Goal: Task Accomplishment & Management: Complete application form

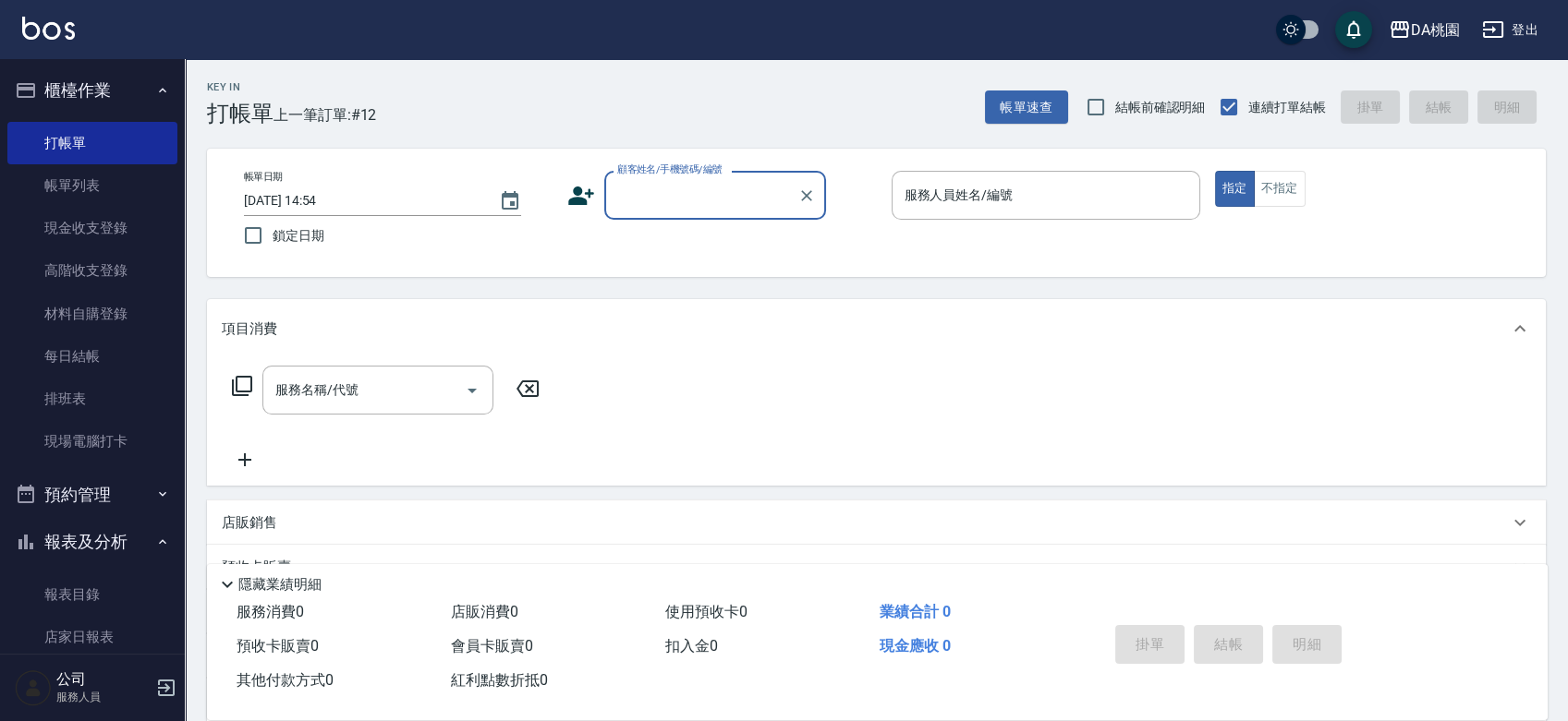
click at [840, 221] on div "帳單日期 2025/08/24 14:54 鎖定日期 顧客姓名/手機號碼/編號 顧客姓名/手機號碼/編號 服務人員姓名/編號 服務人員姓名/編號 指定 不指定" at bounding box center [876, 213] width 1295 height 84
click at [687, 194] on input "顧客姓名/手機號碼/編號" at bounding box center [701, 195] width 177 height 32
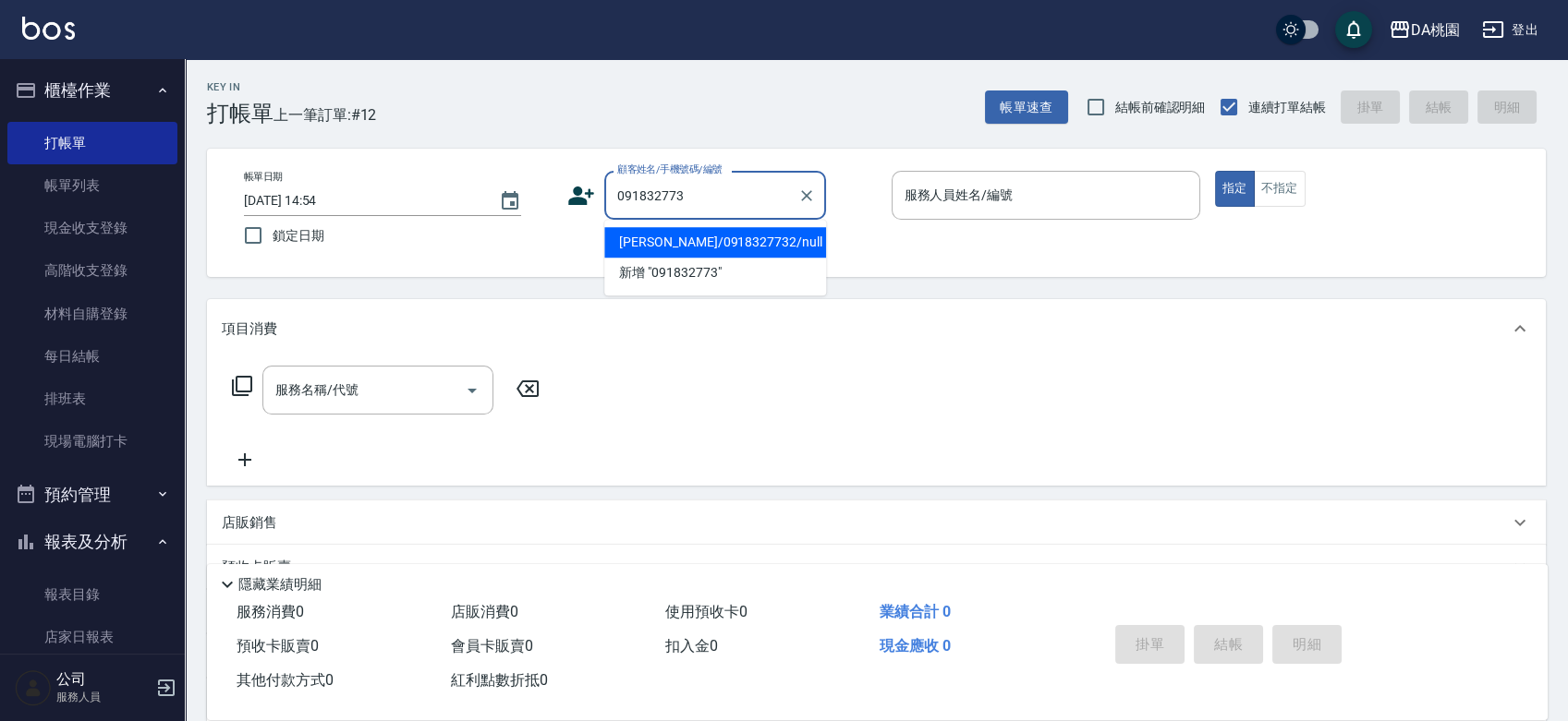
type input "0918327732"
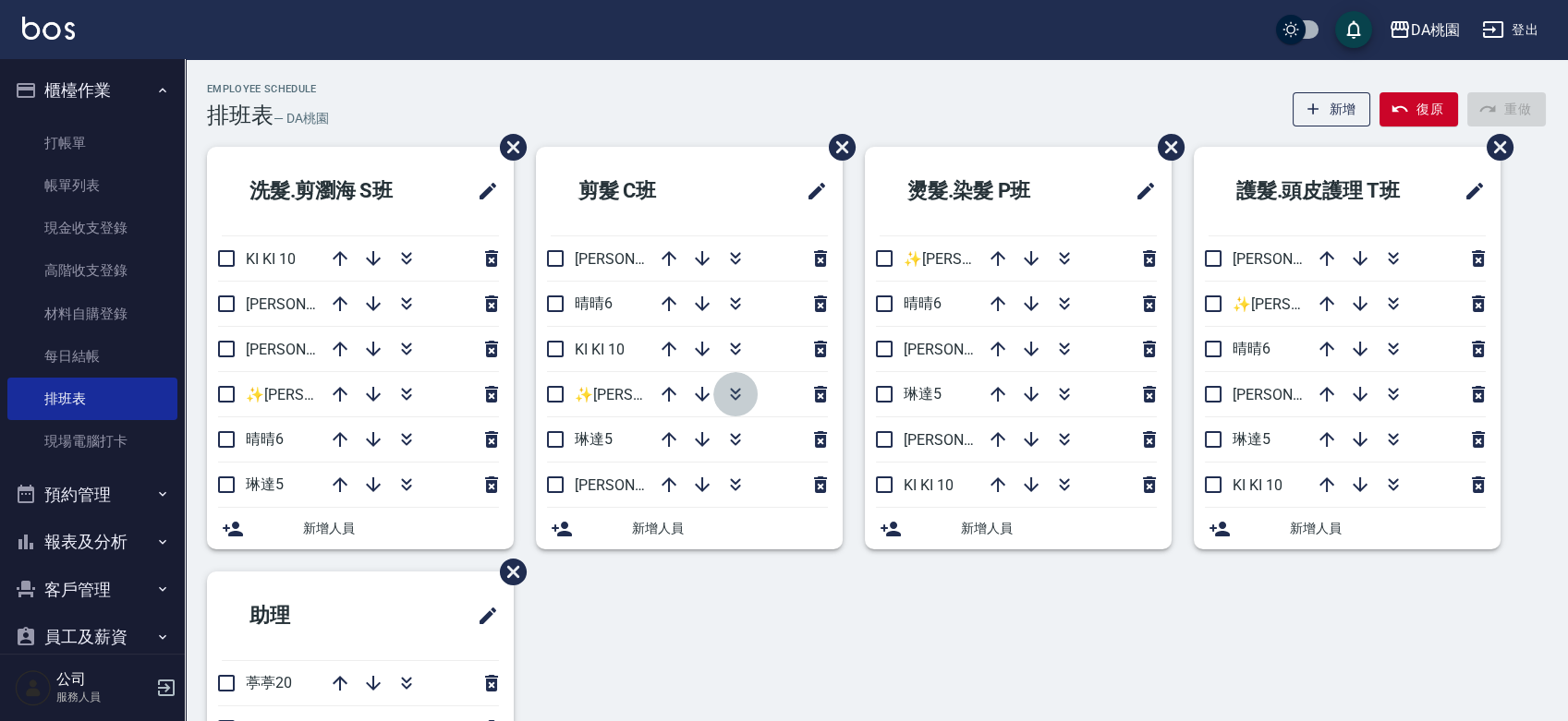
click at [738, 389] on icon "button" at bounding box center [735, 391] width 10 height 7
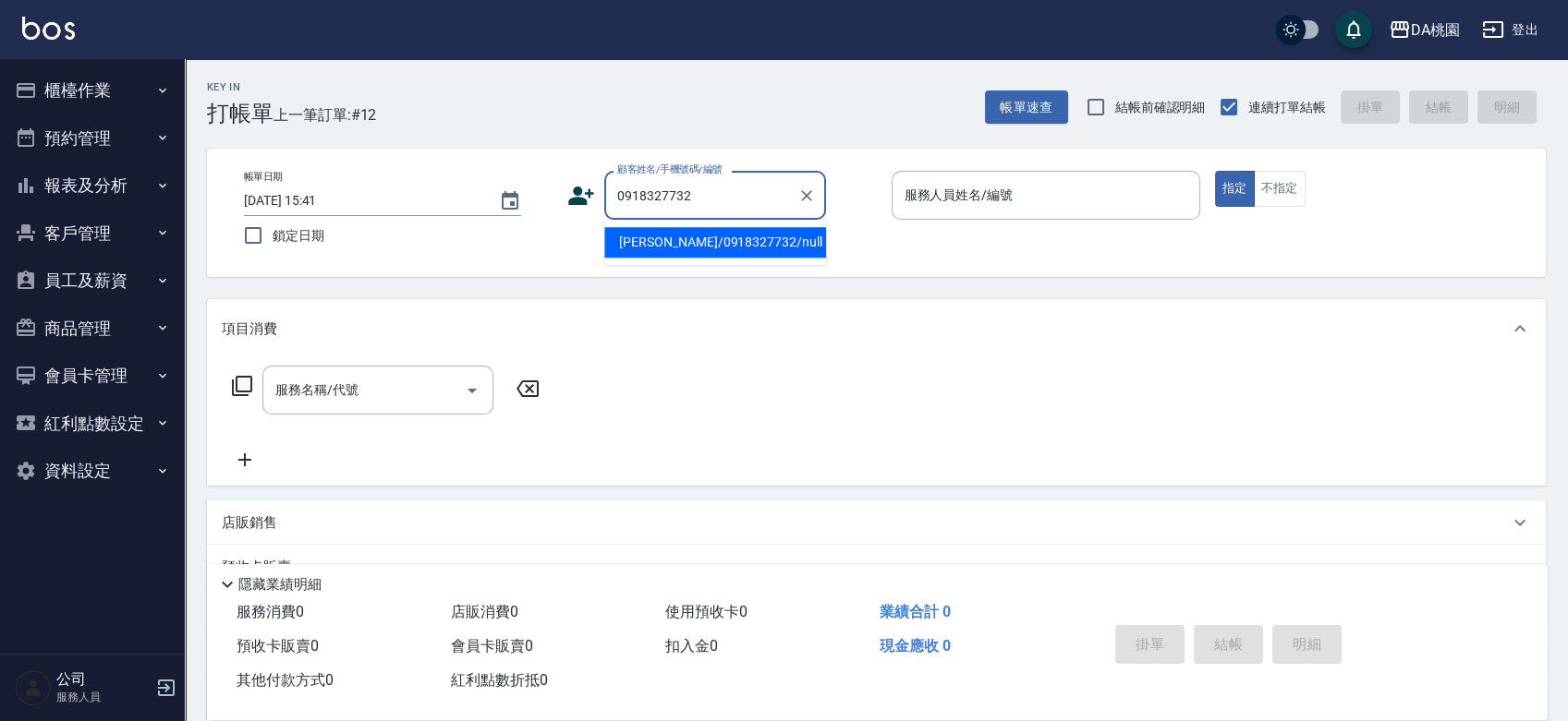
type input "[PERSON_NAME]/0918327732/null"
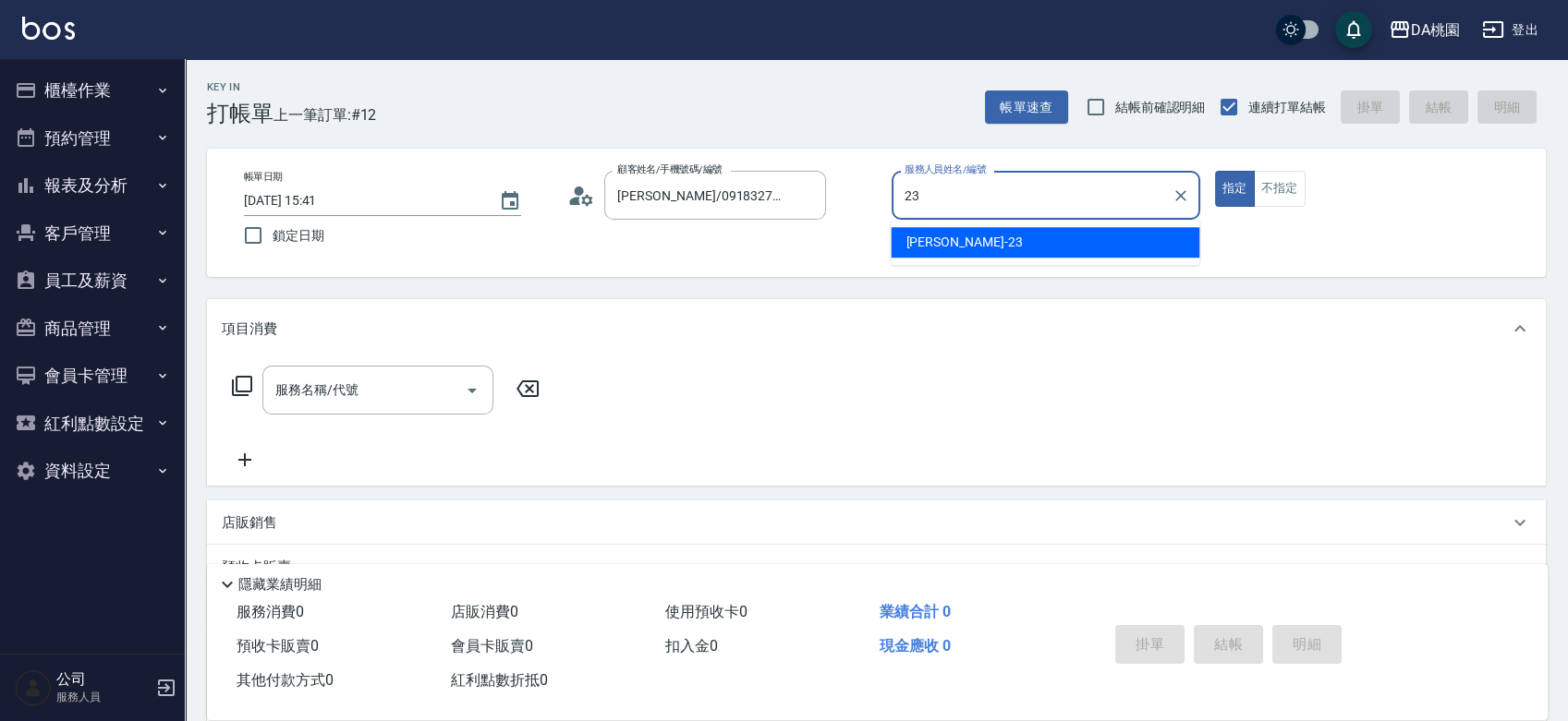
type input "[PERSON_NAME] -23"
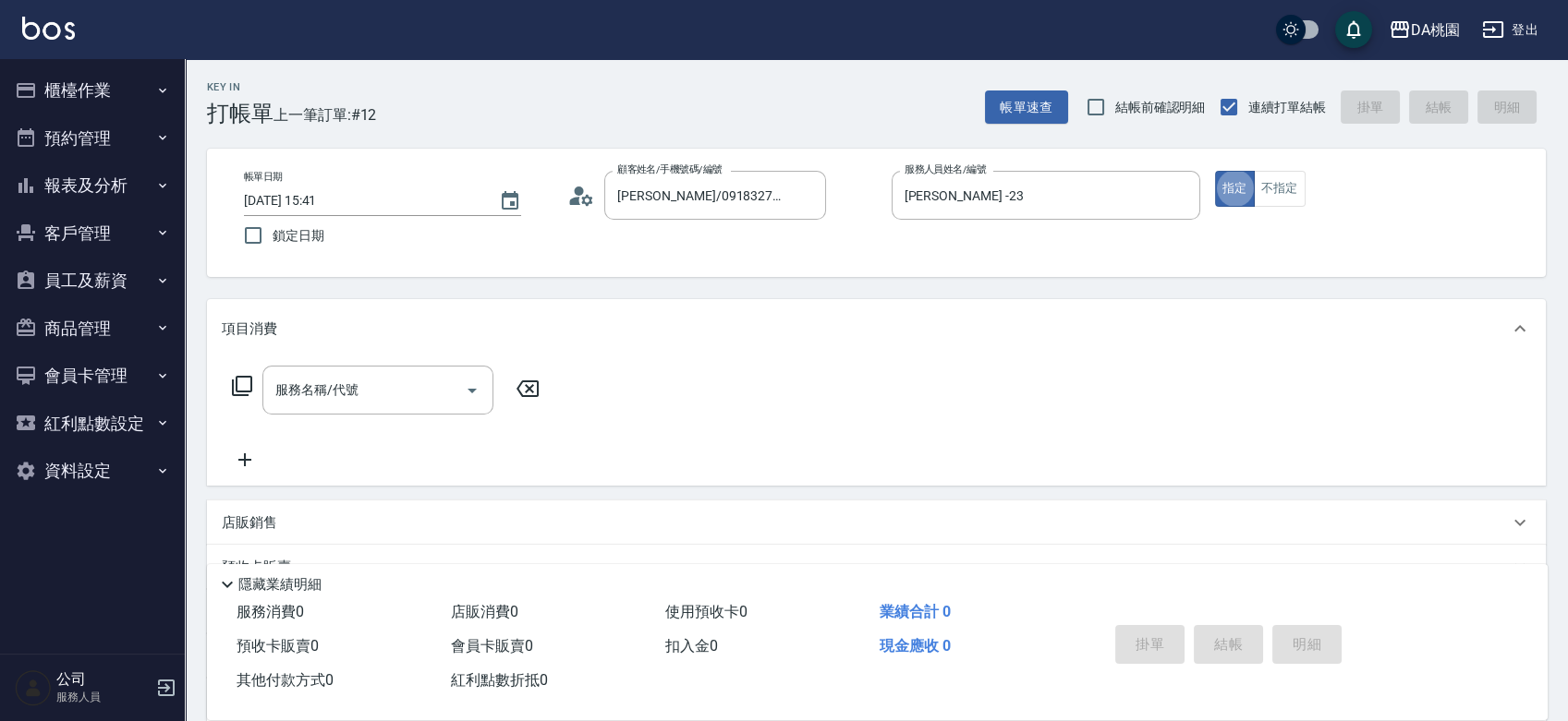
type button "true"
type input "401"
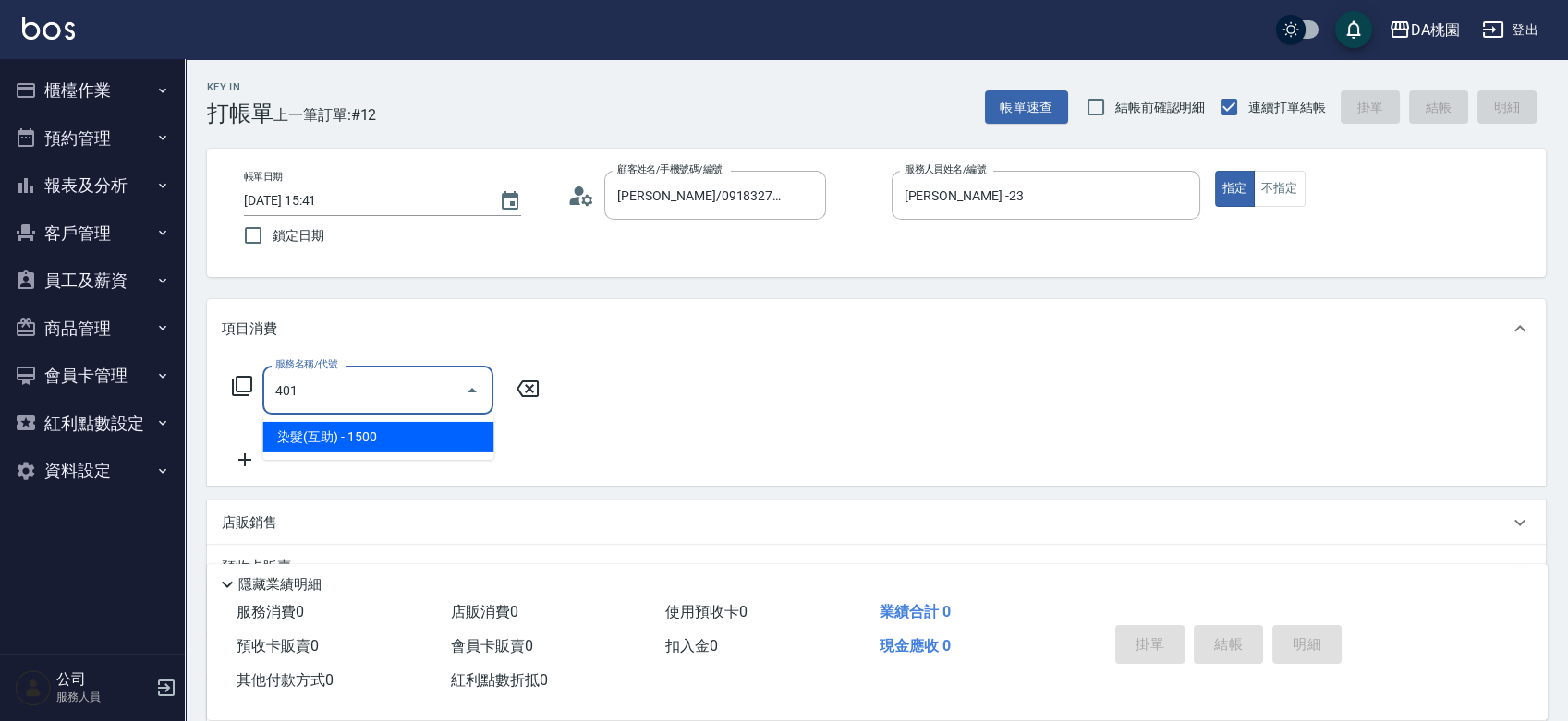
type input "150"
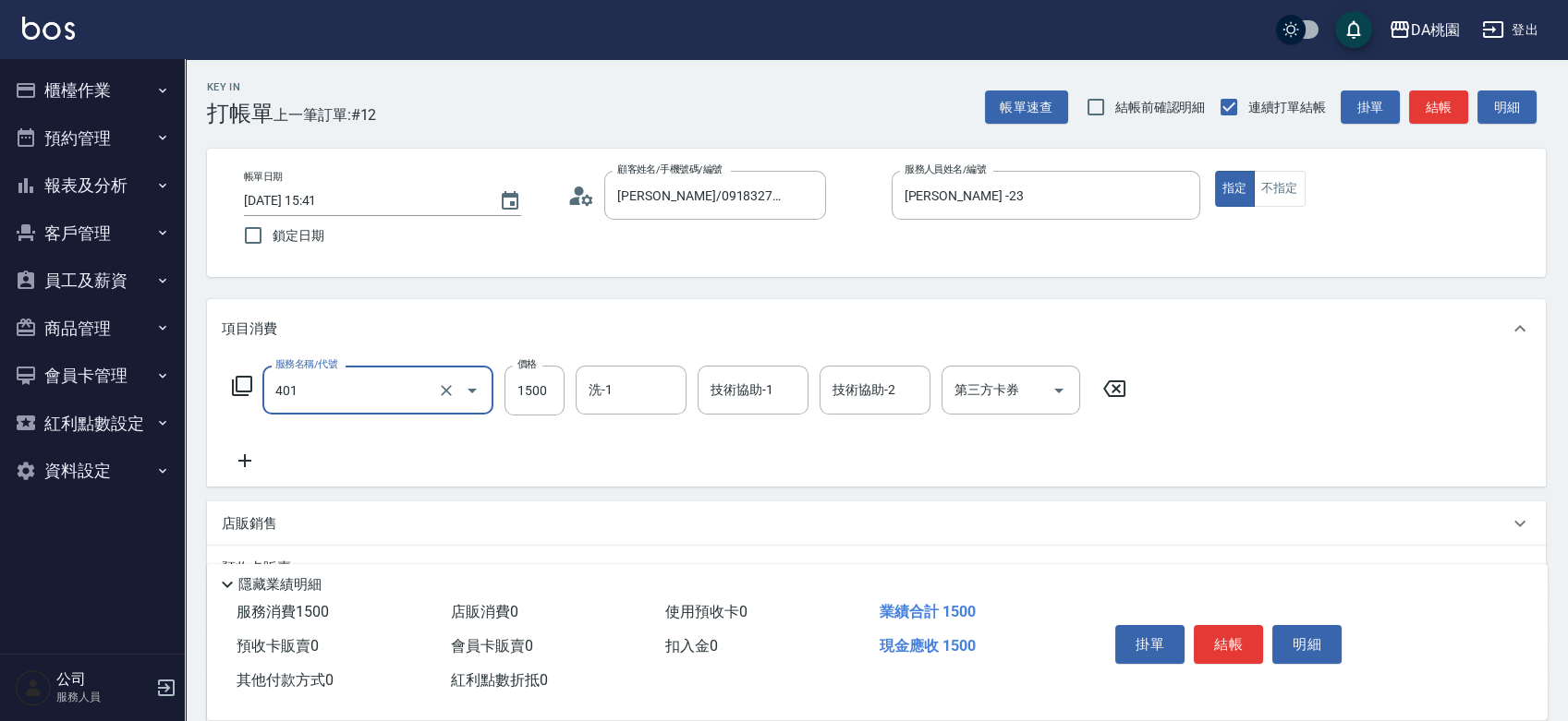
type input "染髮(互助)(401)"
type input "2"
type input "0"
type input "238"
type input "20"
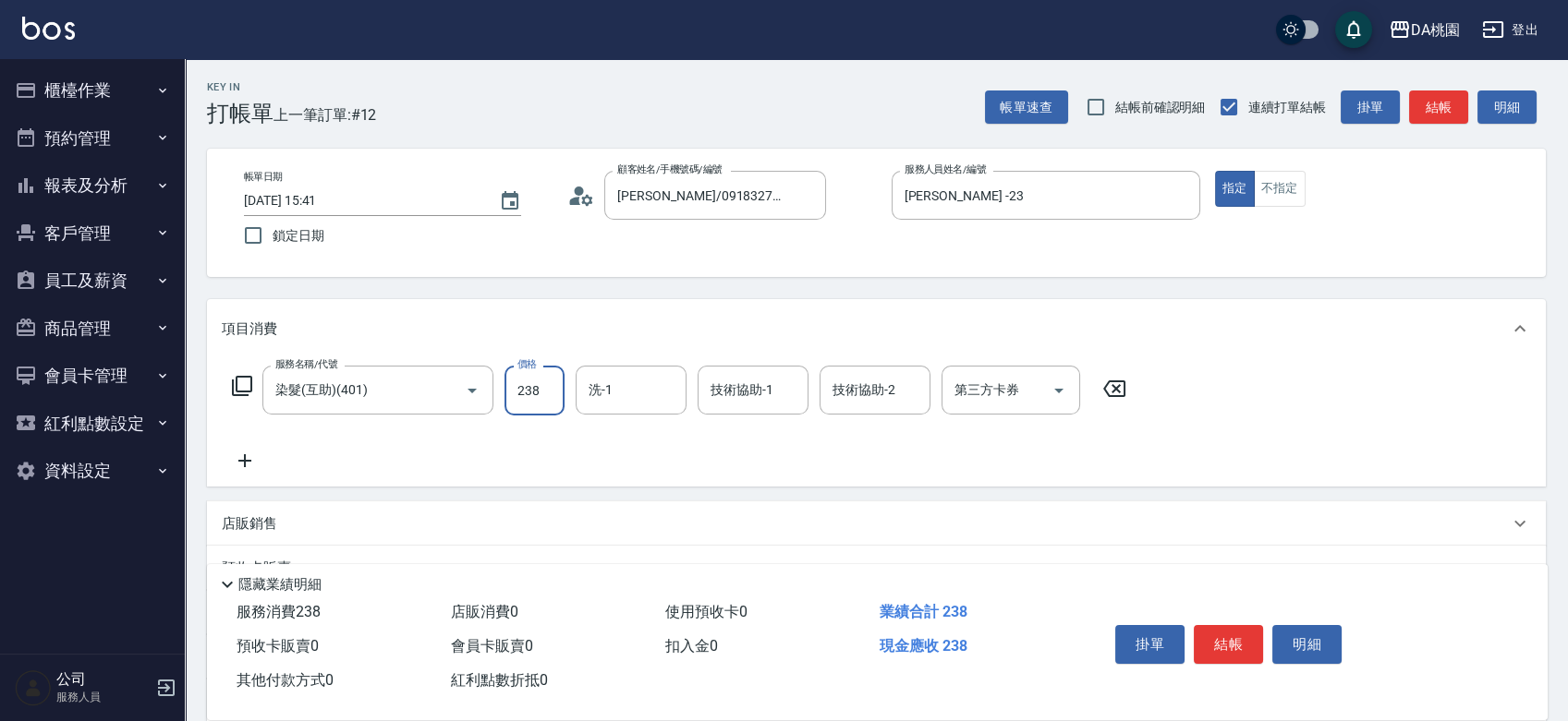
type input "2380"
type input "230"
type input "2380"
type input "[PERSON_NAME]-18"
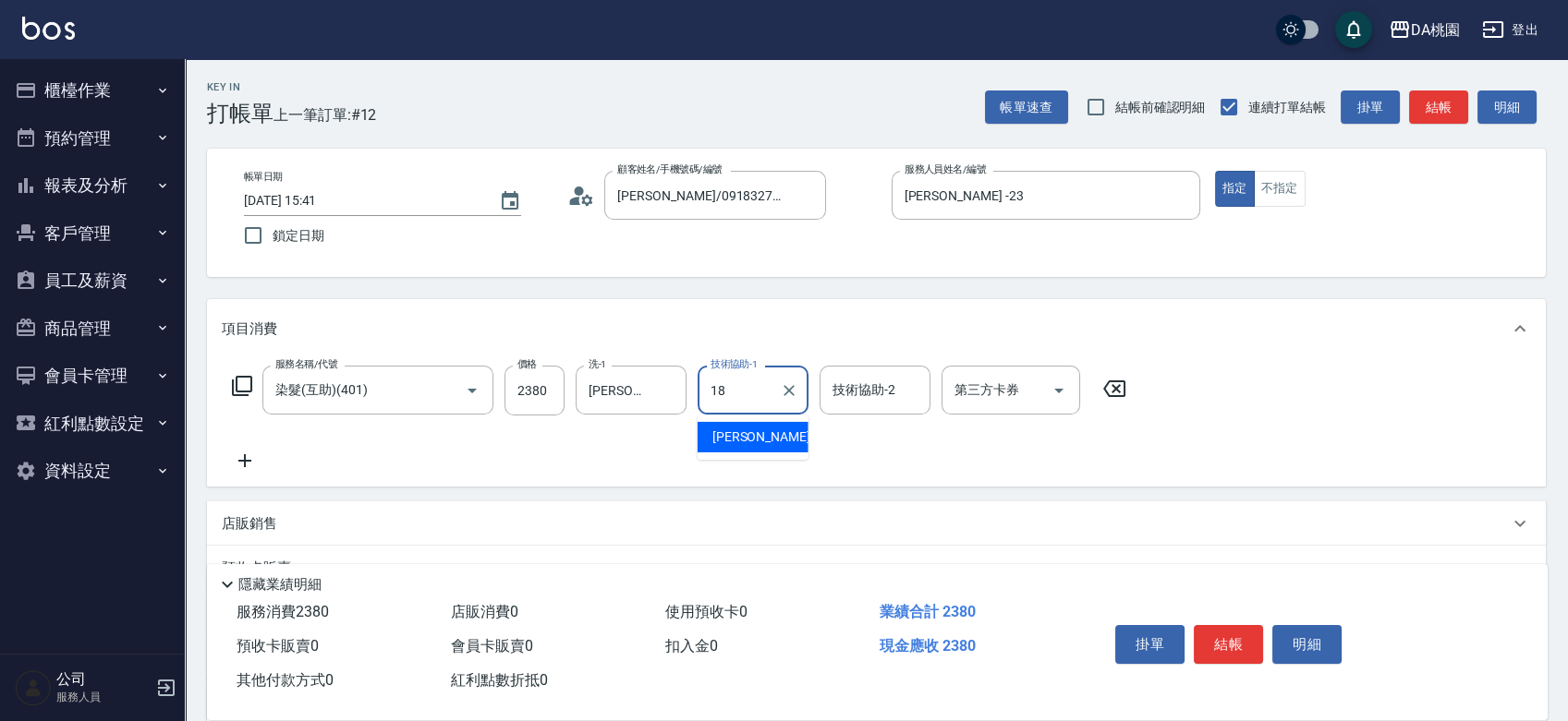
type input "[PERSON_NAME]-18"
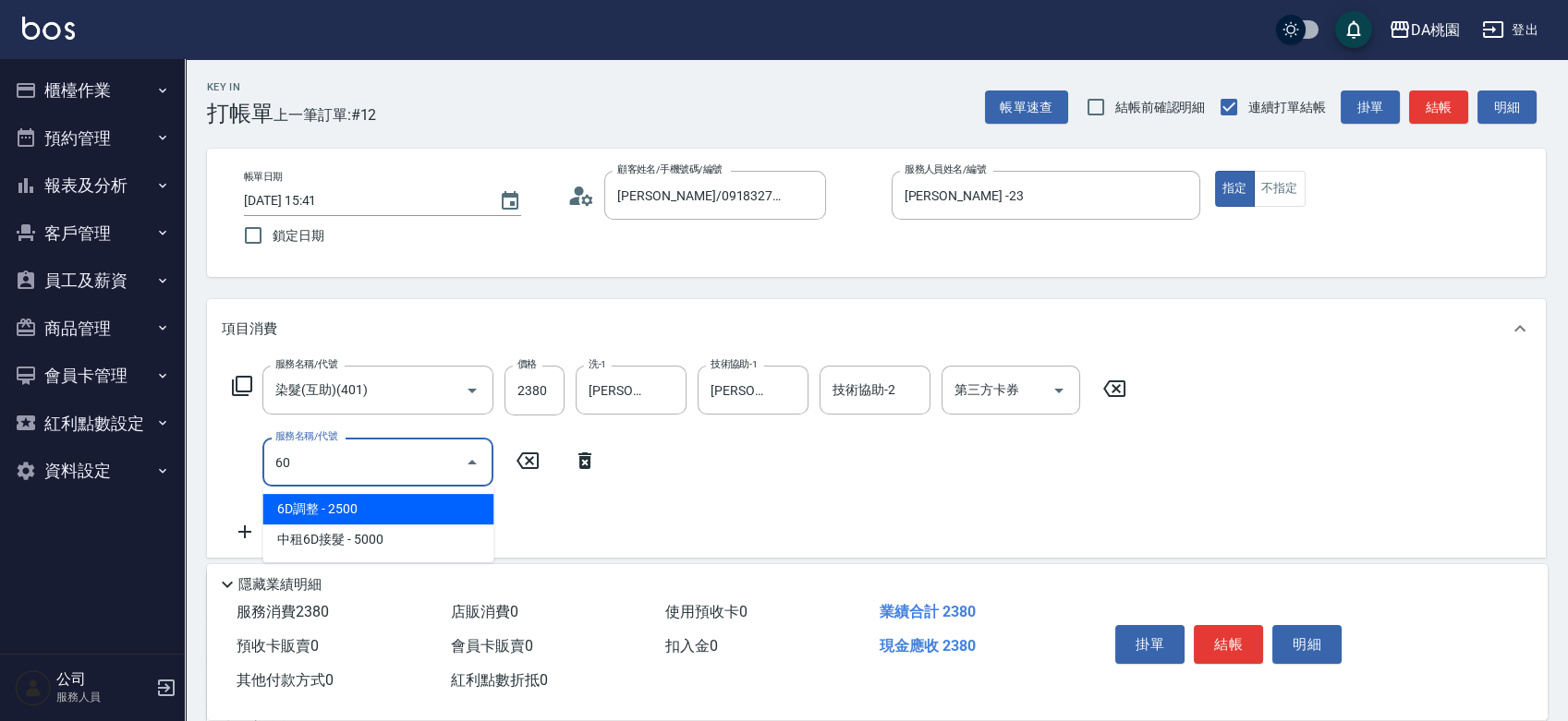
type input "609"
type input "350"
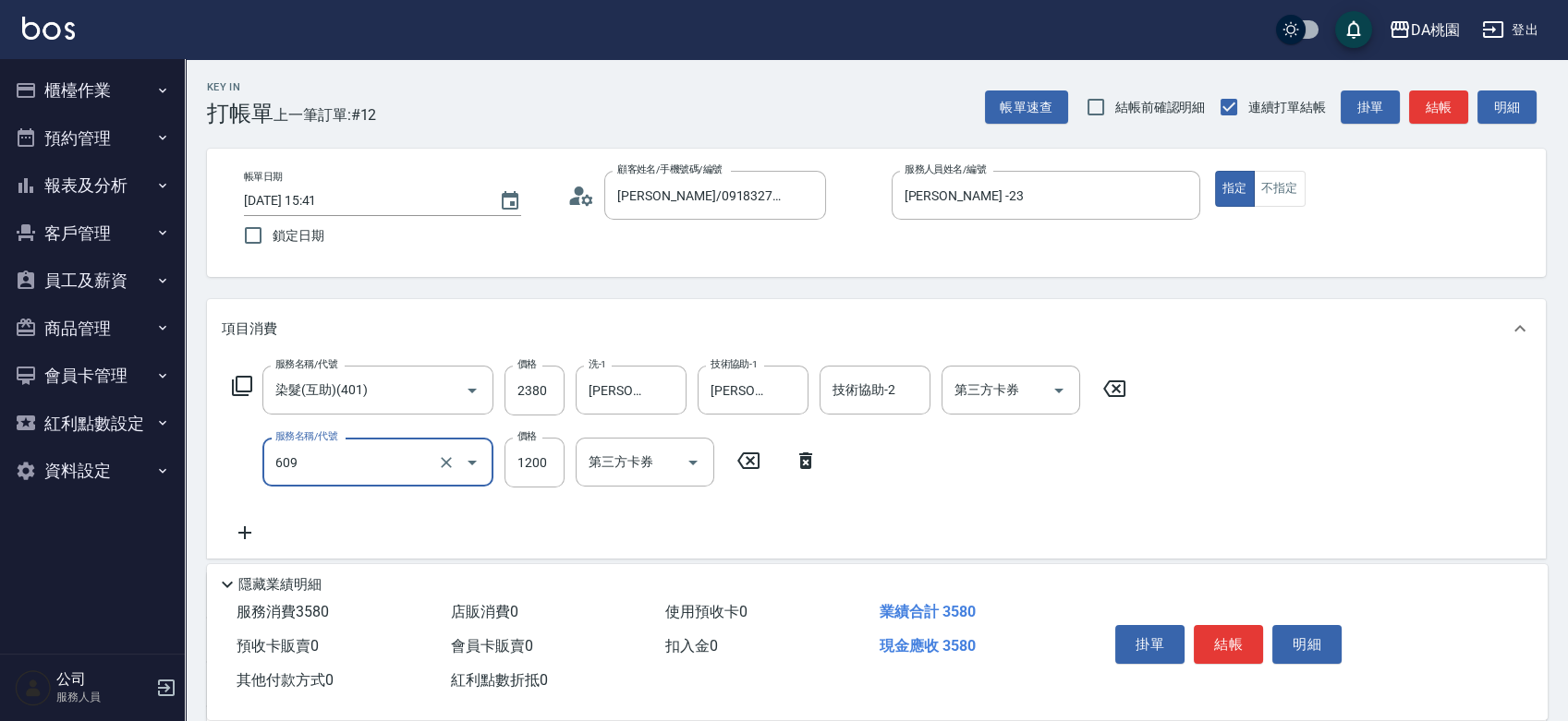
type input "鱗脂質護髮(互助)(609)"
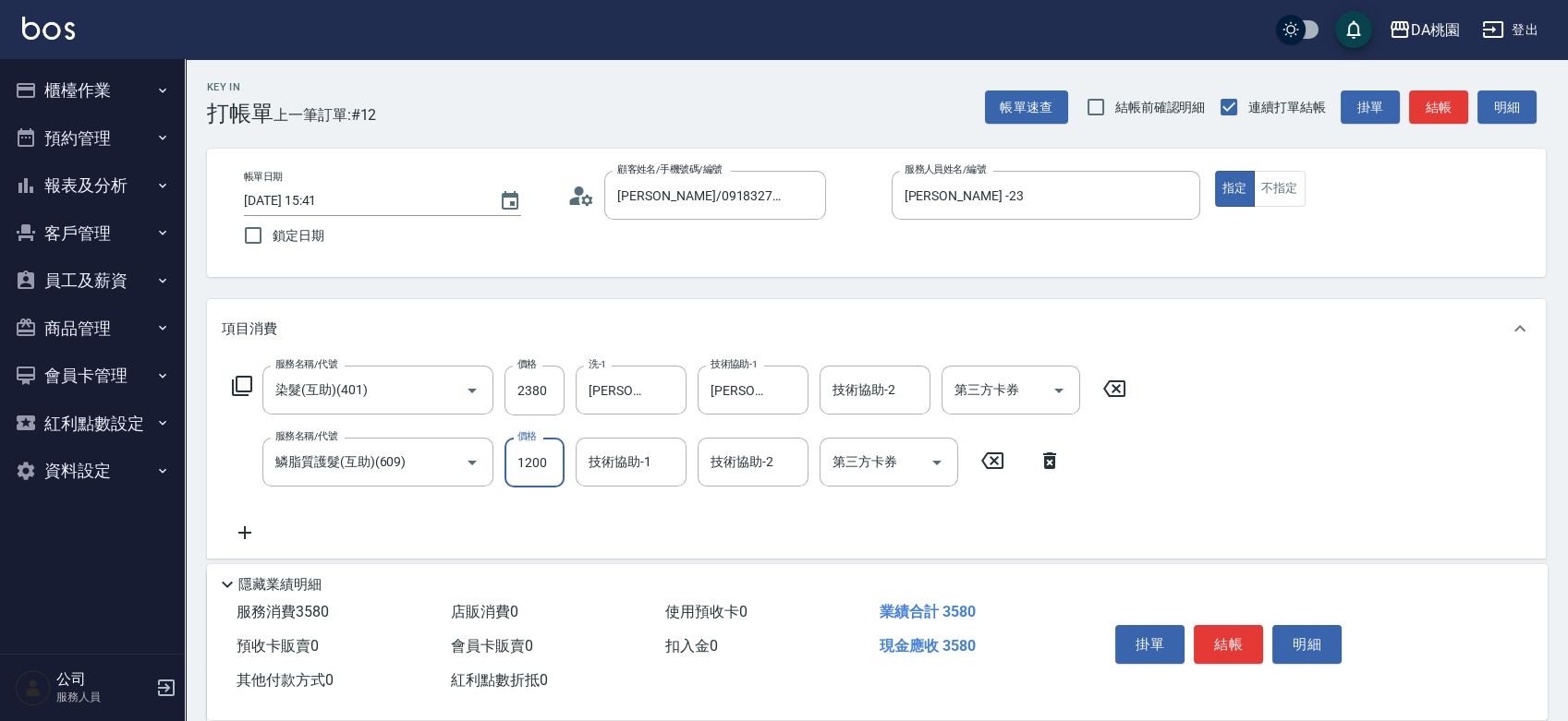
type input "2"
type input "230"
type input "24"
type input "240"
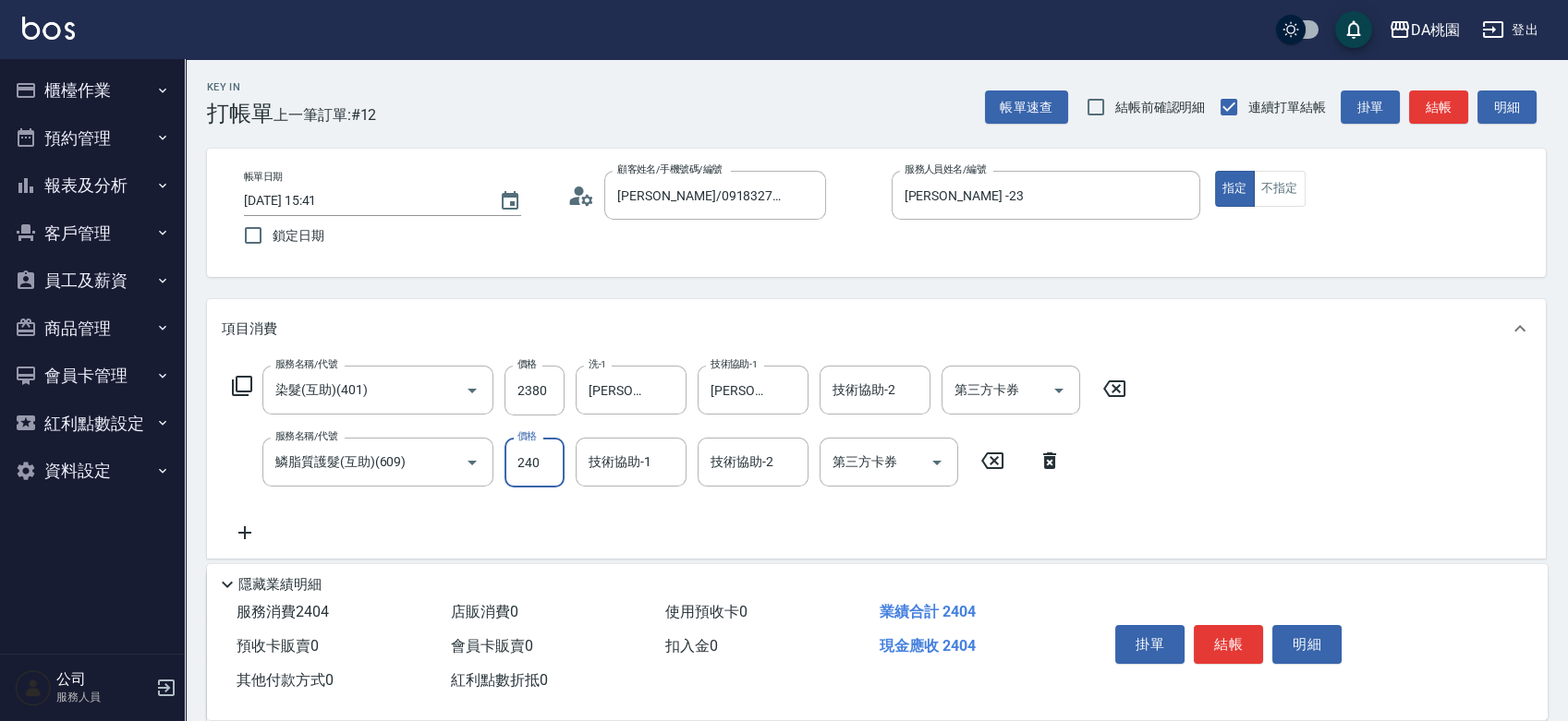
type input "260"
type input "2400"
type input "470"
type input "2400"
type input "[PERSON_NAME]-18"
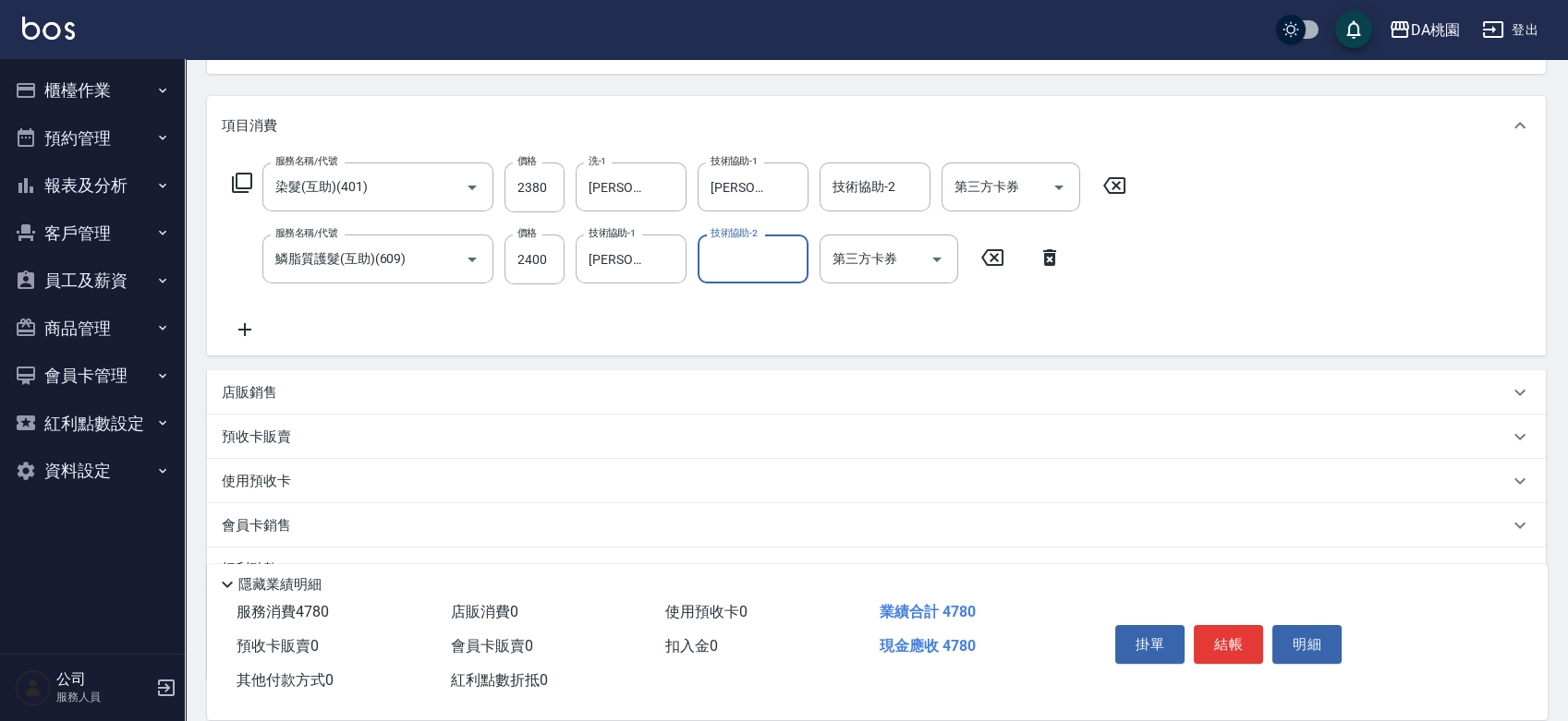
scroll to position [205, 0]
click at [791, 404] on div "店販銷售" at bounding box center [876, 390] width 1339 height 44
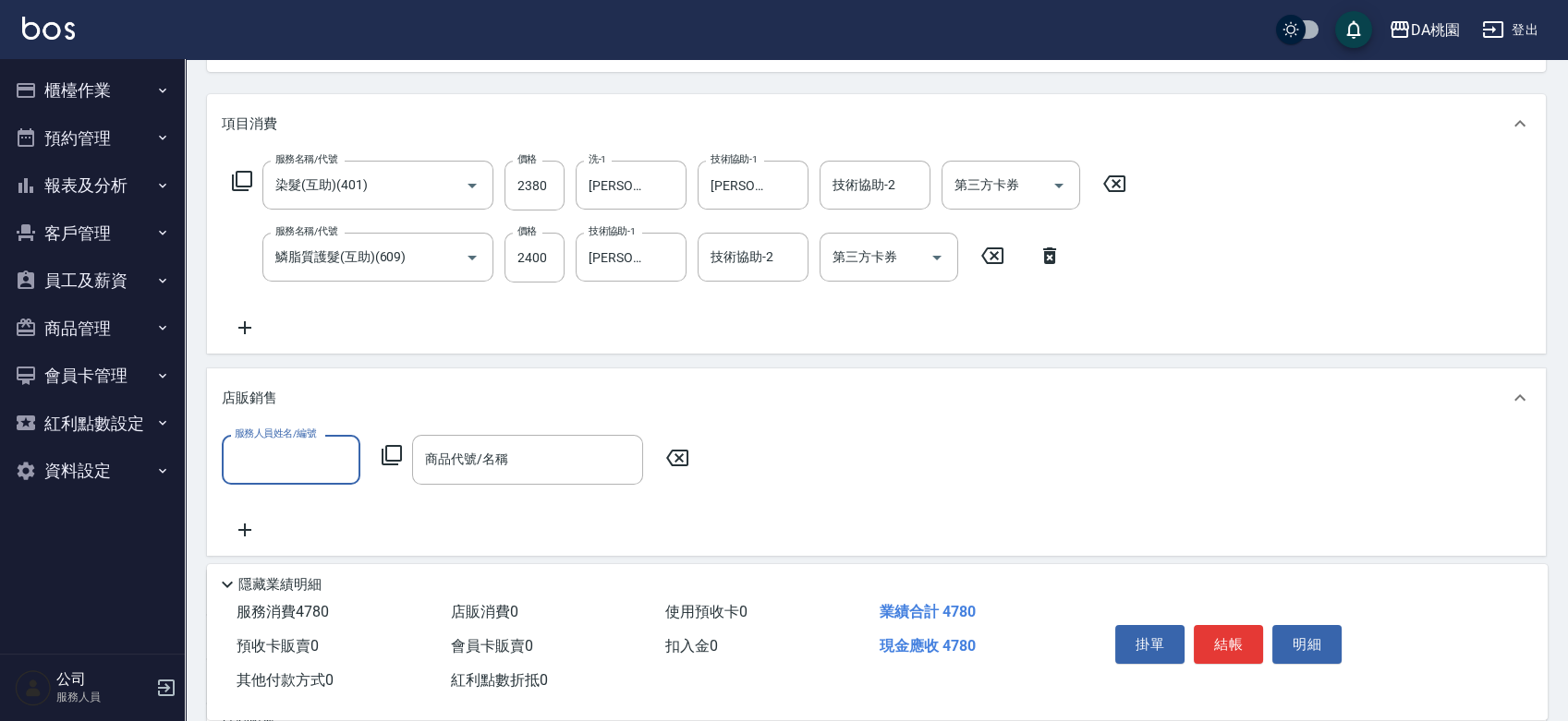
scroll to position [0, 0]
type input "[PERSON_NAME]-18"
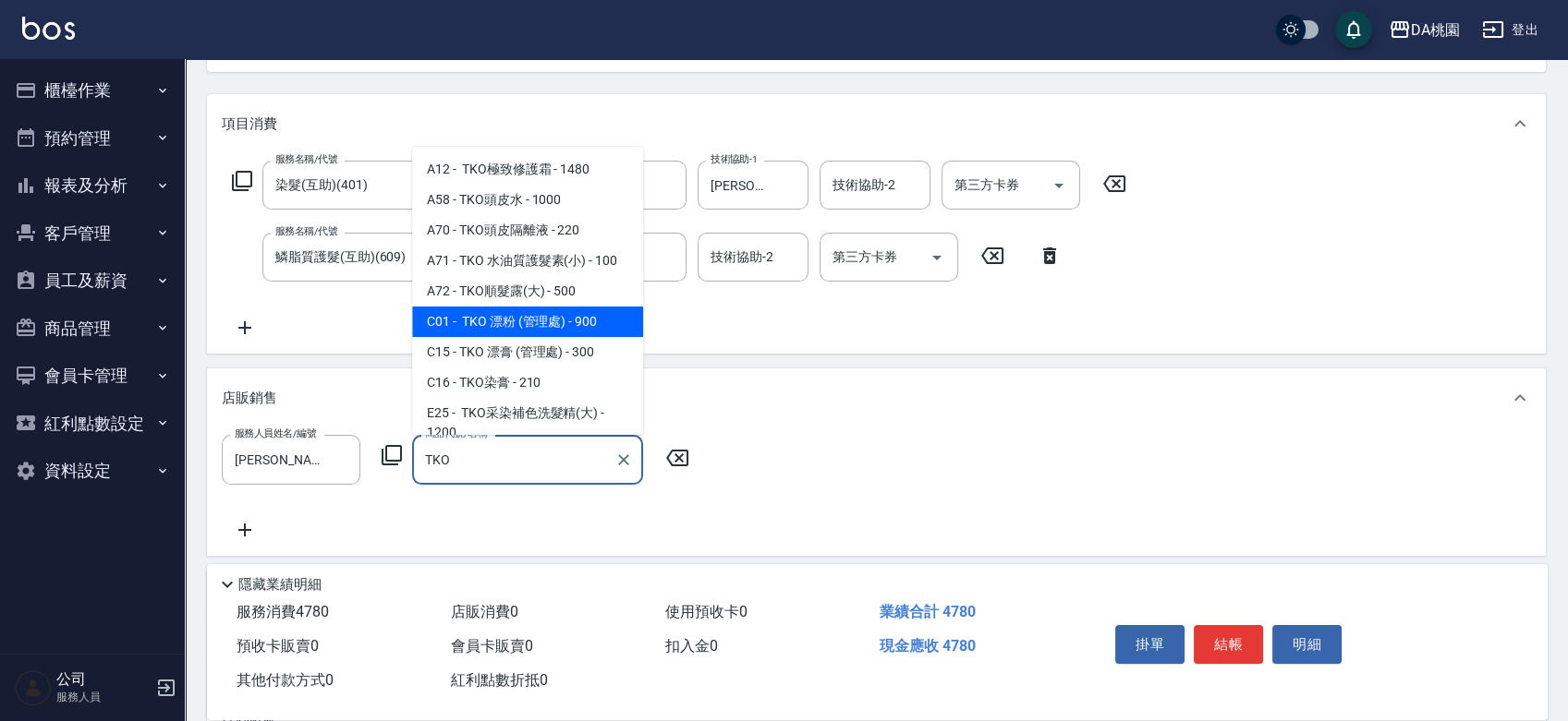
scroll to position [103, 0]
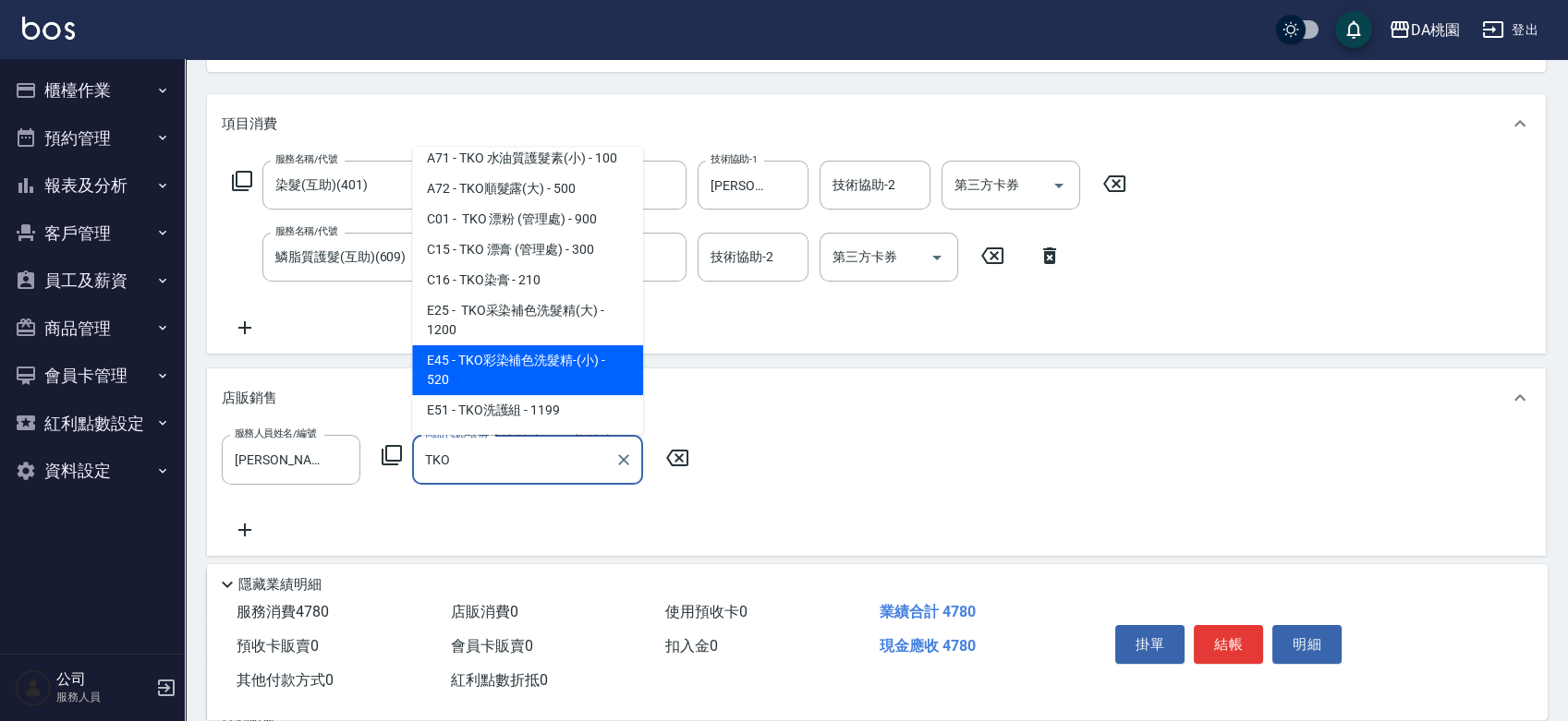
click at [557, 382] on span "E45 - TKO彩染補色洗髮精-(小) - 520" at bounding box center [527, 370] width 231 height 50
type input "TKO彩染補色洗髮精-(小)"
type input "530"
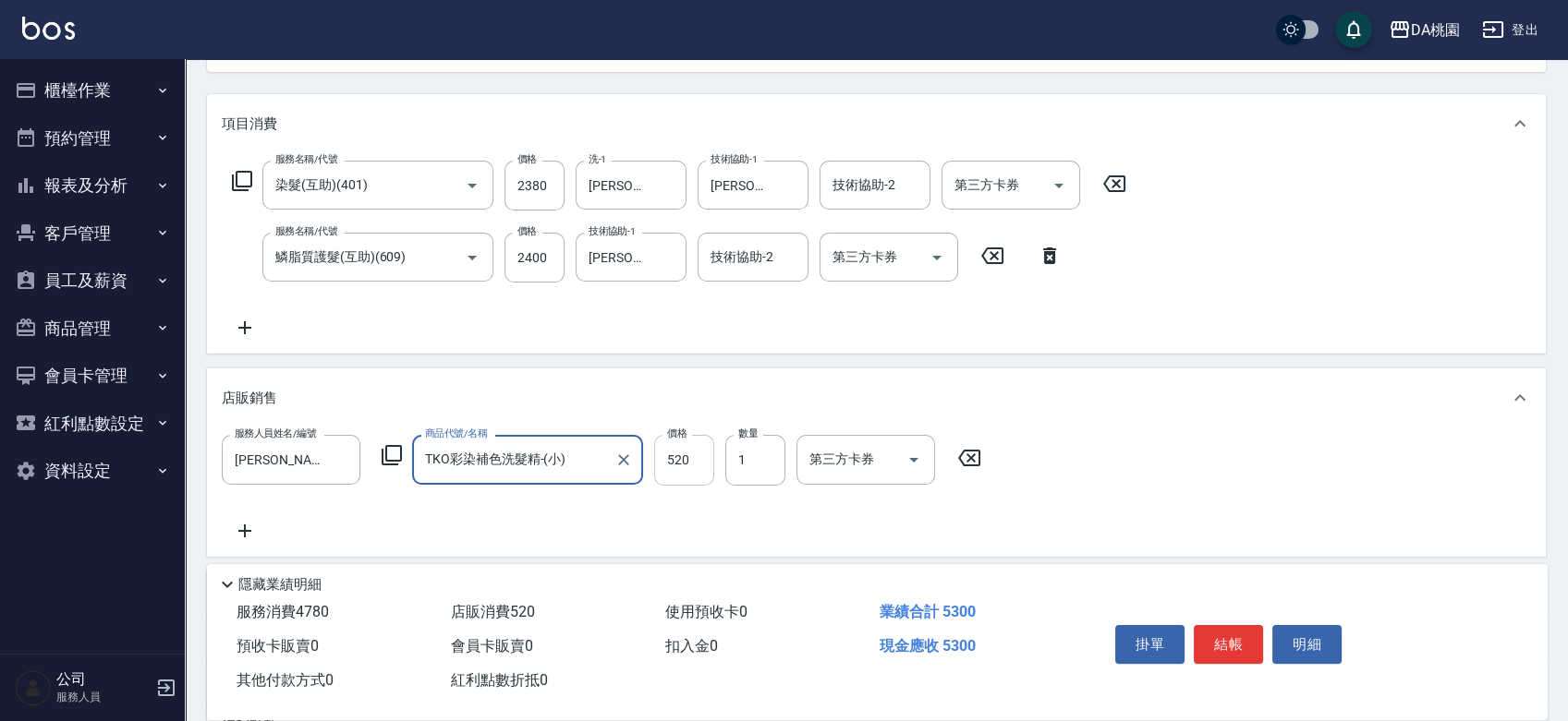
type input "TKO彩染補色洗髮精-(小)"
click at [696, 462] on input "520" at bounding box center [683, 459] width 60 height 50
type input "5"
type input "470"
type input "50"
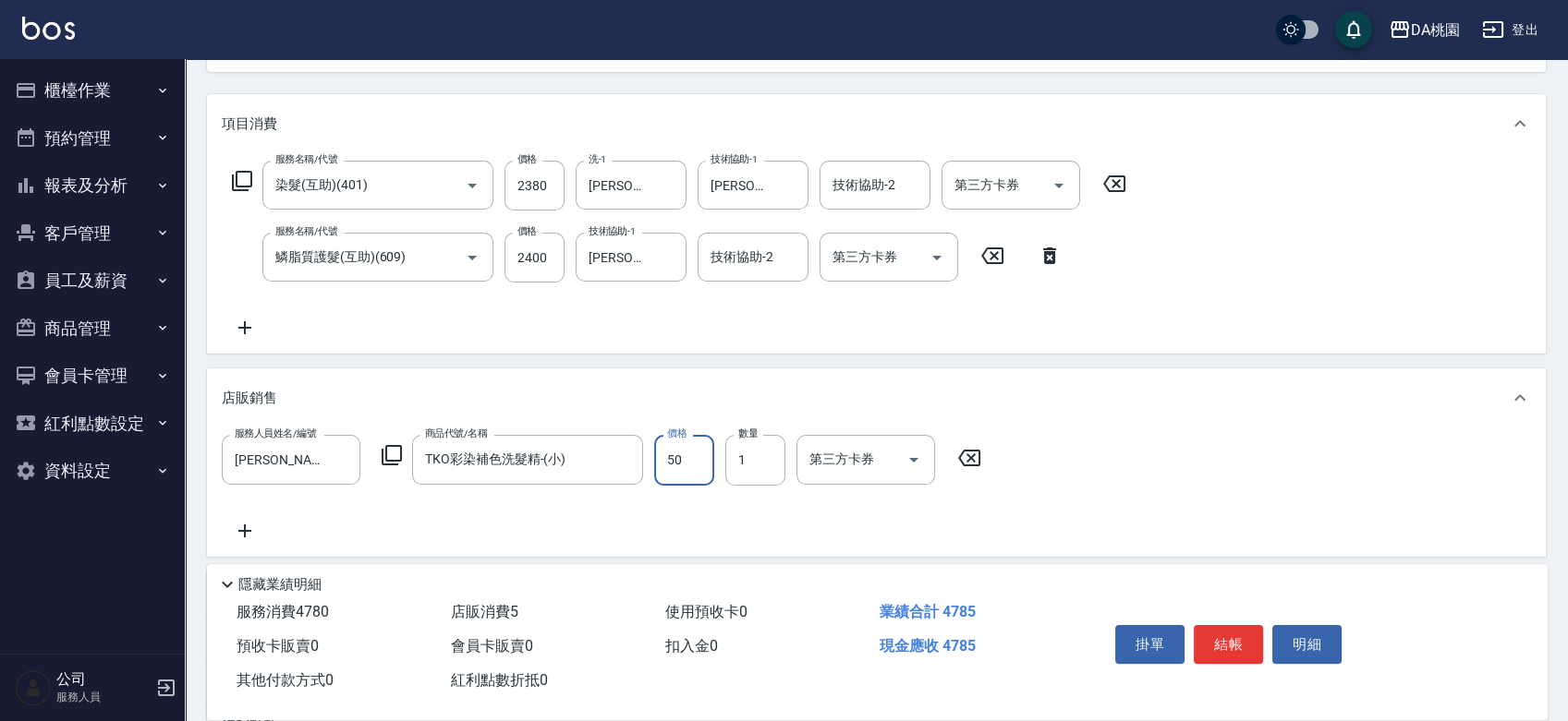
type input "480"
type input "500"
type input "520"
type input "500"
type input "2"
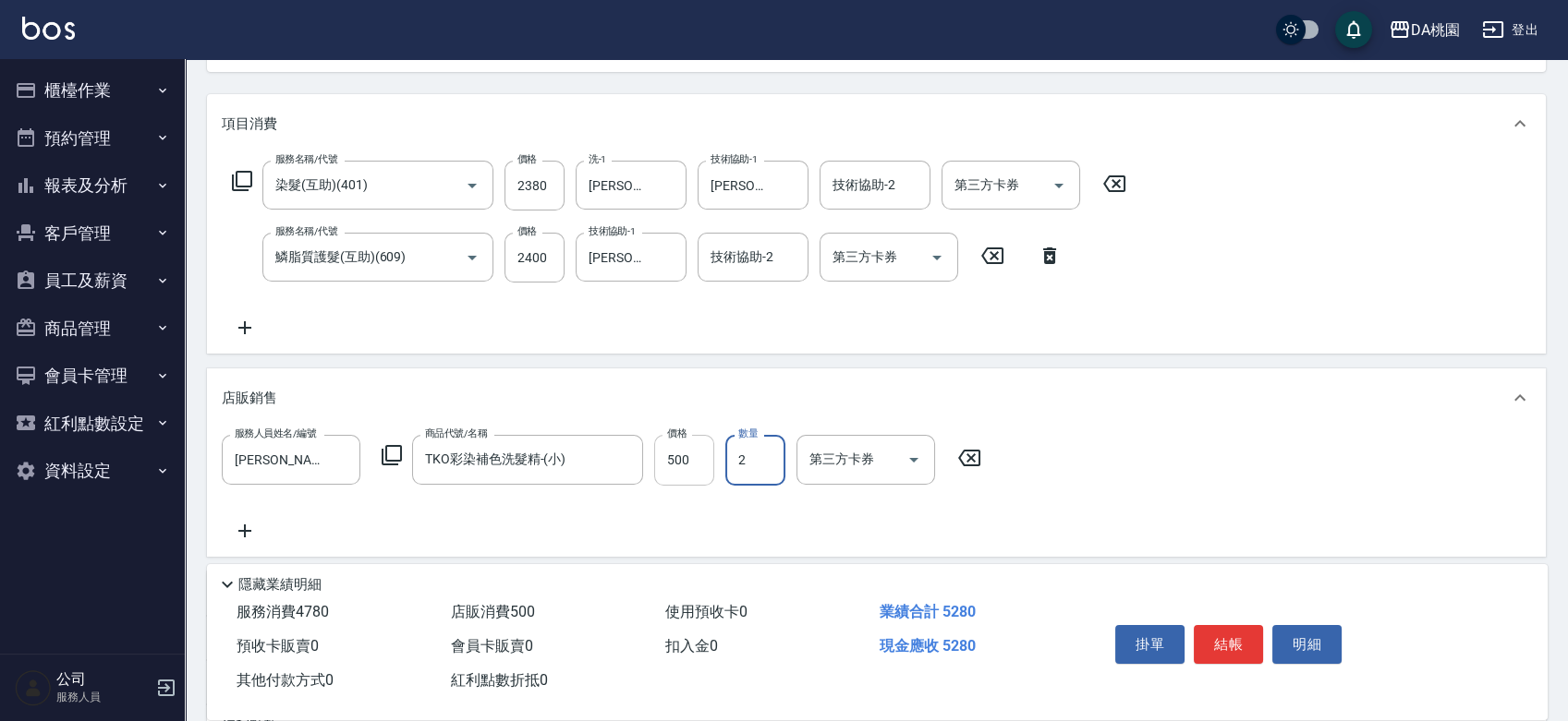
type input "570"
type input "2"
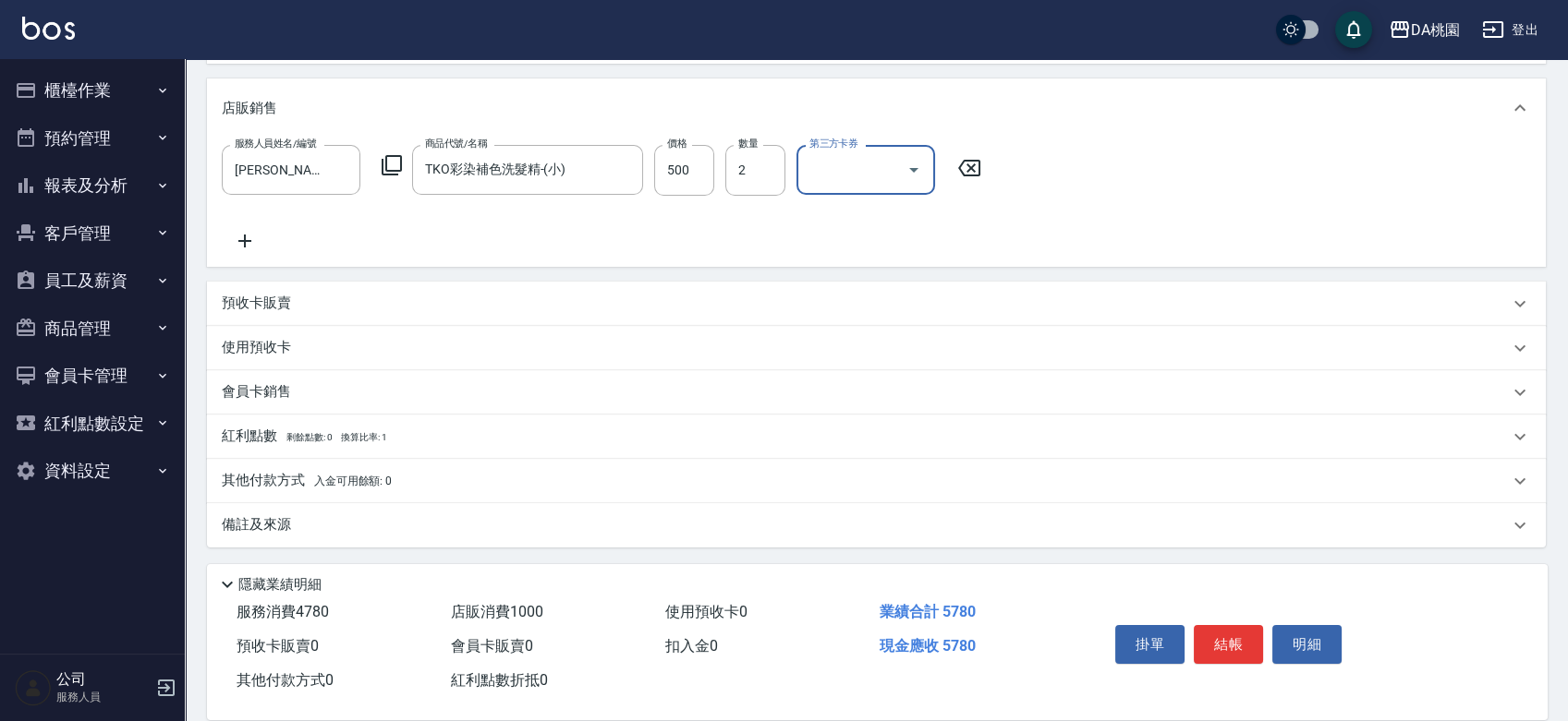
click at [481, 486] on div "其他付款方式 入金可用餘額: 0" at bounding box center [864, 481] width 1287 height 21
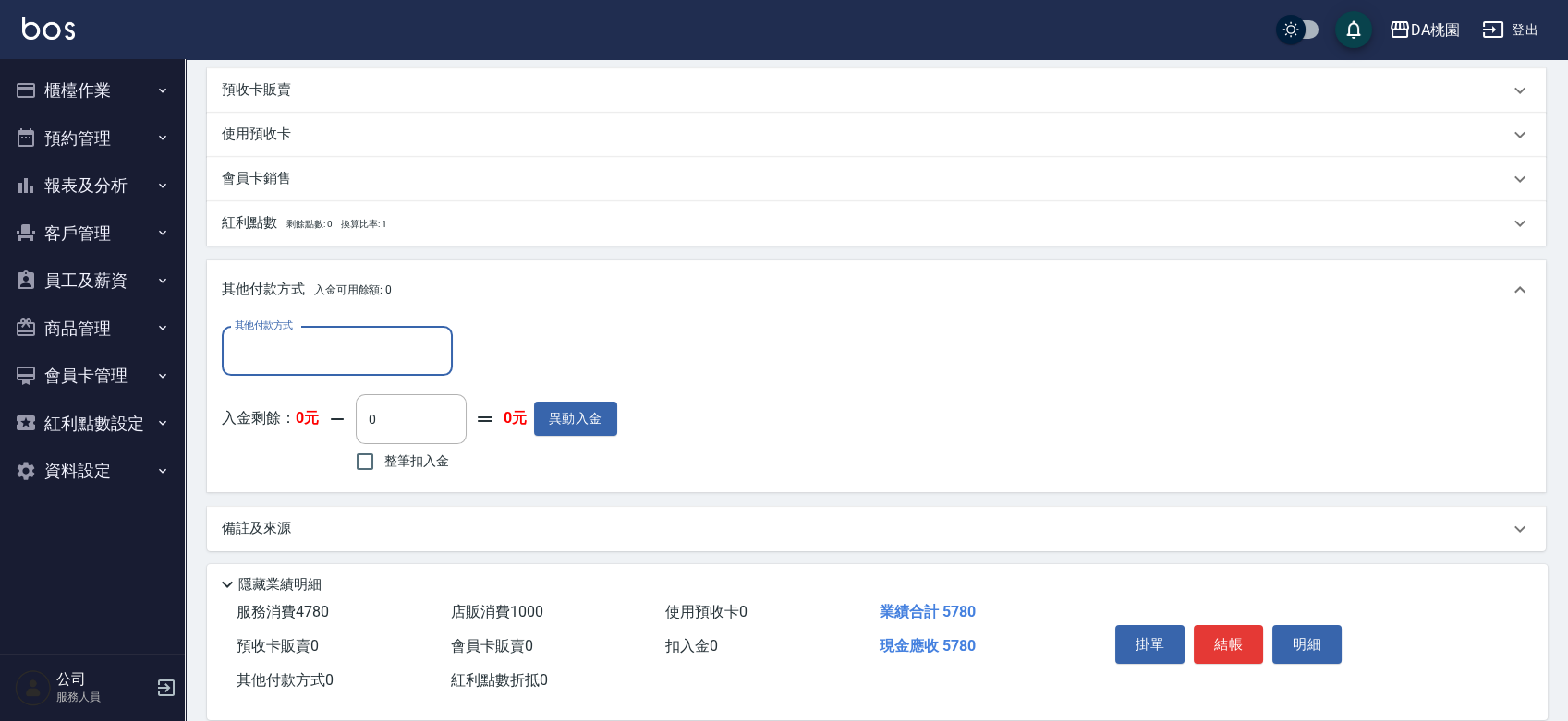
scroll to position [710, 0]
click at [356, 356] on input "其他付款方式" at bounding box center [337, 349] width 215 height 32
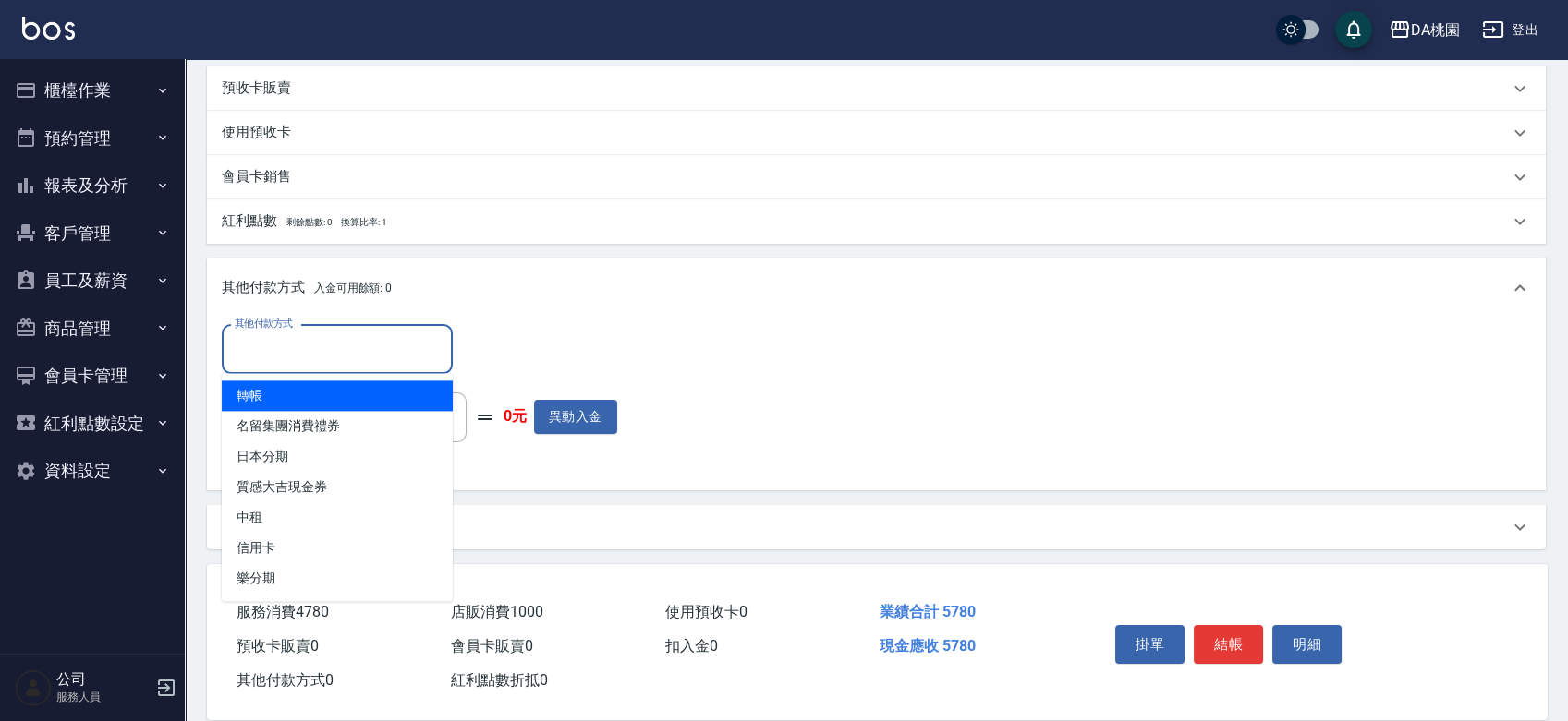
click at [325, 397] on span "轉帳" at bounding box center [337, 395] width 231 height 30
type input "轉帳"
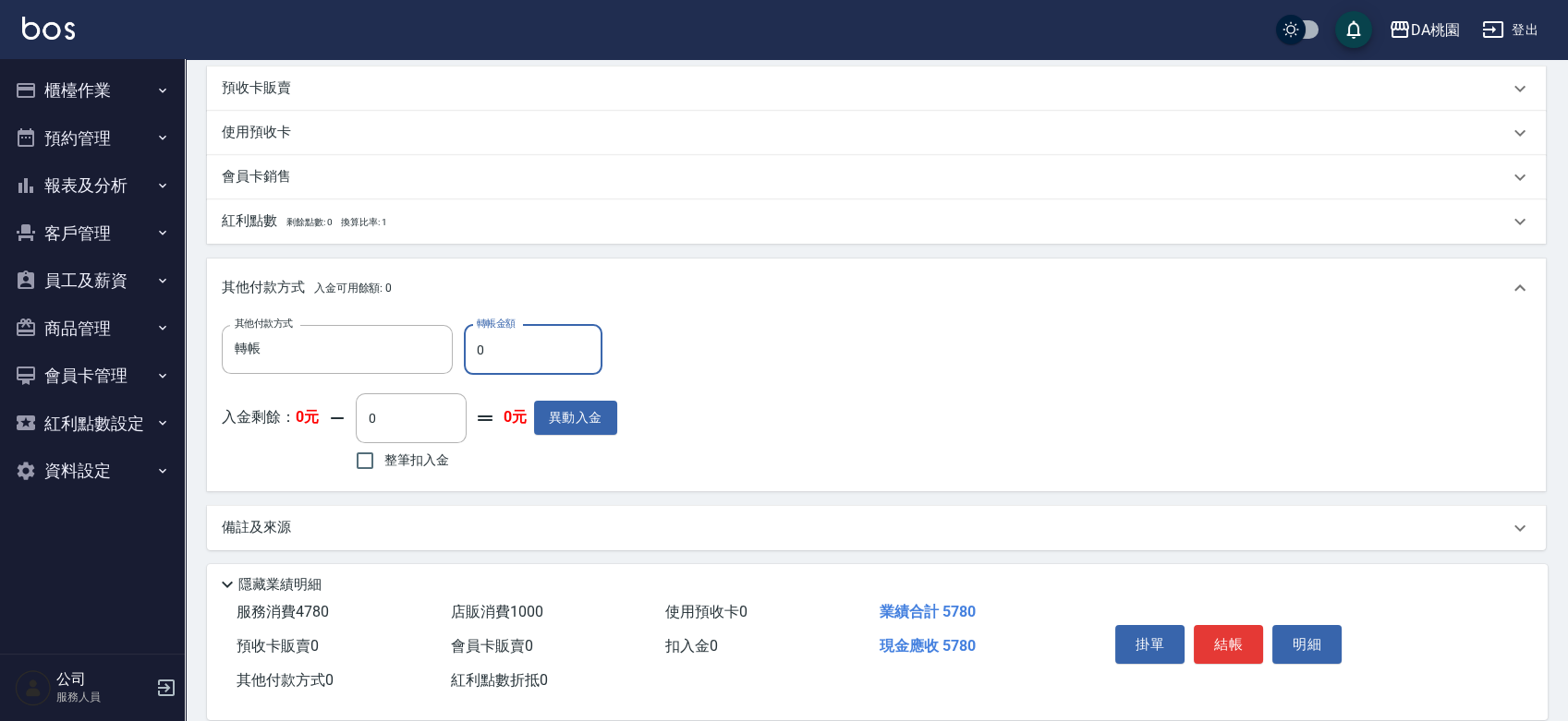
click at [470, 349] on input "0" at bounding box center [532, 350] width 138 height 50
type input "570"
type input "520"
type input "5780"
type input "0"
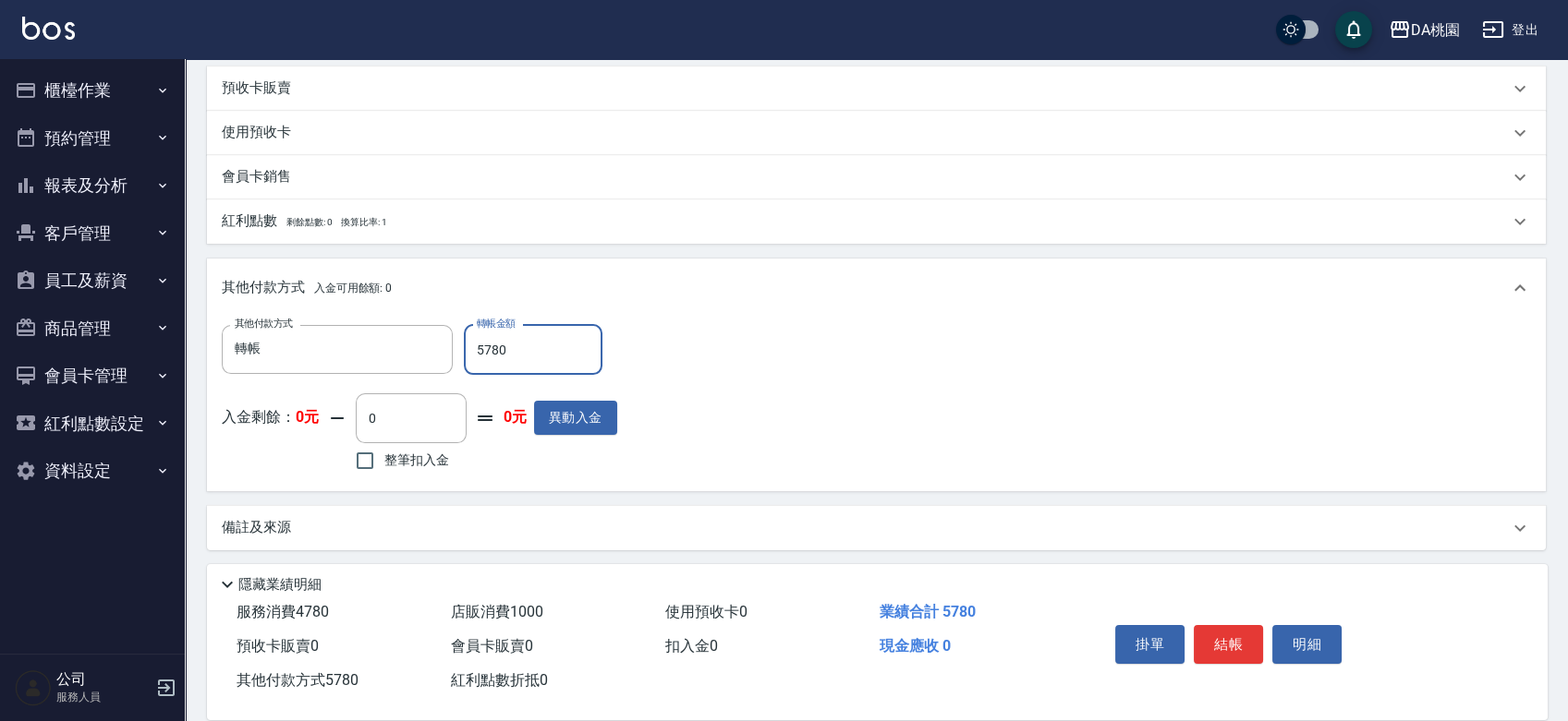
scroll to position [0, 0]
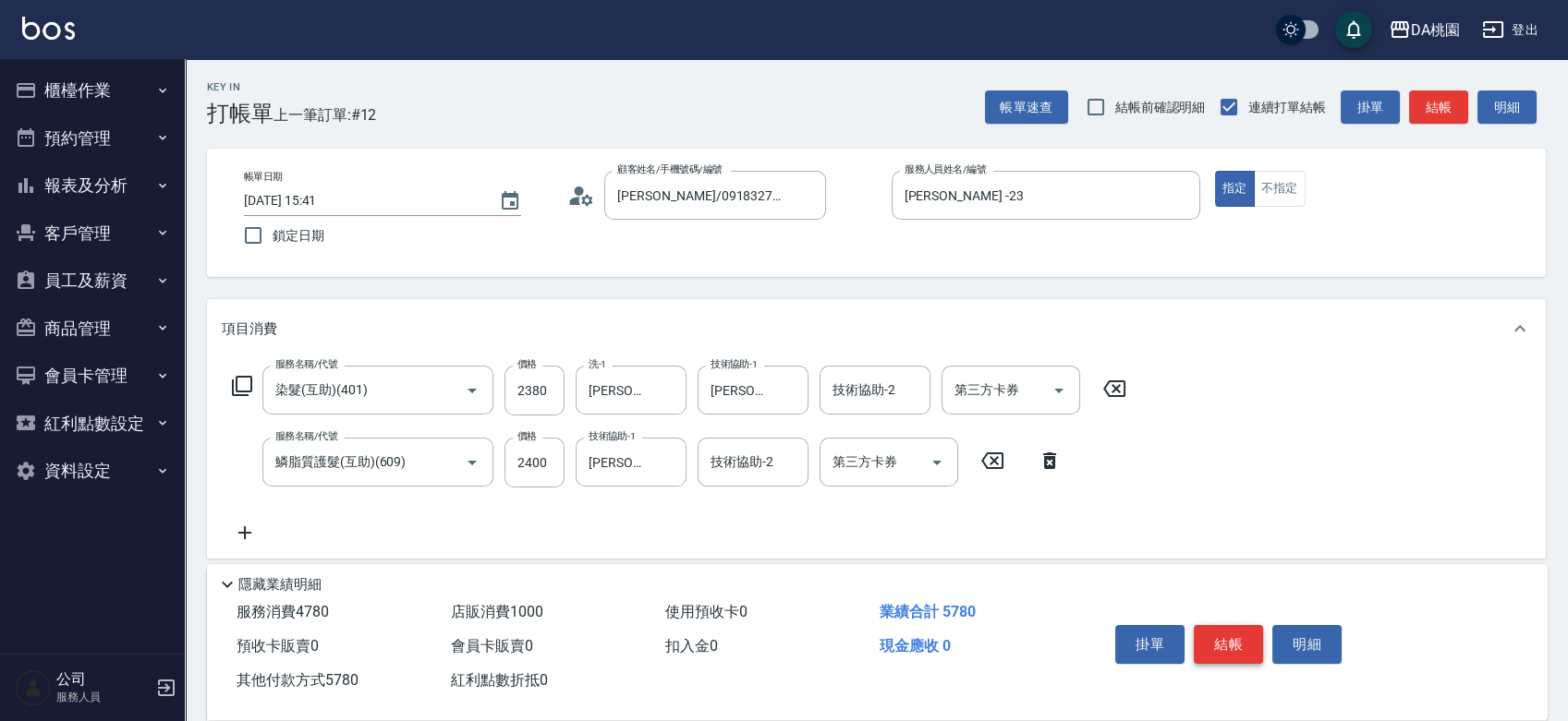
type input "5780"
click at [1231, 634] on button "結帳" at bounding box center [1228, 645] width 70 height 39
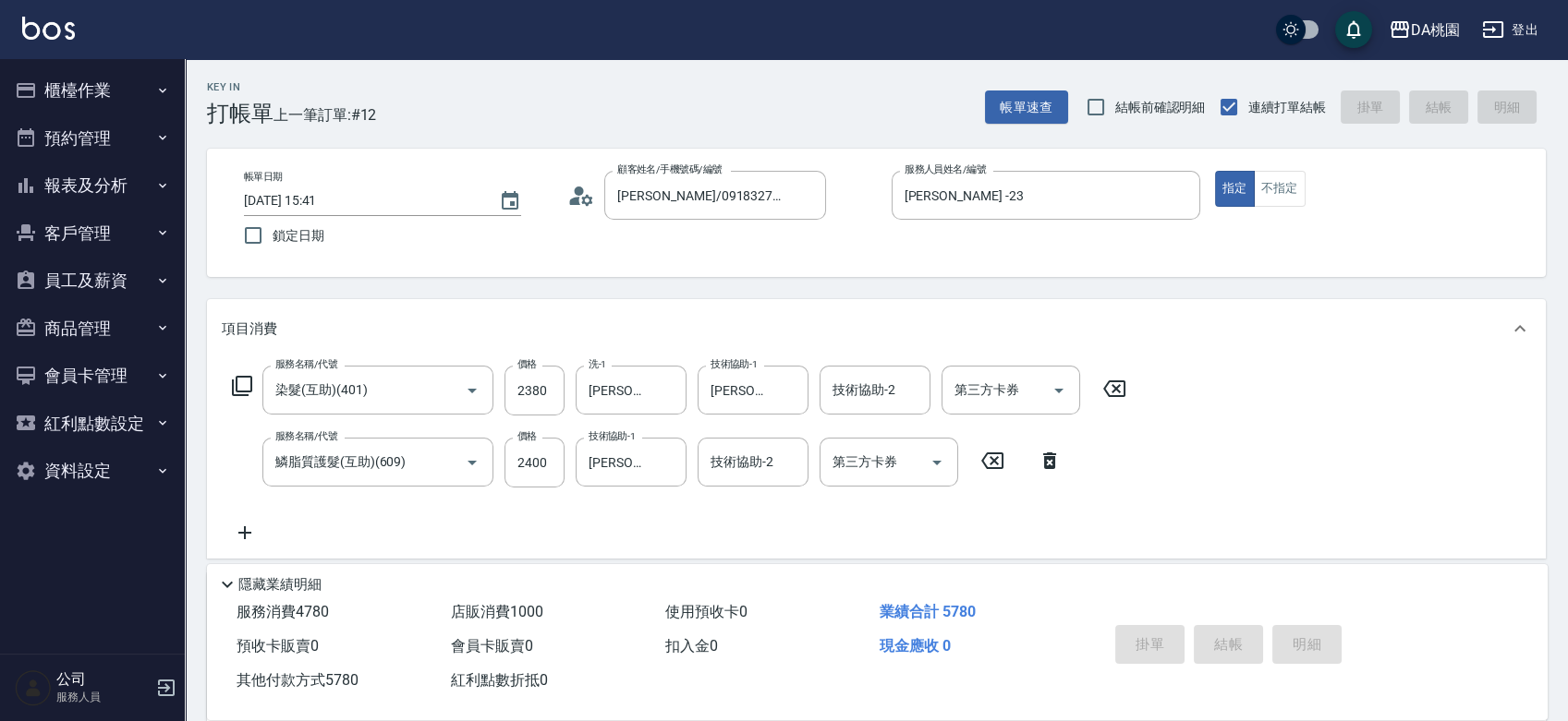
type input "[DATE] 15:42"
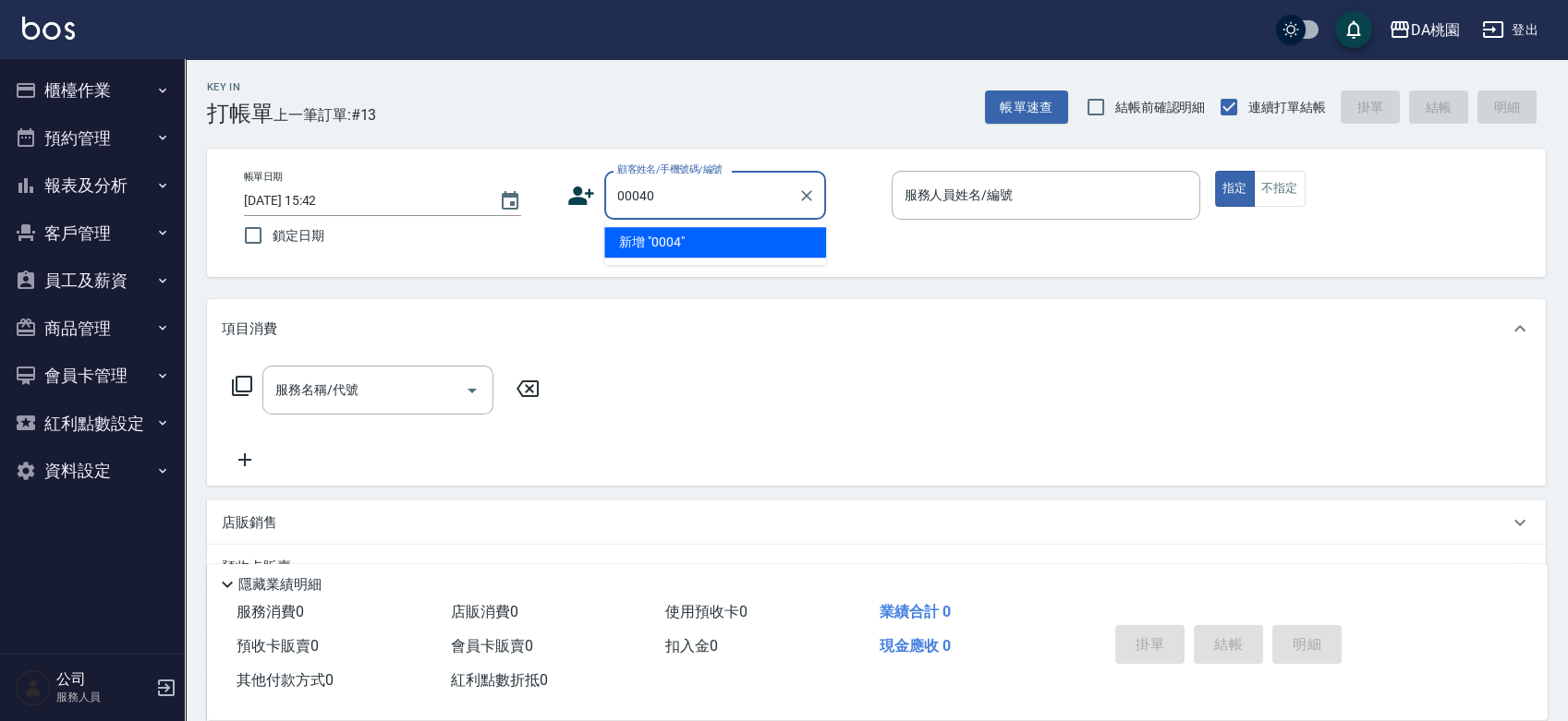
type input "00040"
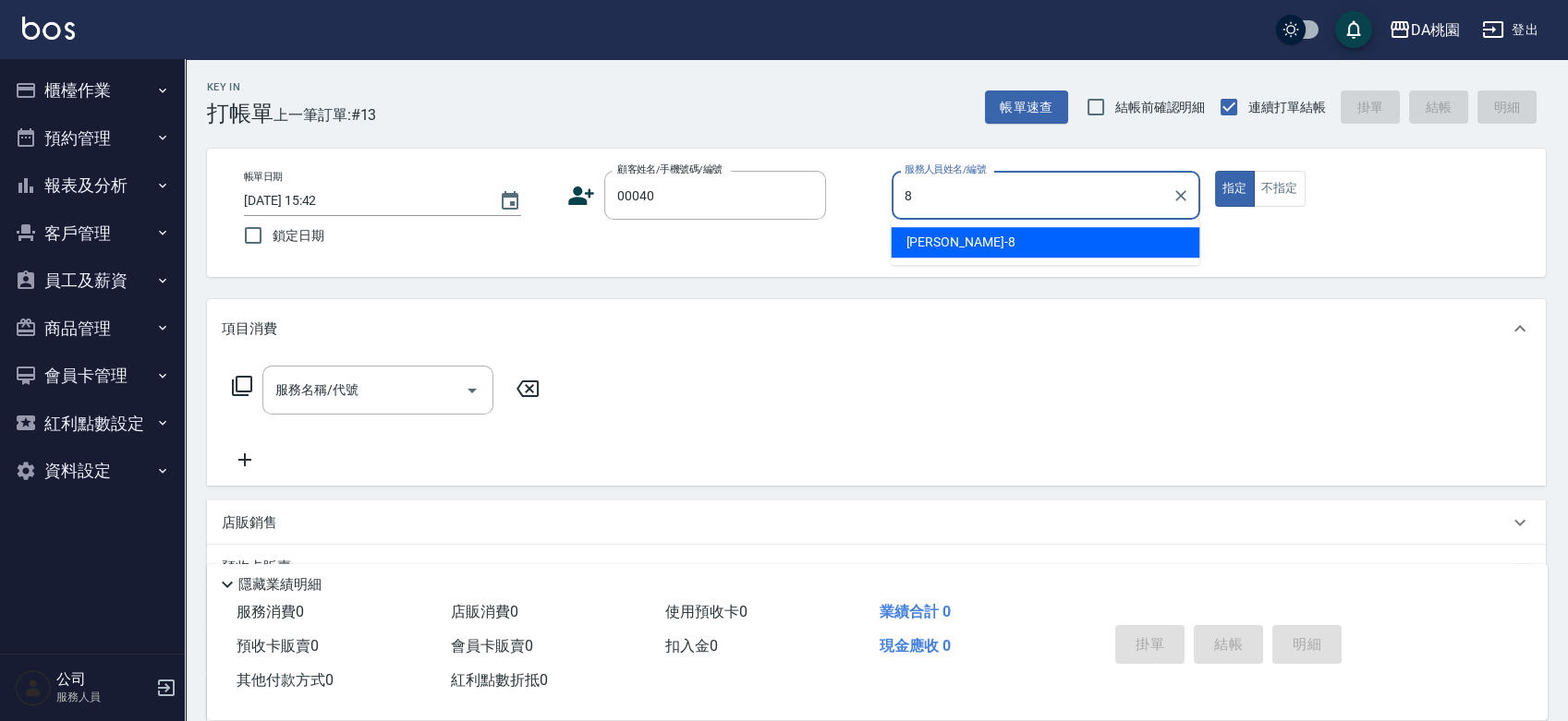
type input "8"
type input "公司/公司00040/00040"
type input "[PERSON_NAME]-8"
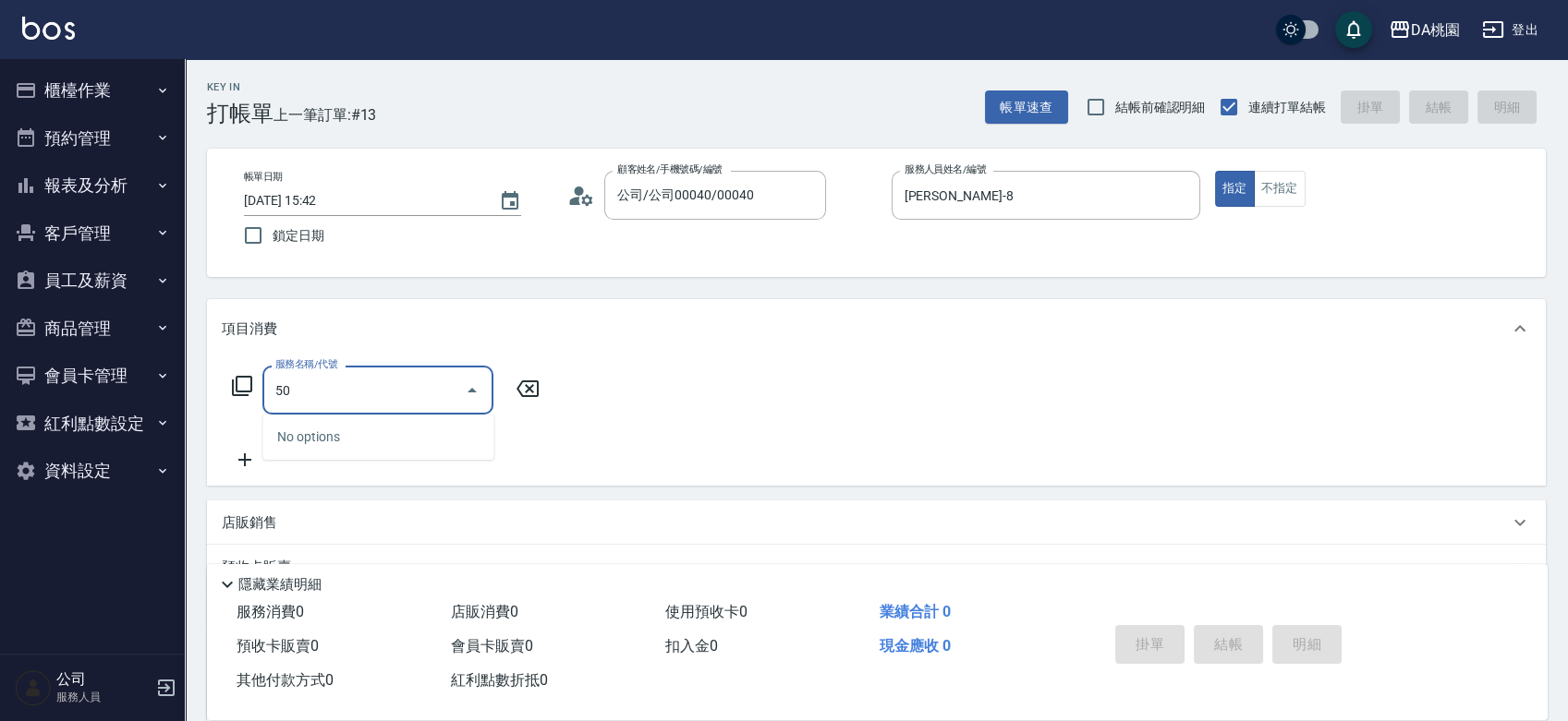
type input "501"
type input "20"
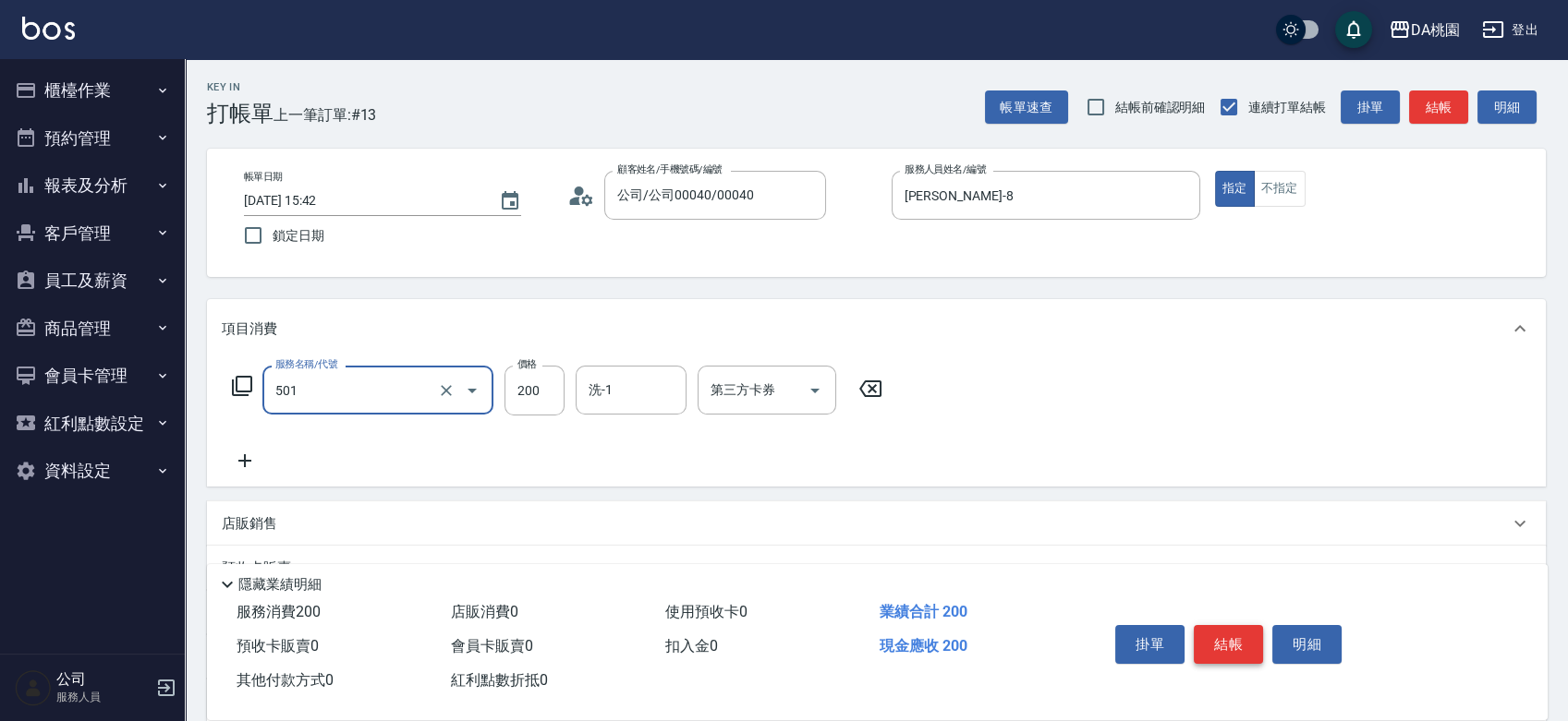
type input "洗髮(互助)(501)"
type input "0"
type input "35"
type input "30"
type input "350"
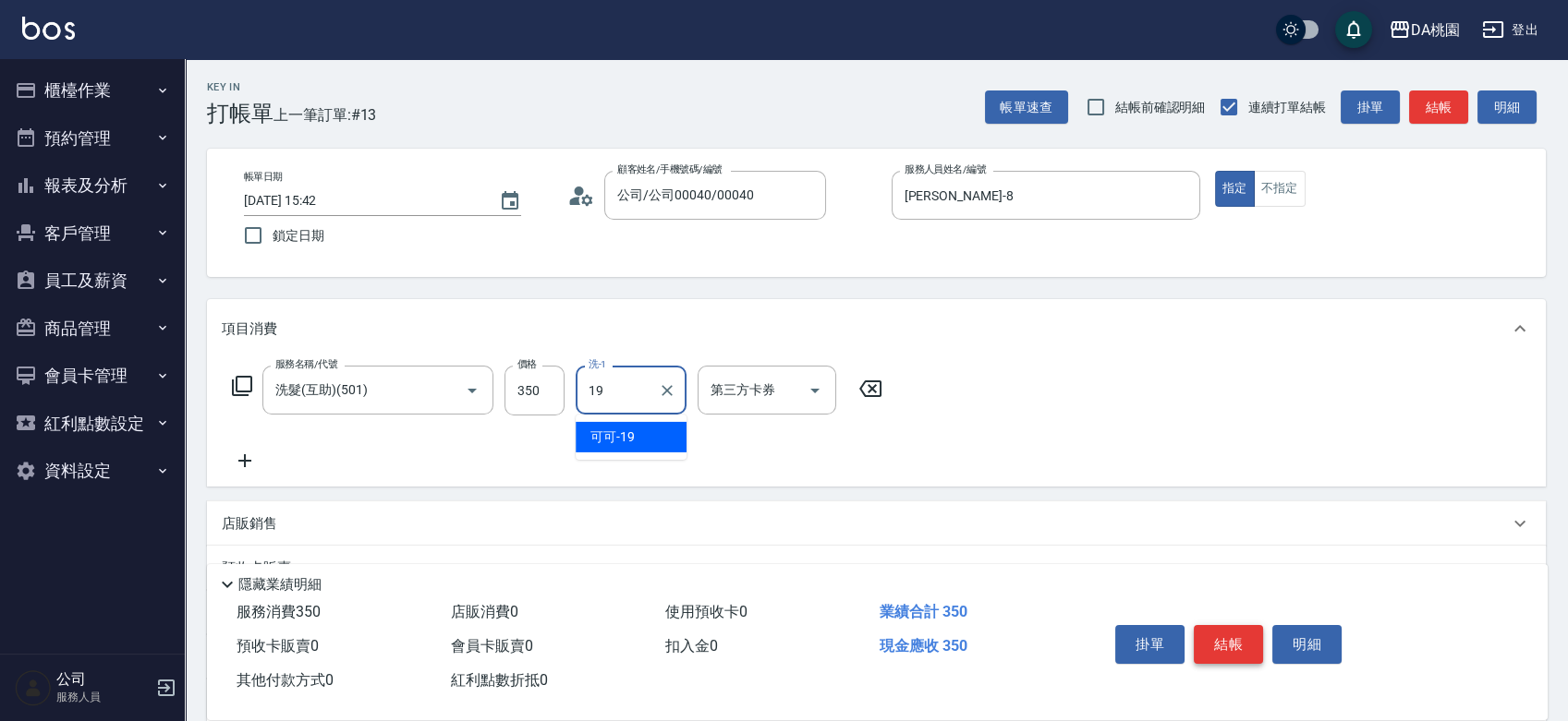
type input "可可-19"
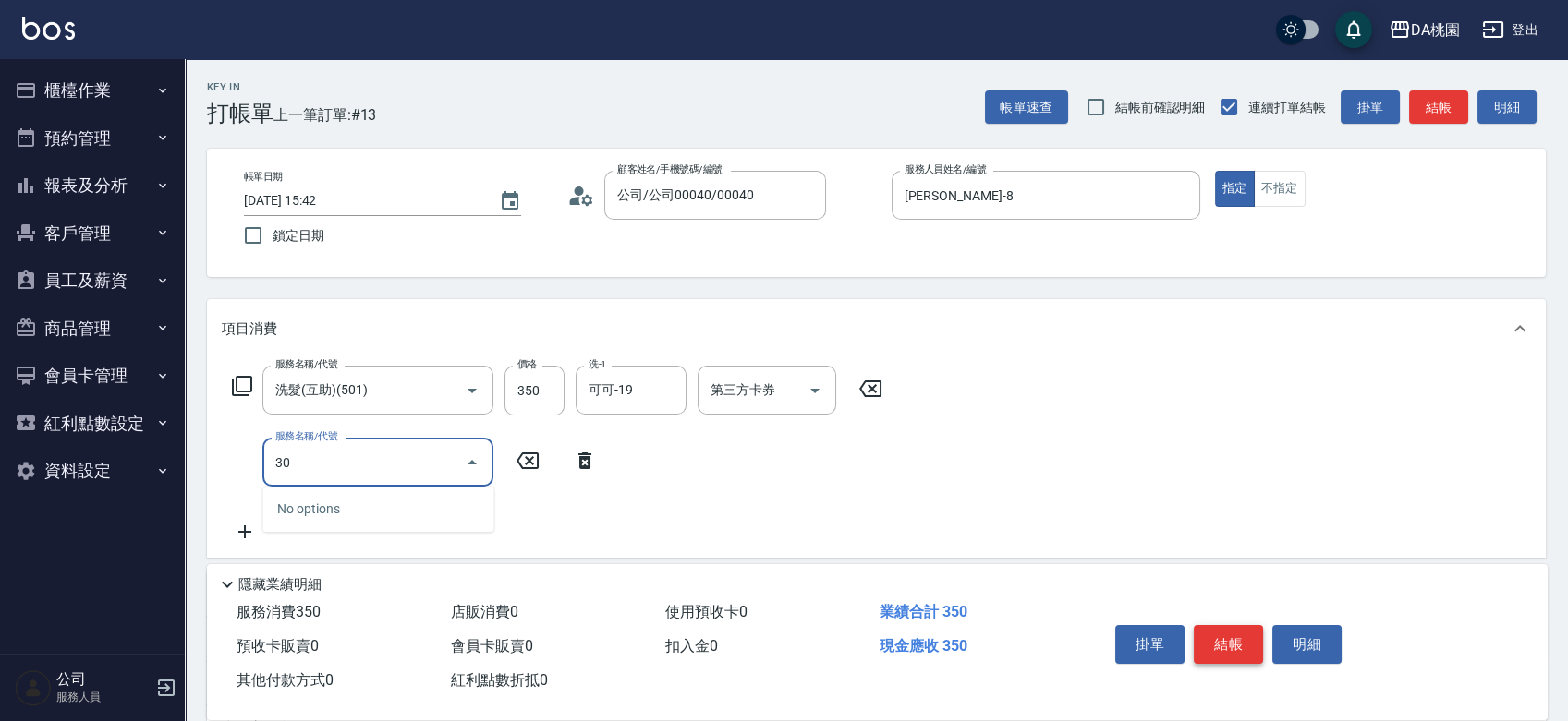
type input "300"
type input "40"
type input "剪瀏海(300)"
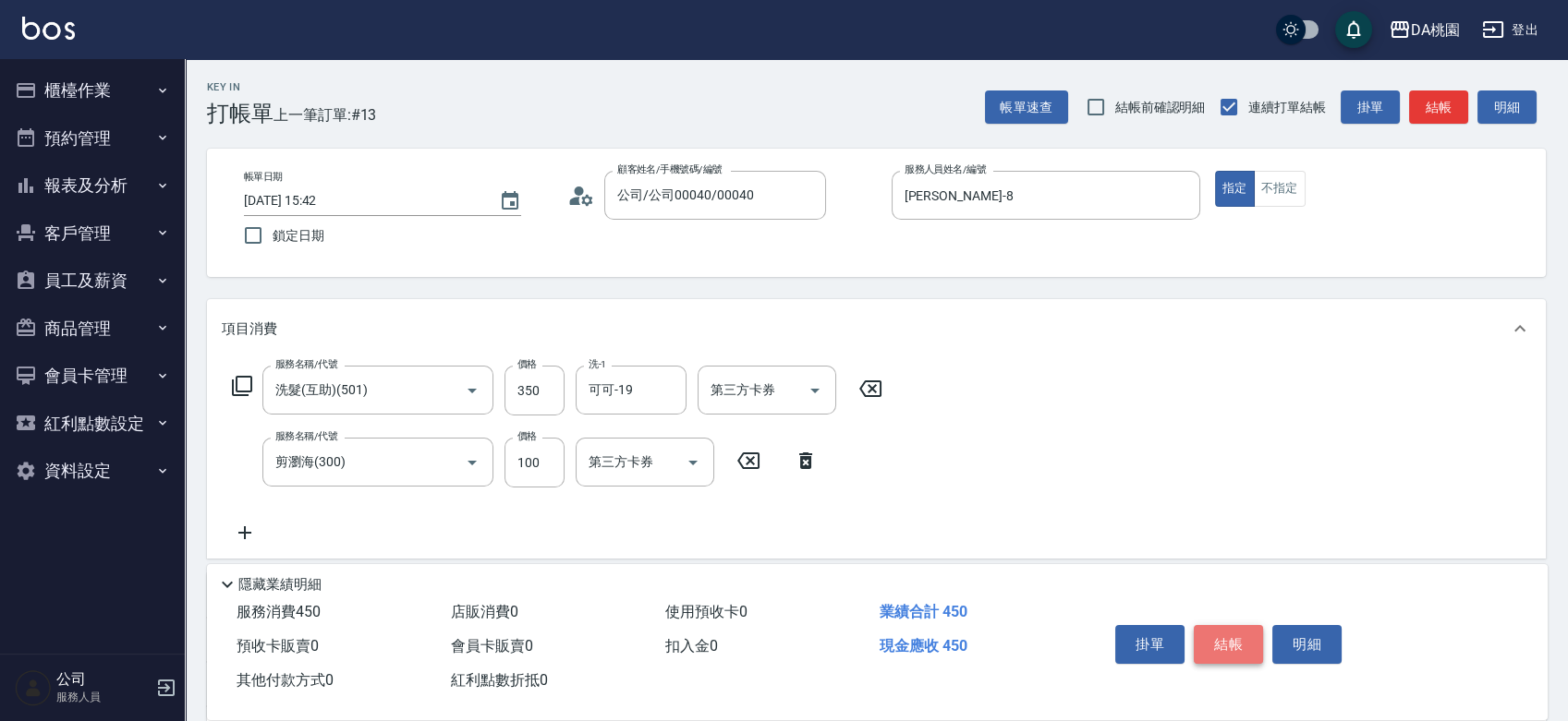
click at [1231, 634] on button "結帳" at bounding box center [1228, 645] width 70 height 39
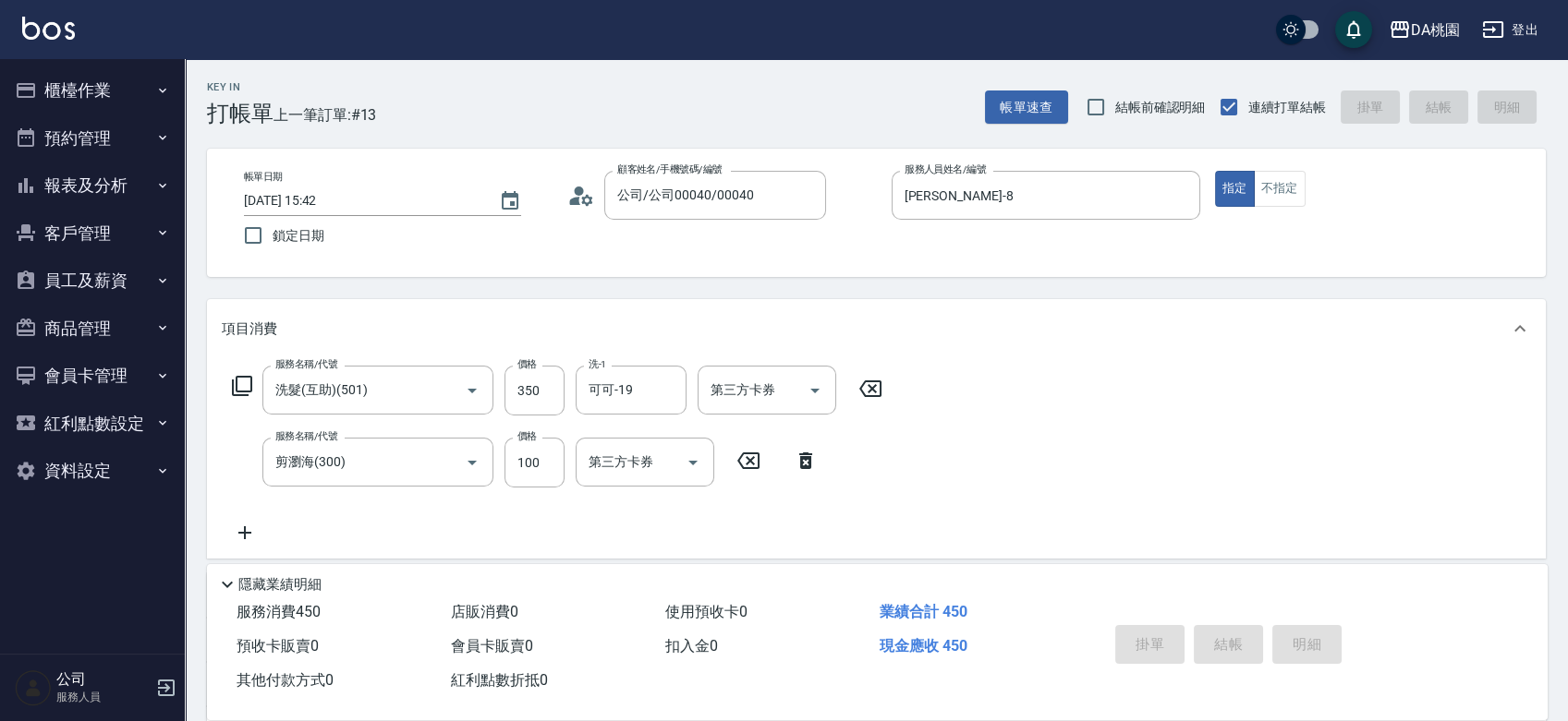
type input "0"
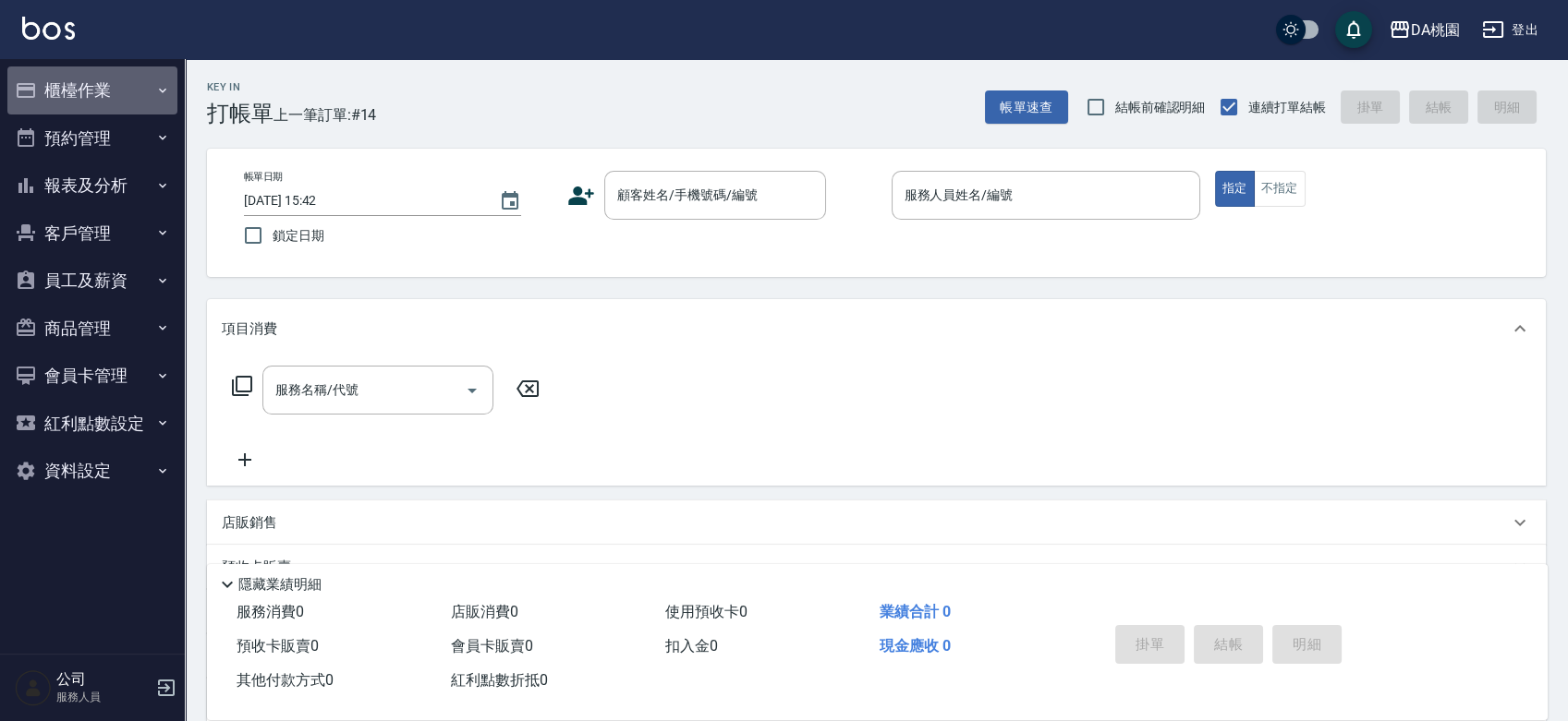
click at [70, 89] on button "櫃檯作業" at bounding box center [92, 90] width 170 height 48
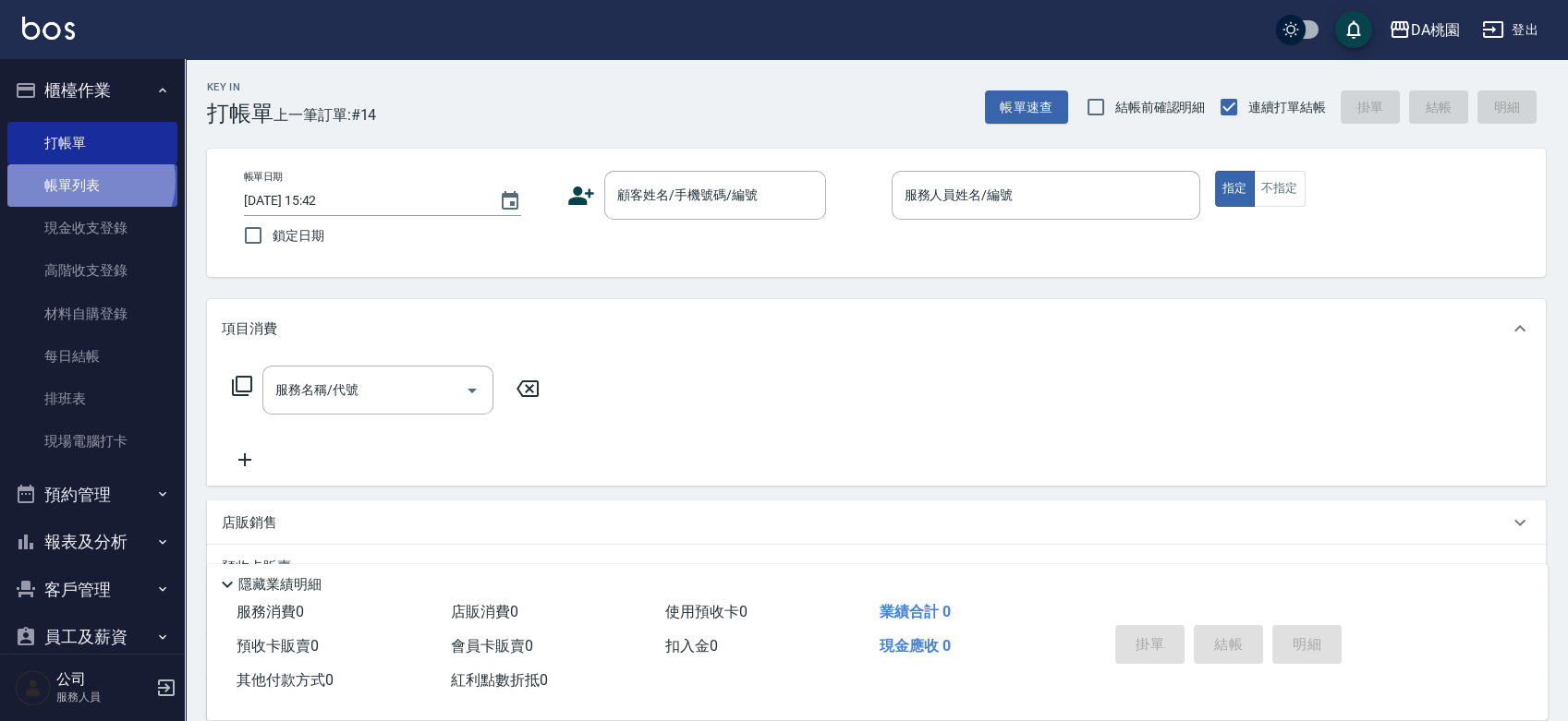
click at [88, 181] on link "帳單列表" at bounding box center [92, 185] width 170 height 42
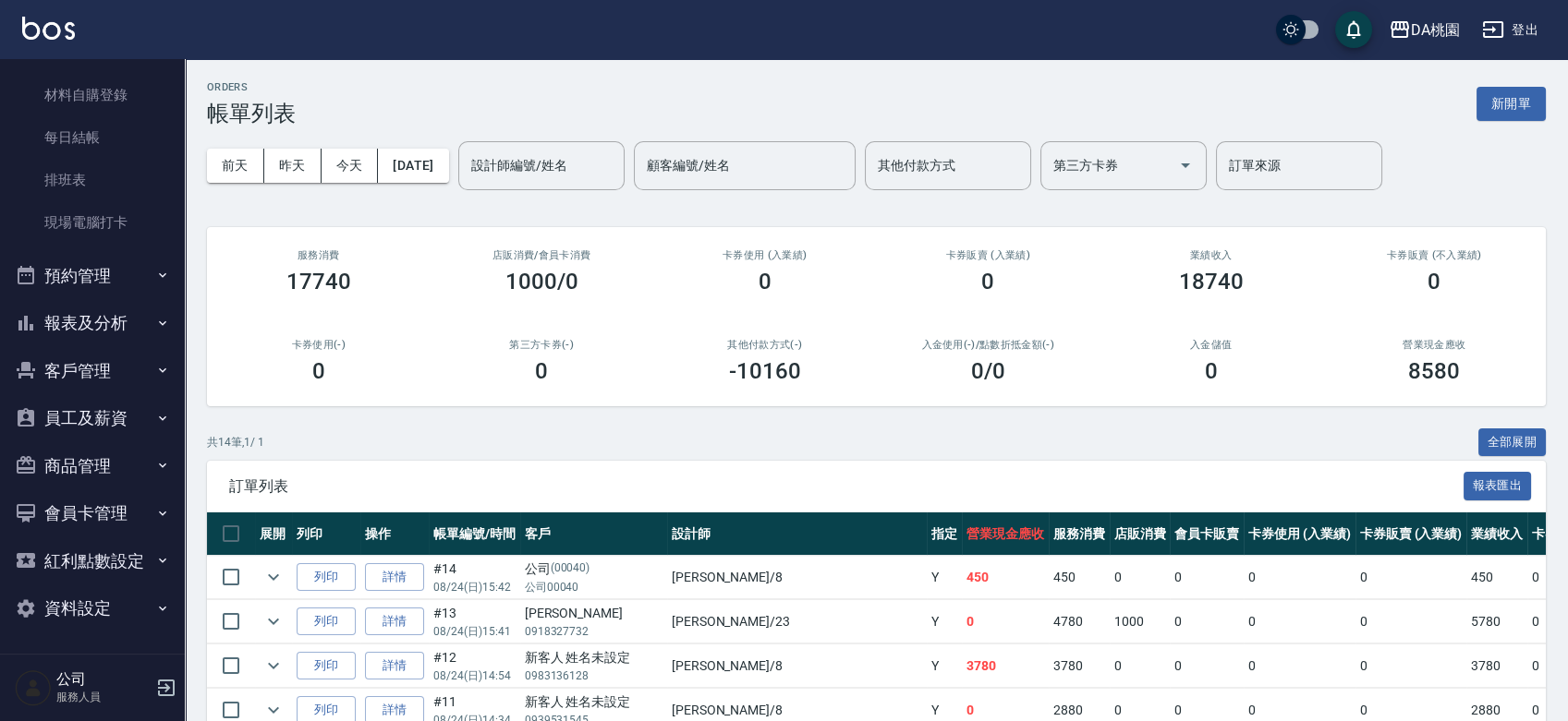
click at [92, 313] on button "報表及分析" at bounding box center [92, 322] width 170 height 48
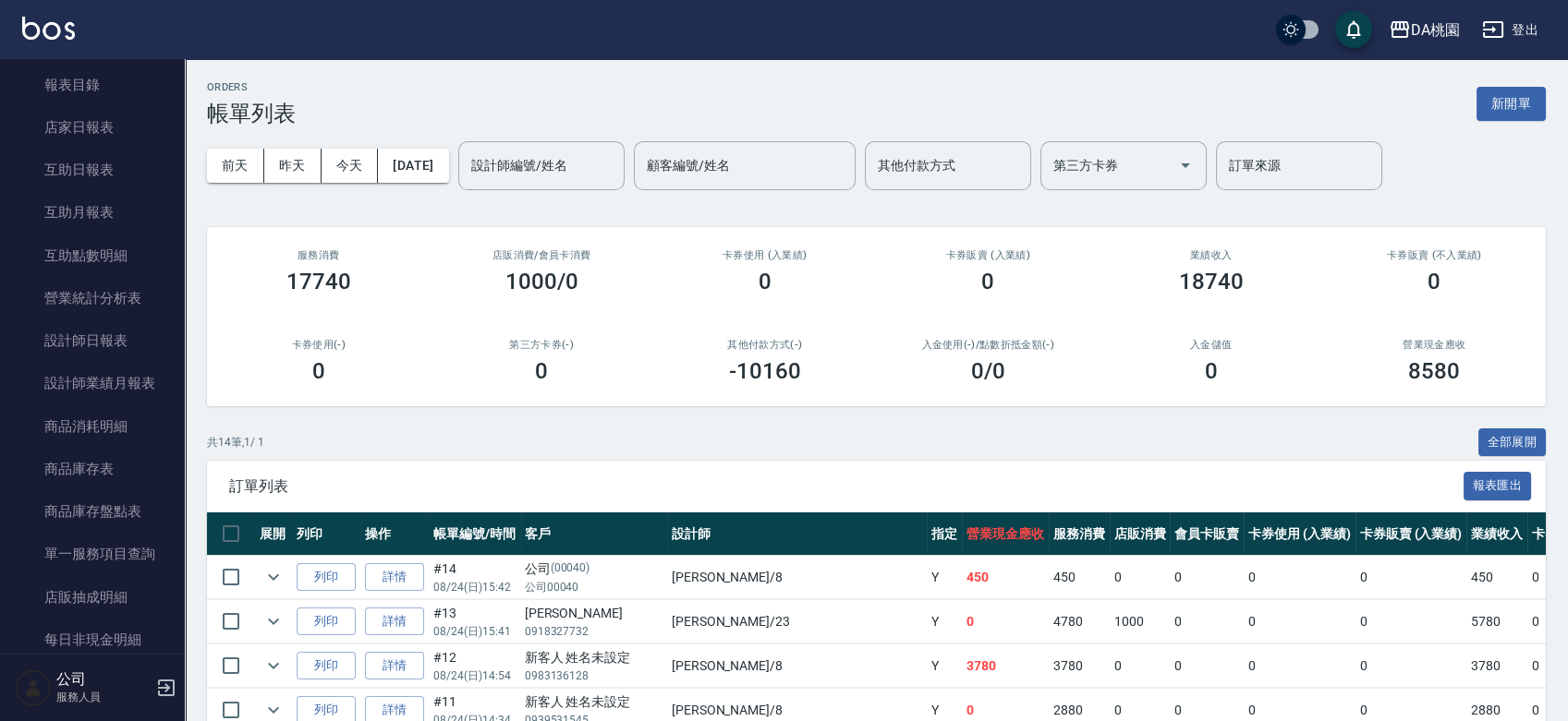
scroll to position [526, 0]
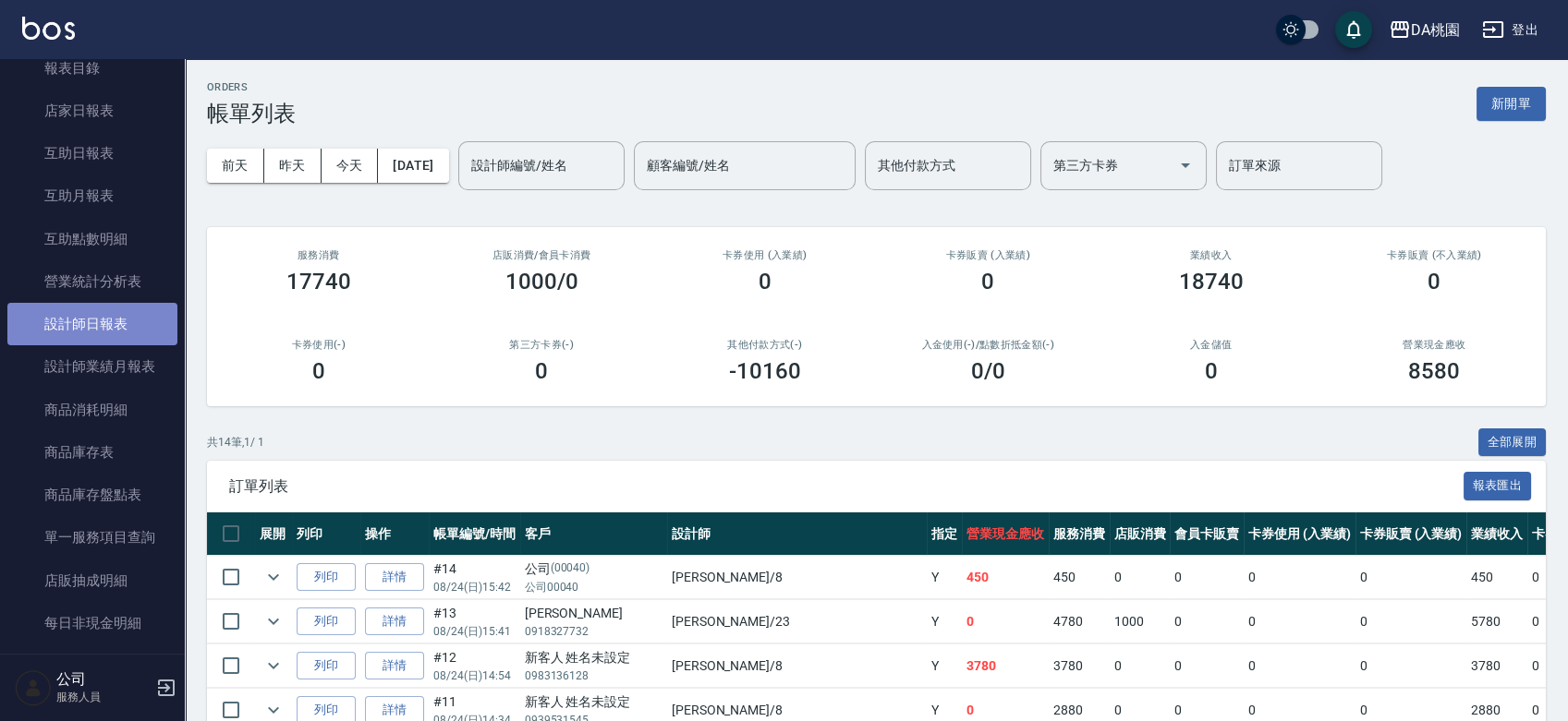
click at [103, 322] on link "設計師日報表" at bounding box center [92, 323] width 170 height 42
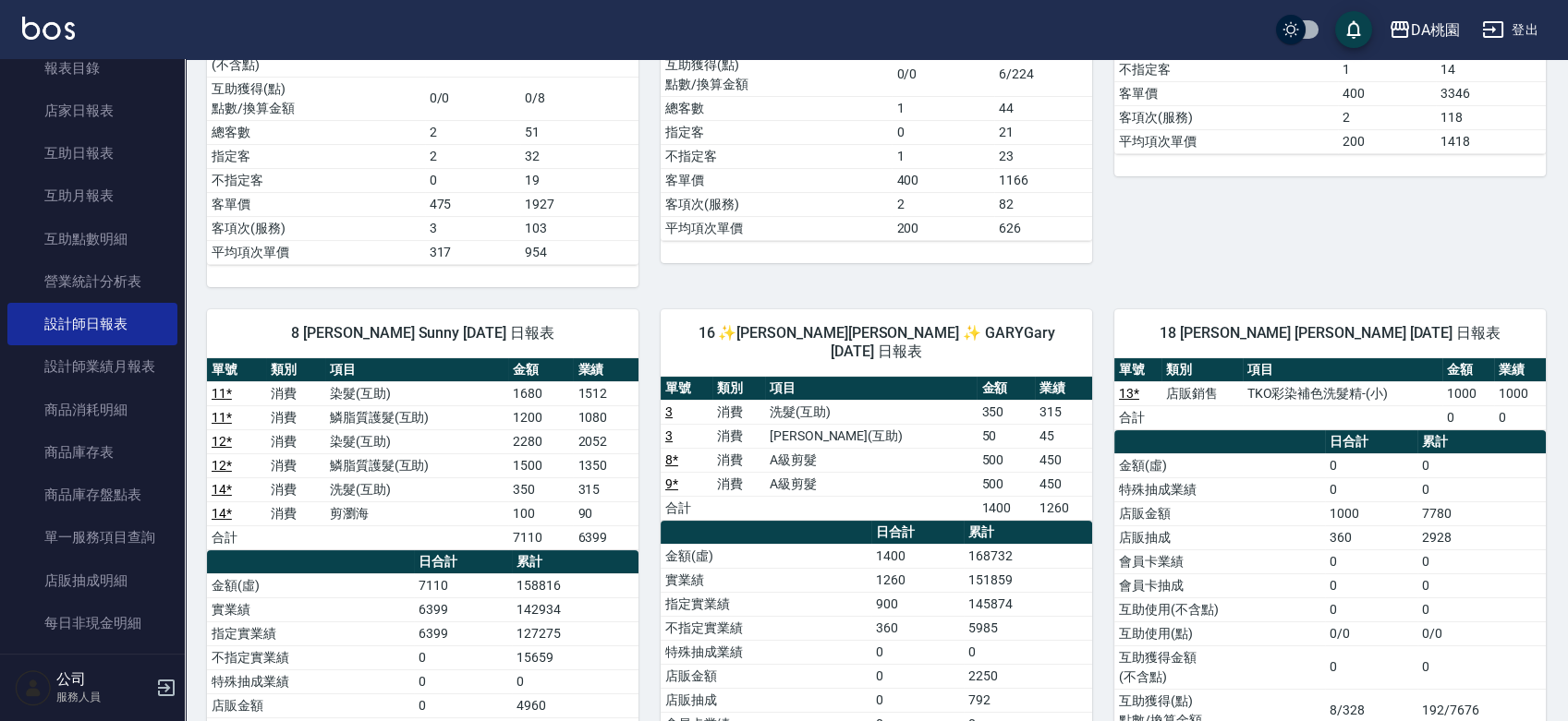
scroll to position [820, 0]
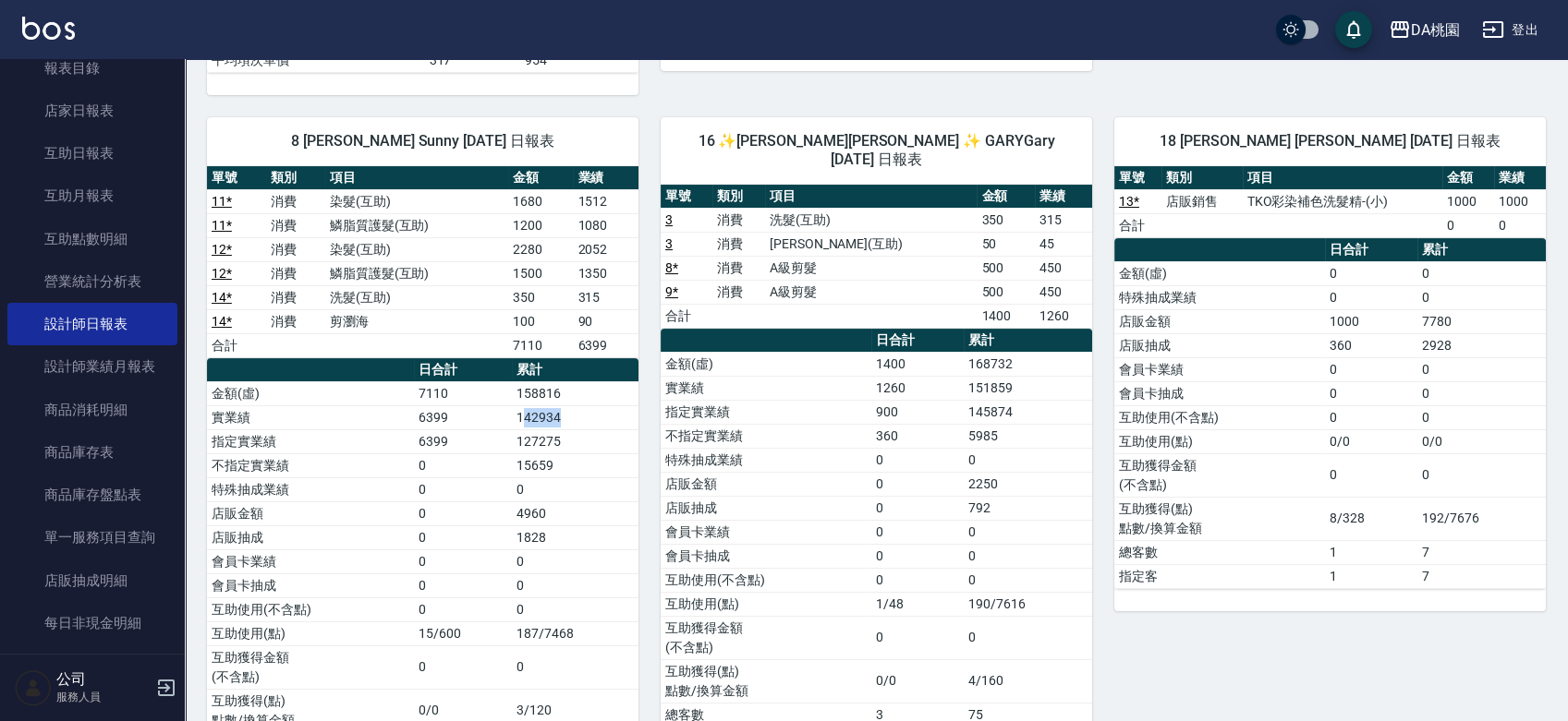
drag, startPoint x: 524, startPoint y: 413, endPoint x: 587, endPoint y: 418, distance: 63.2
click at [587, 418] on td "142934" at bounding box center [574, 417] width 126 height 24
drag, startPoint x: 1327, startPoint y: 340, endPoint x: 1375, endPoint y: 340, distance: 48.0
click at [1375, 340] on td "360" at bounding box center [1371, 345] width 92 height 24
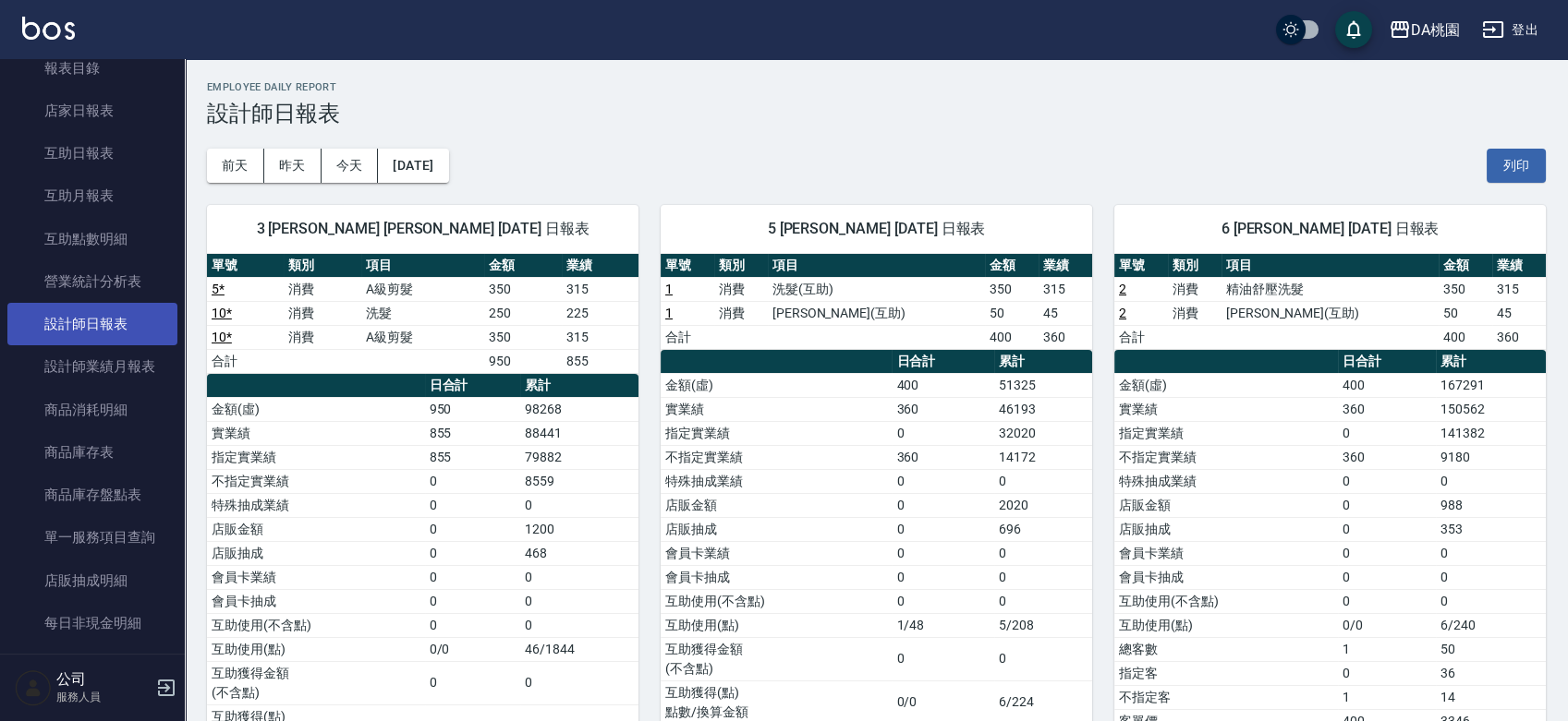
scroll to position [0, 0]
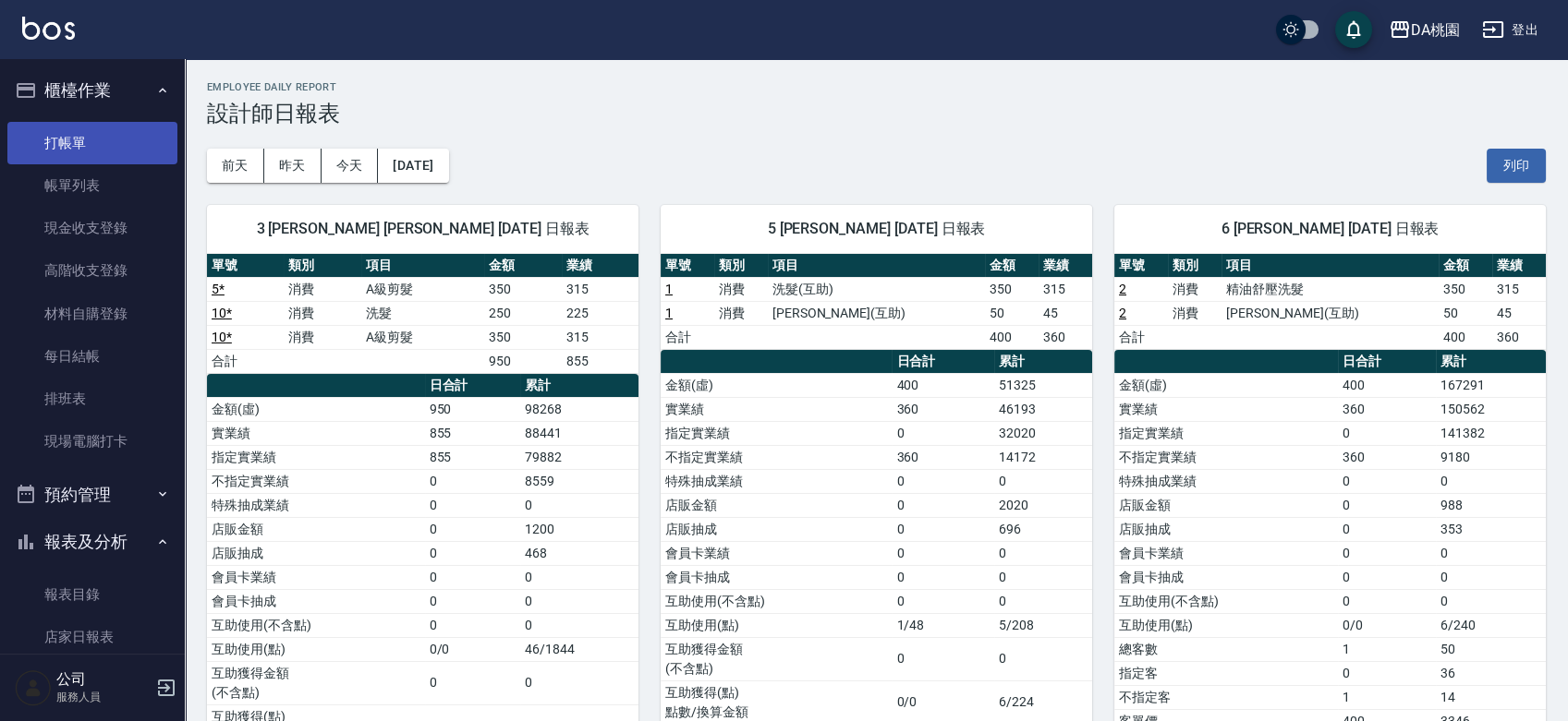
click at [78, 138] on link "打帳單" at bounding box center [92, 142] width 170 height 42
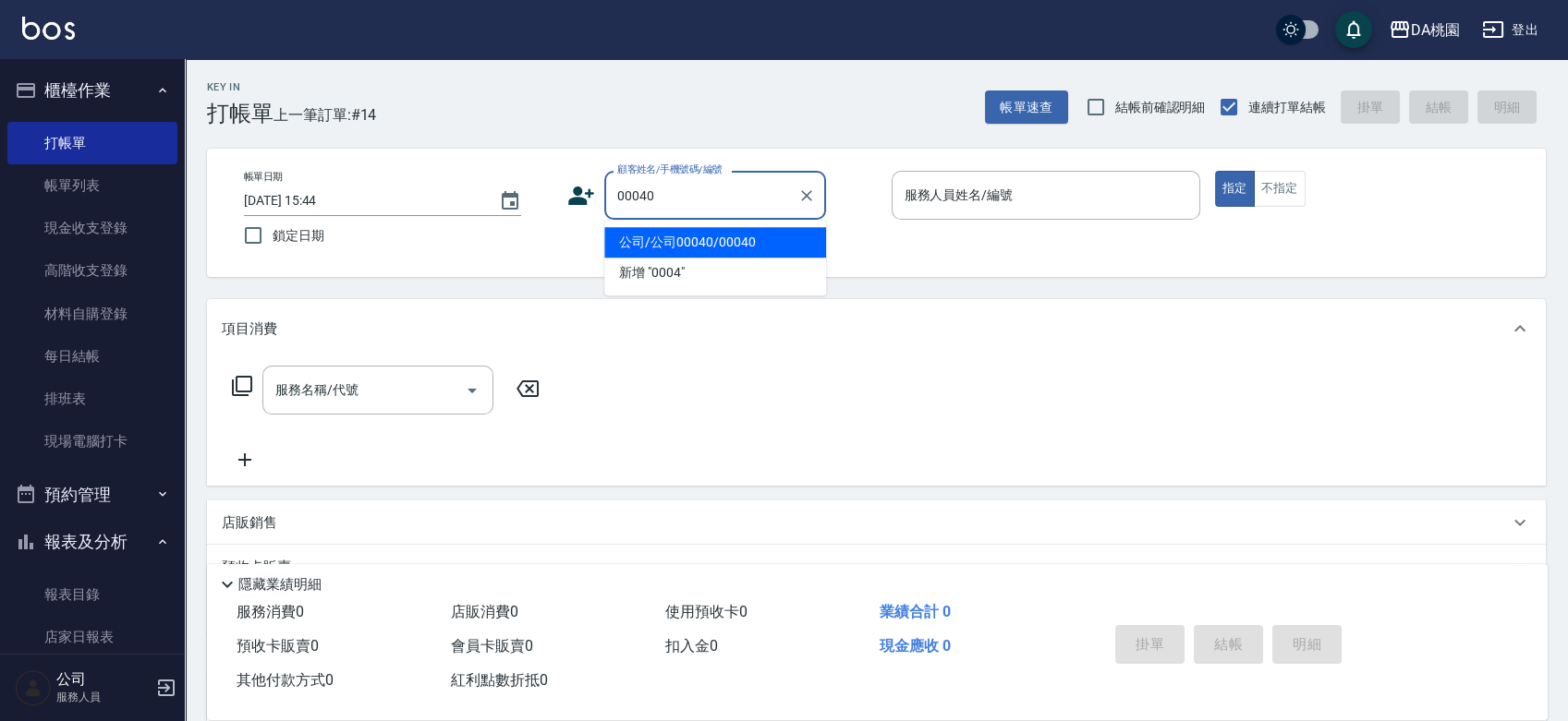
type input "公司/公司00040/00040"
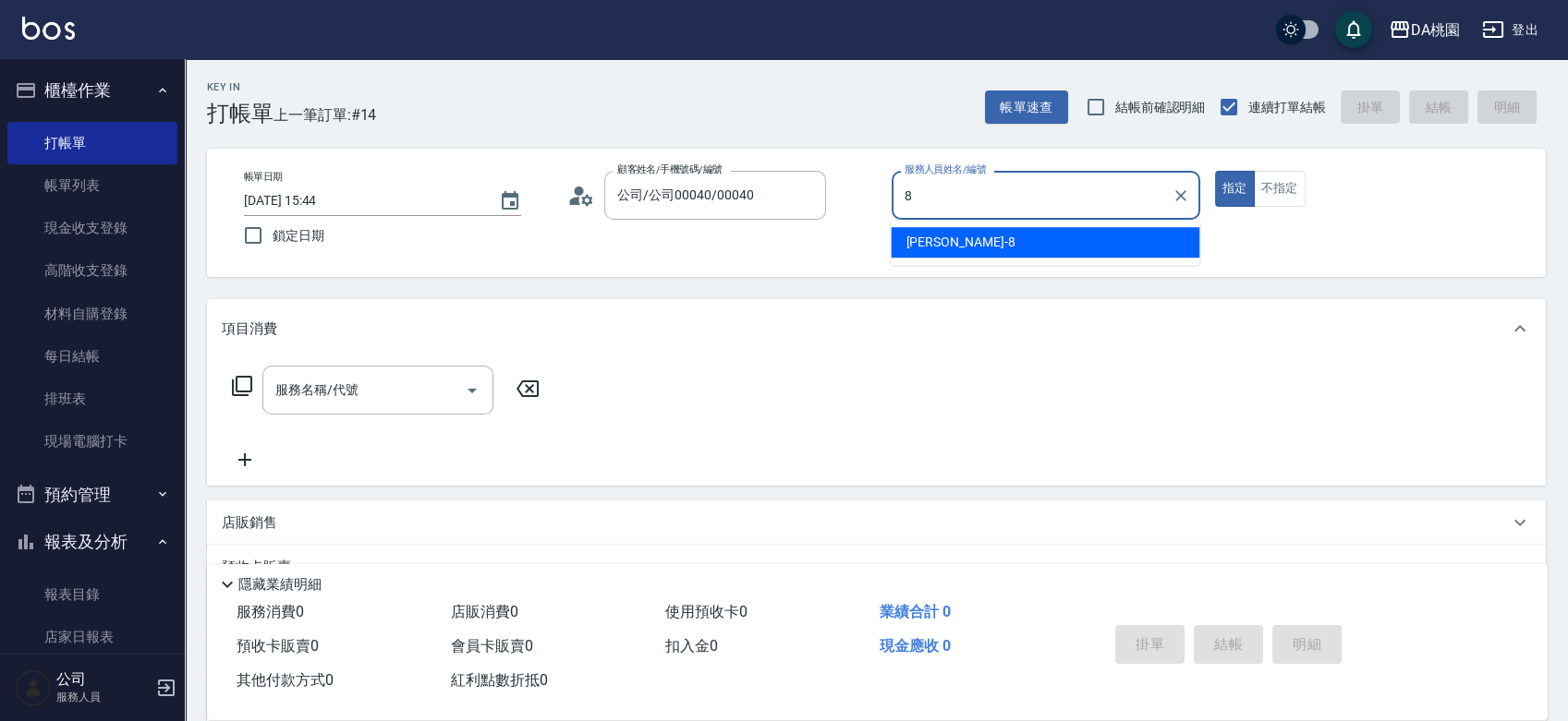
type input "[PERSON_NAME]-8"
type button "true"
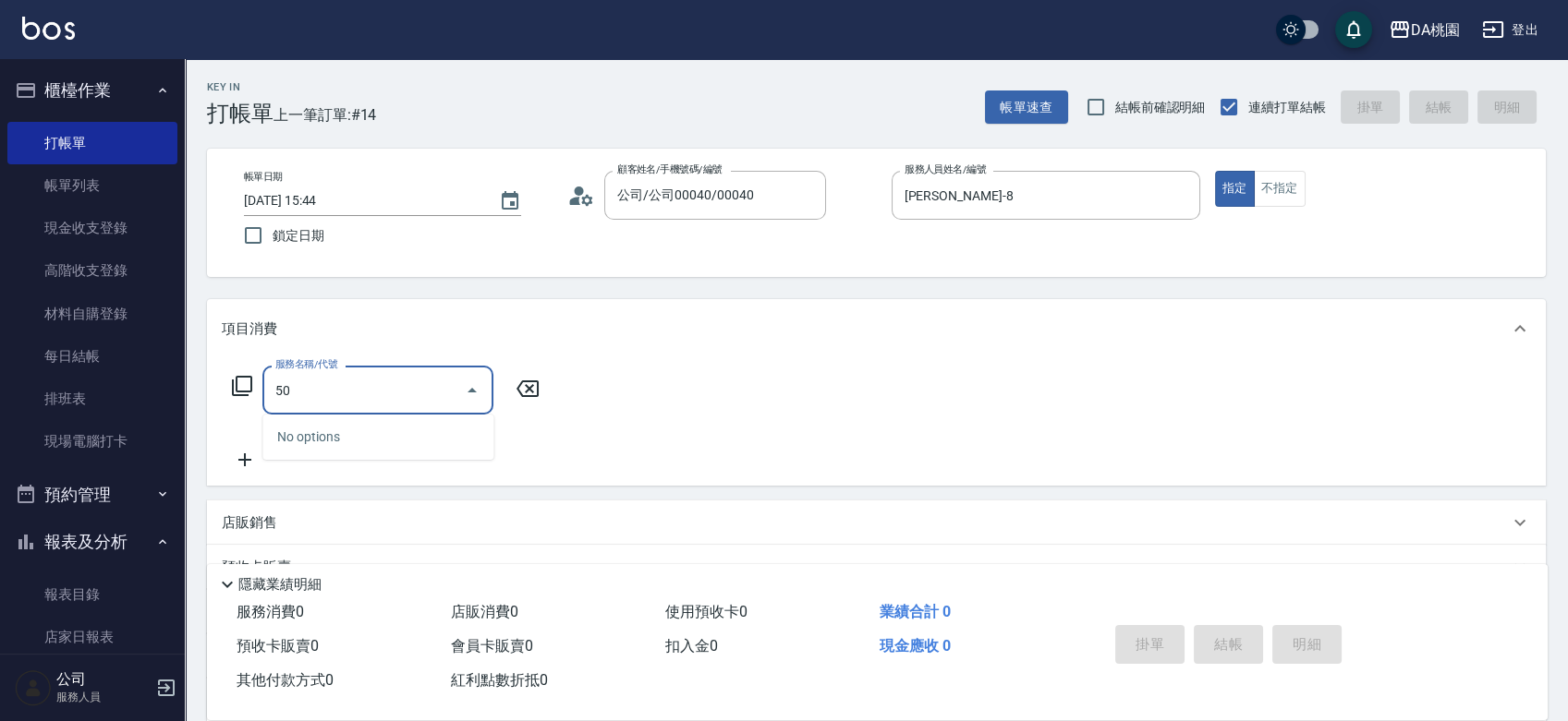
type input "501"
type input "20"
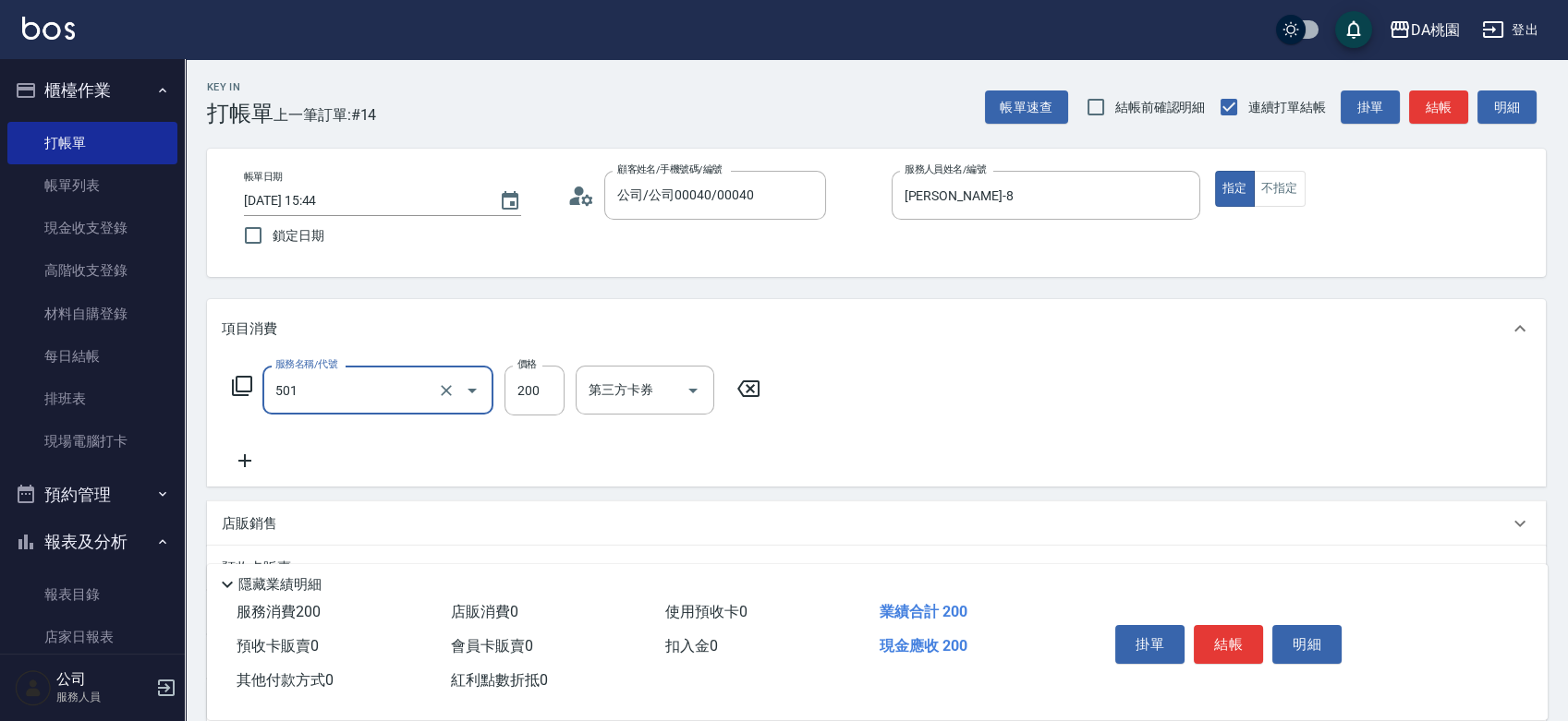
type input "洗髮(互助)(501)"
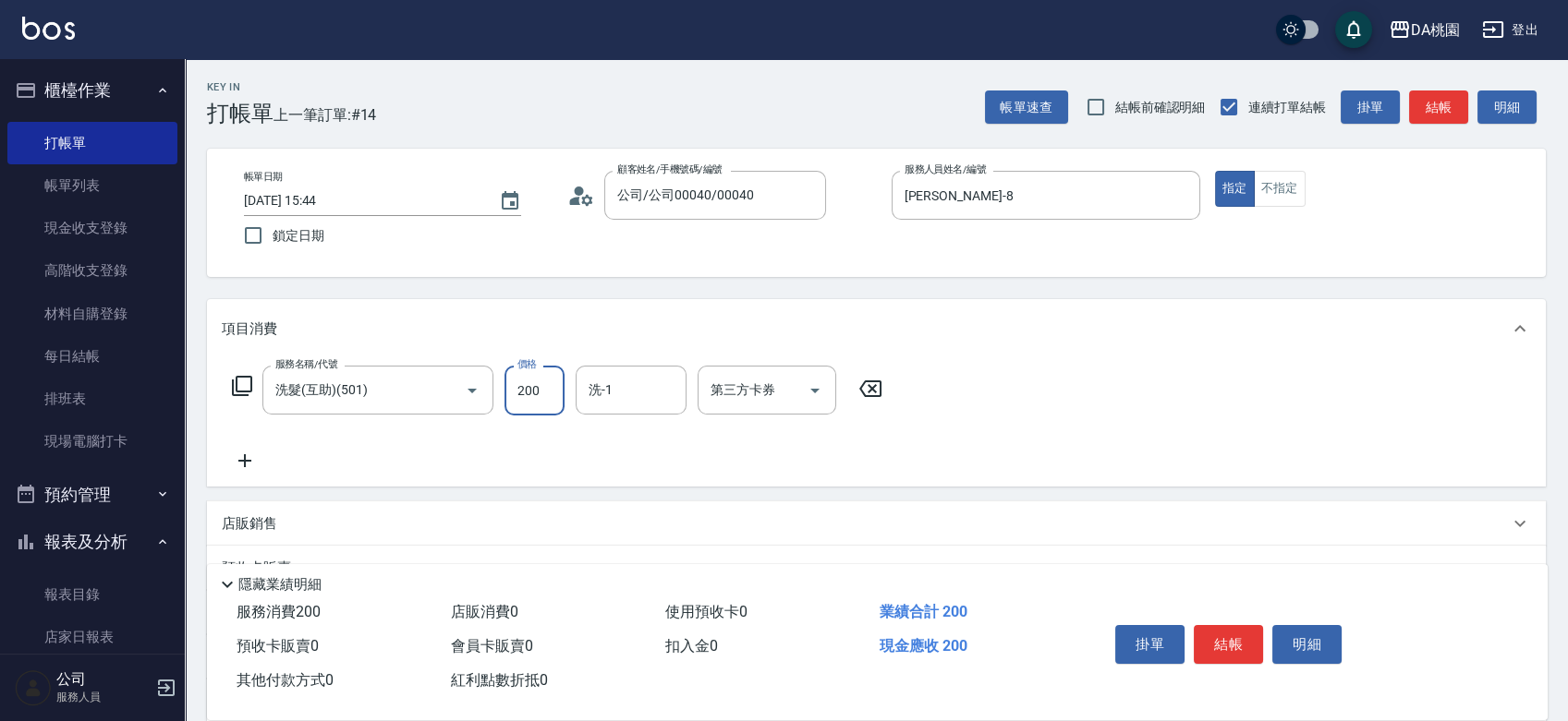
type input "2"
type input "0"
type input "250"
type input "20"
type input "250"
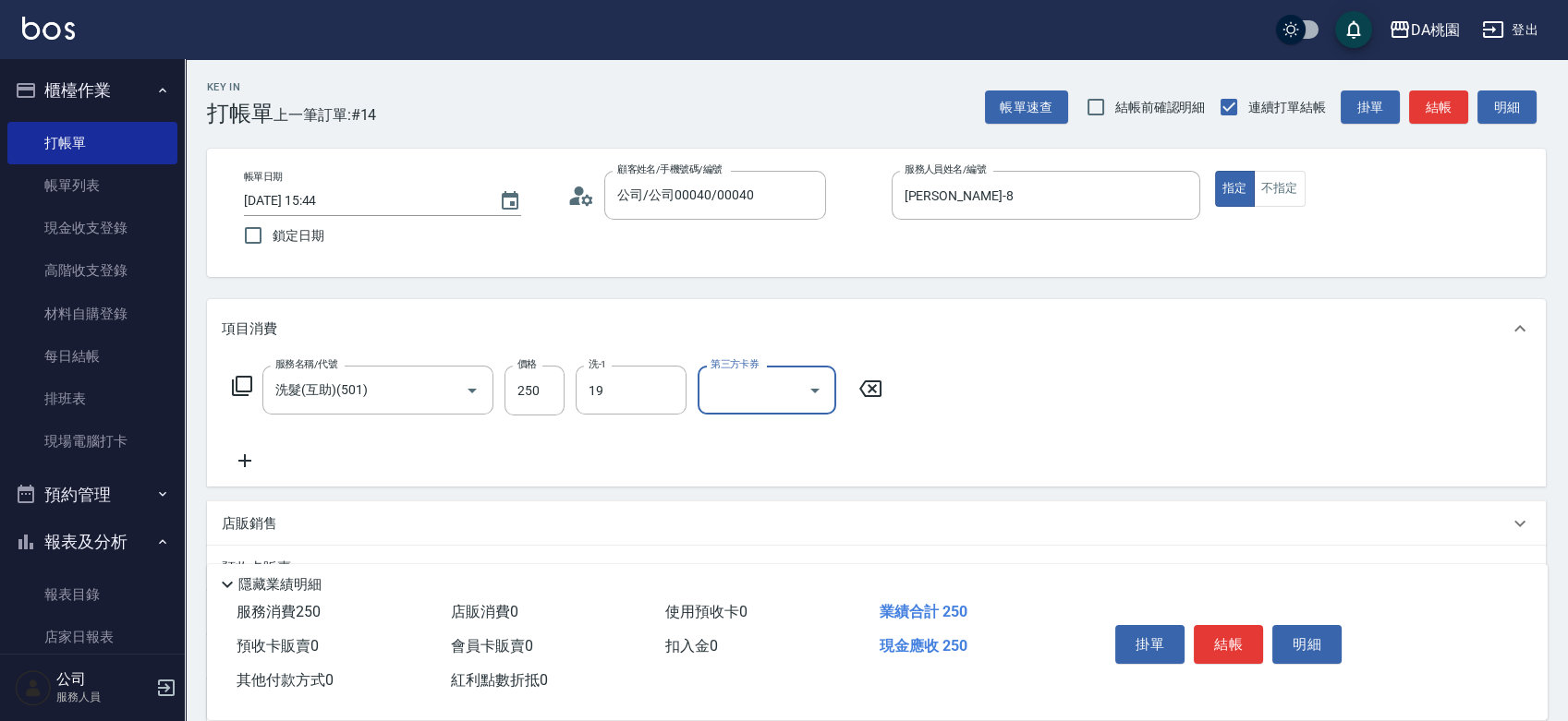
type input "可可-19"
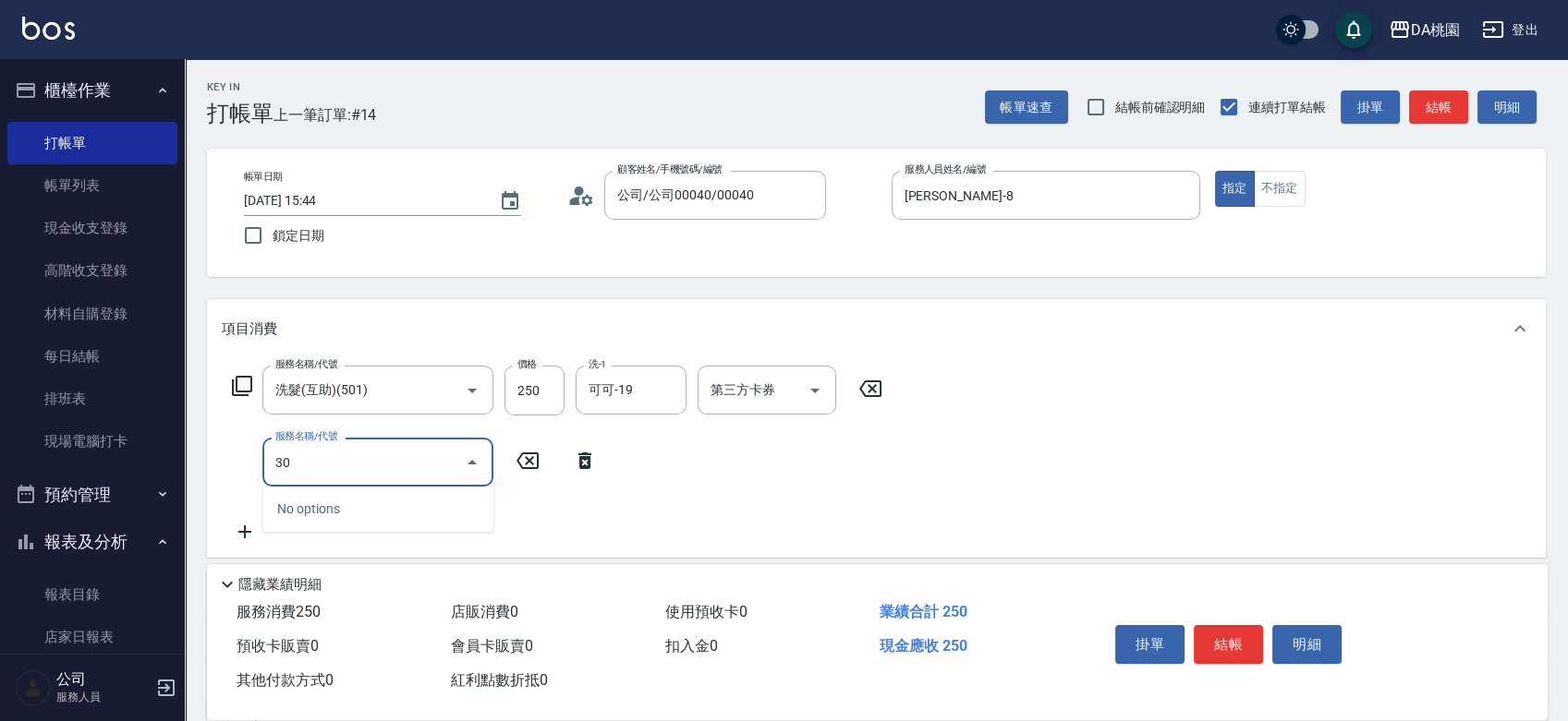
type input "303"
type input "50"
type input "A級剪髮(303)"
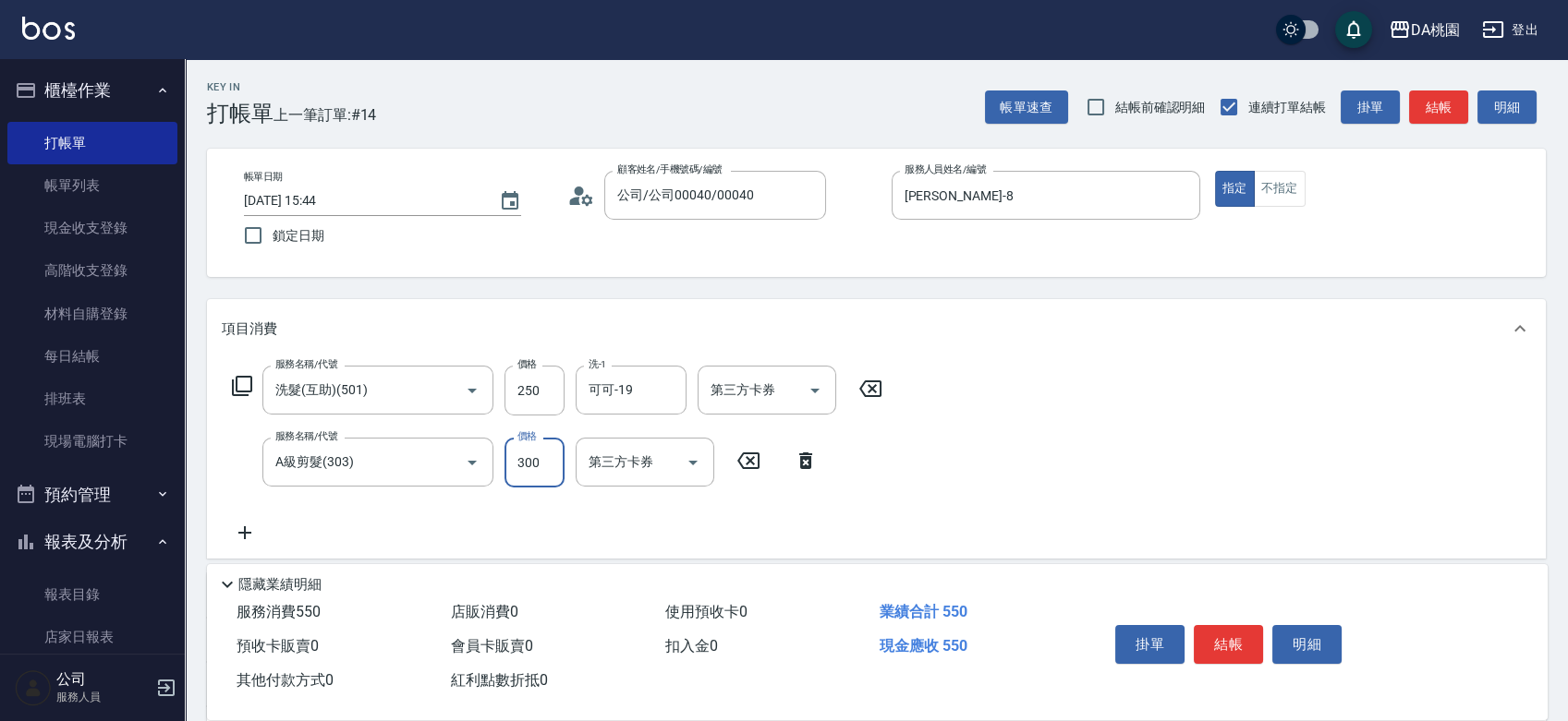
type input "20"
type input "350"
type input "60"
type input "350"
click at [1240, 640] on button "結帳" at bounding box center [1228, 645] width 70 height 39
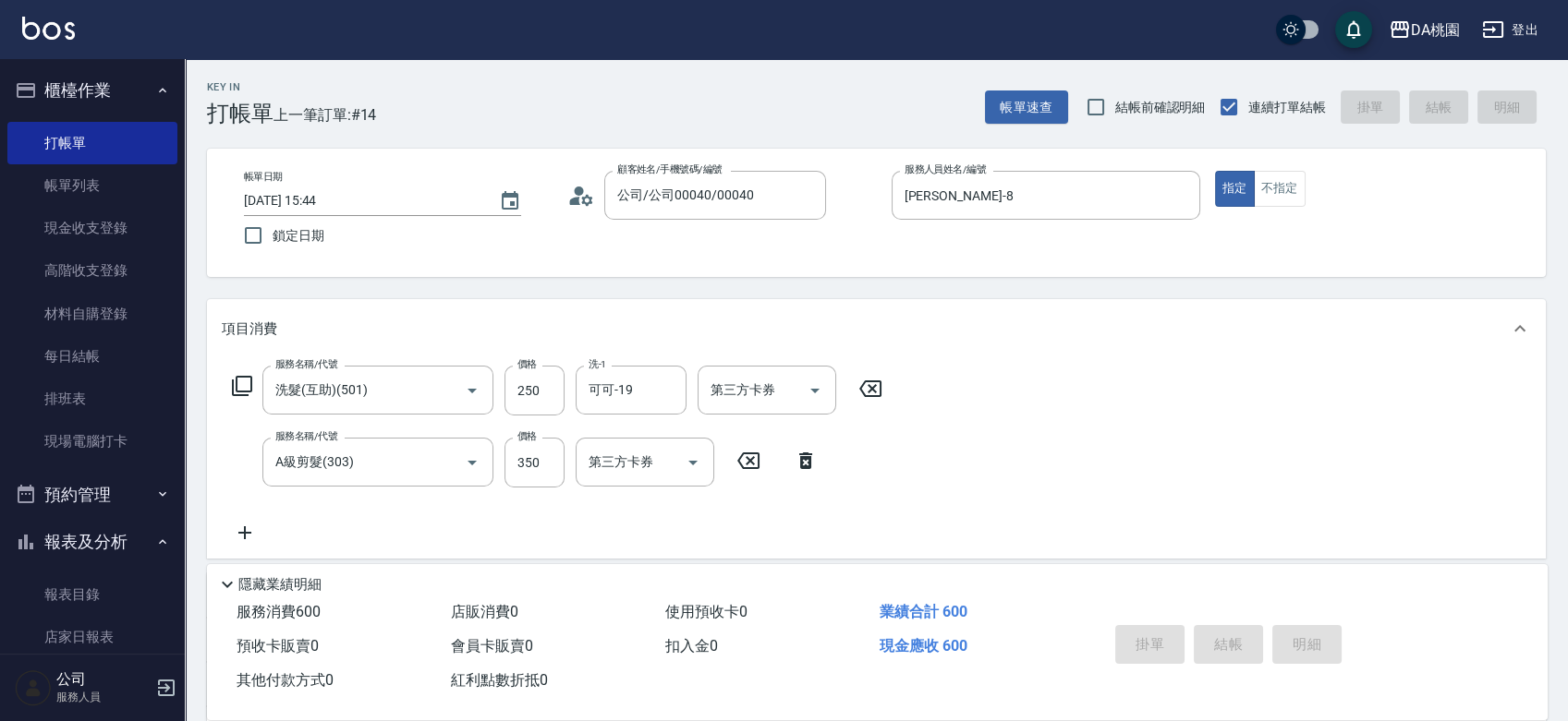
type input "0"
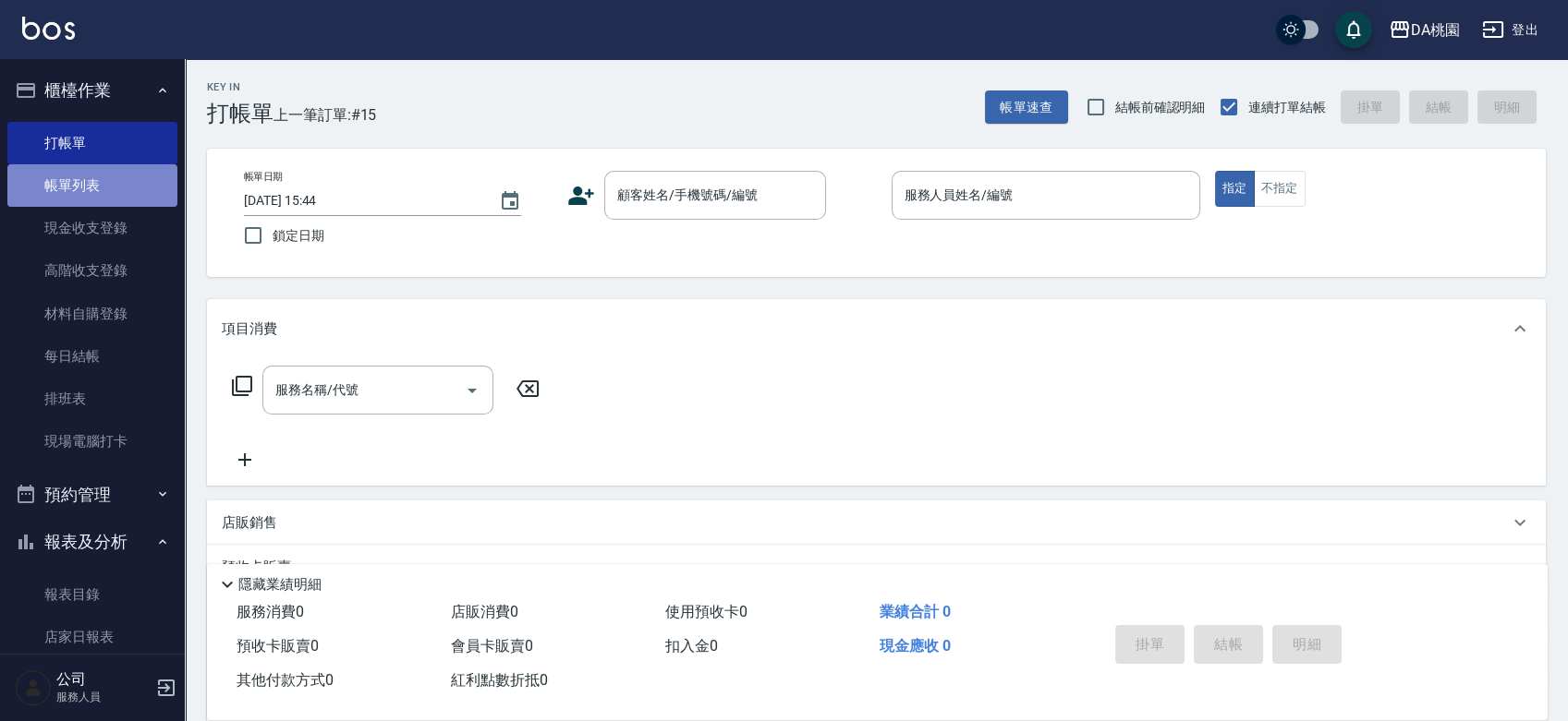
click at [98, 193] on link "帳單列表" at bounding box center [92, 185] width 170 height 42
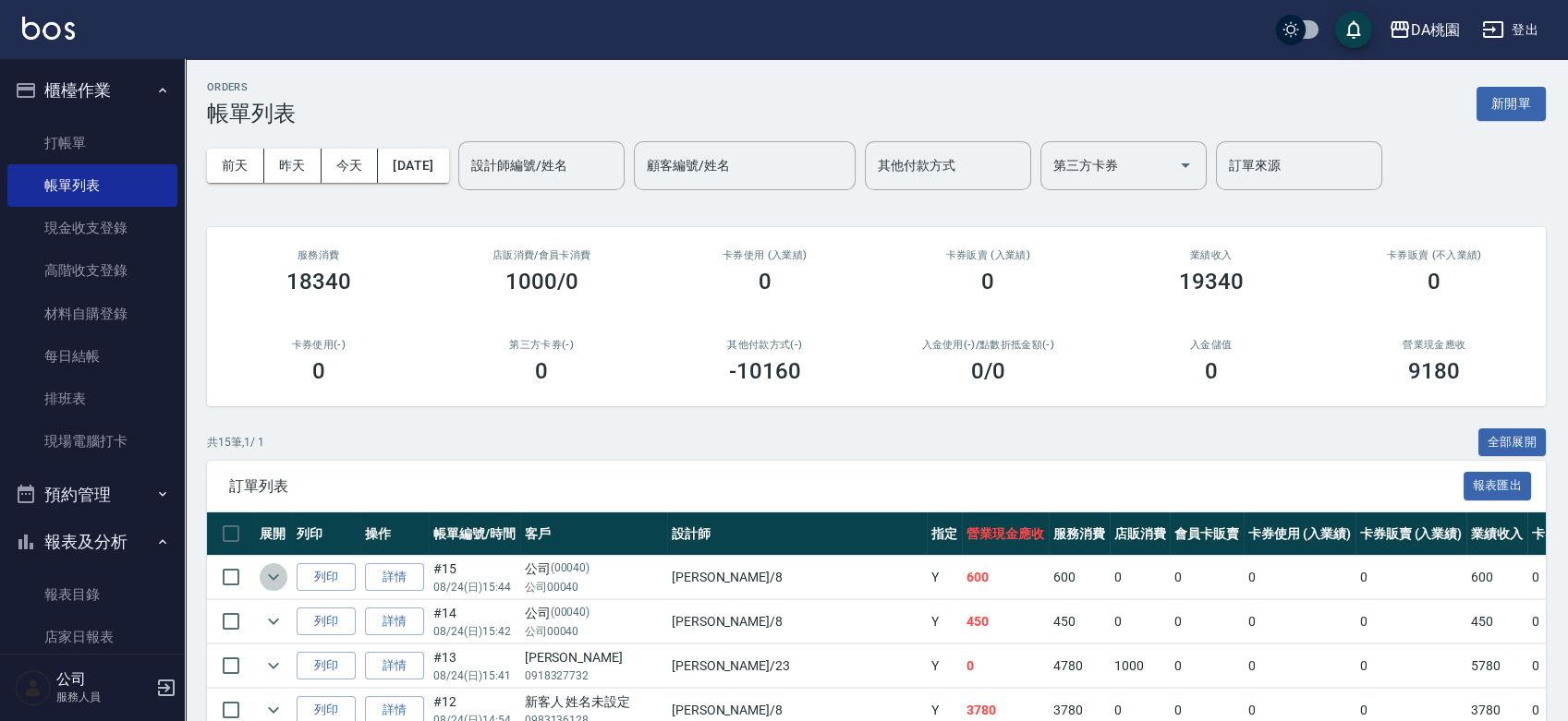
click at [274, 576] on icon "expand row" at bounding box center [272, 577] width 11 height 7
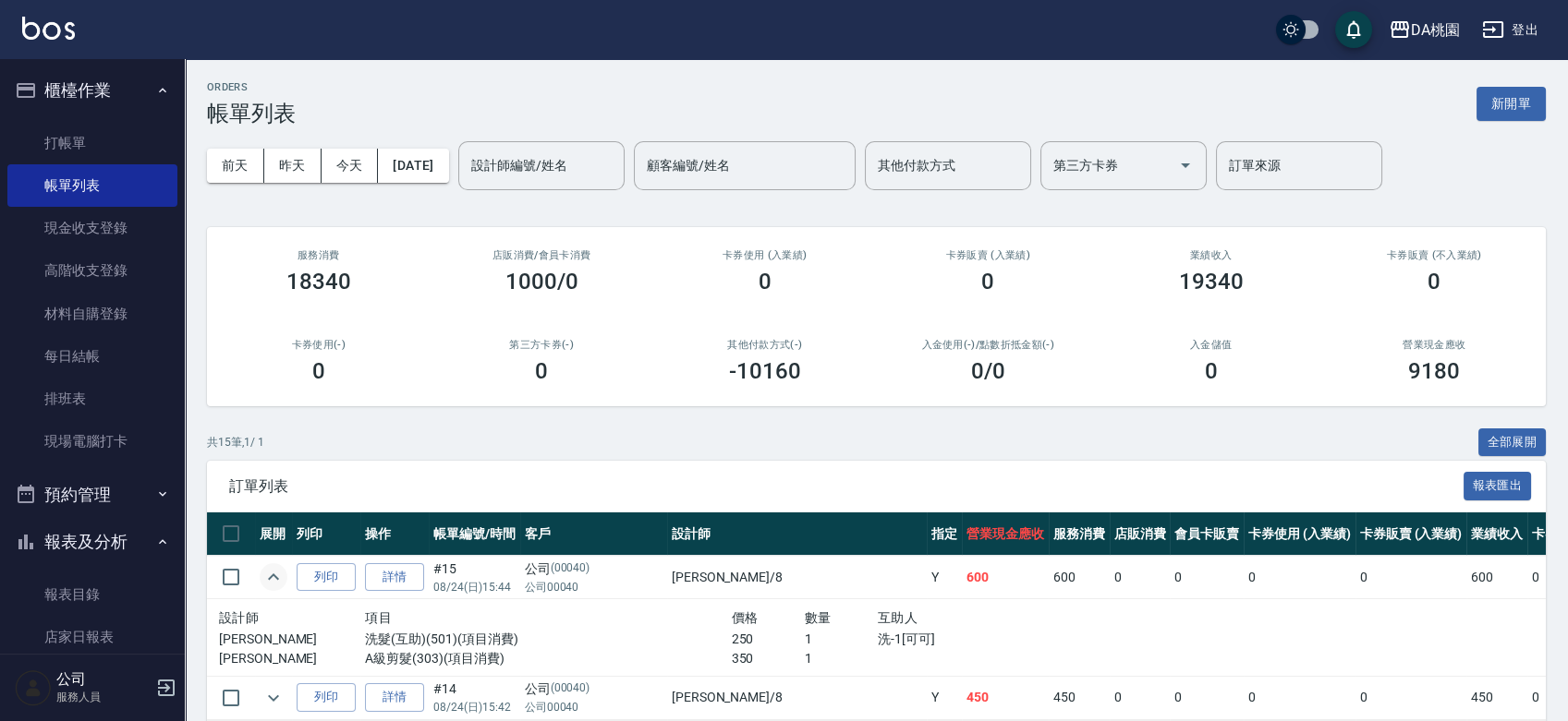
click at [274, 576] on icon "expand row" at bounding box center [272, 576] width 11 height 7
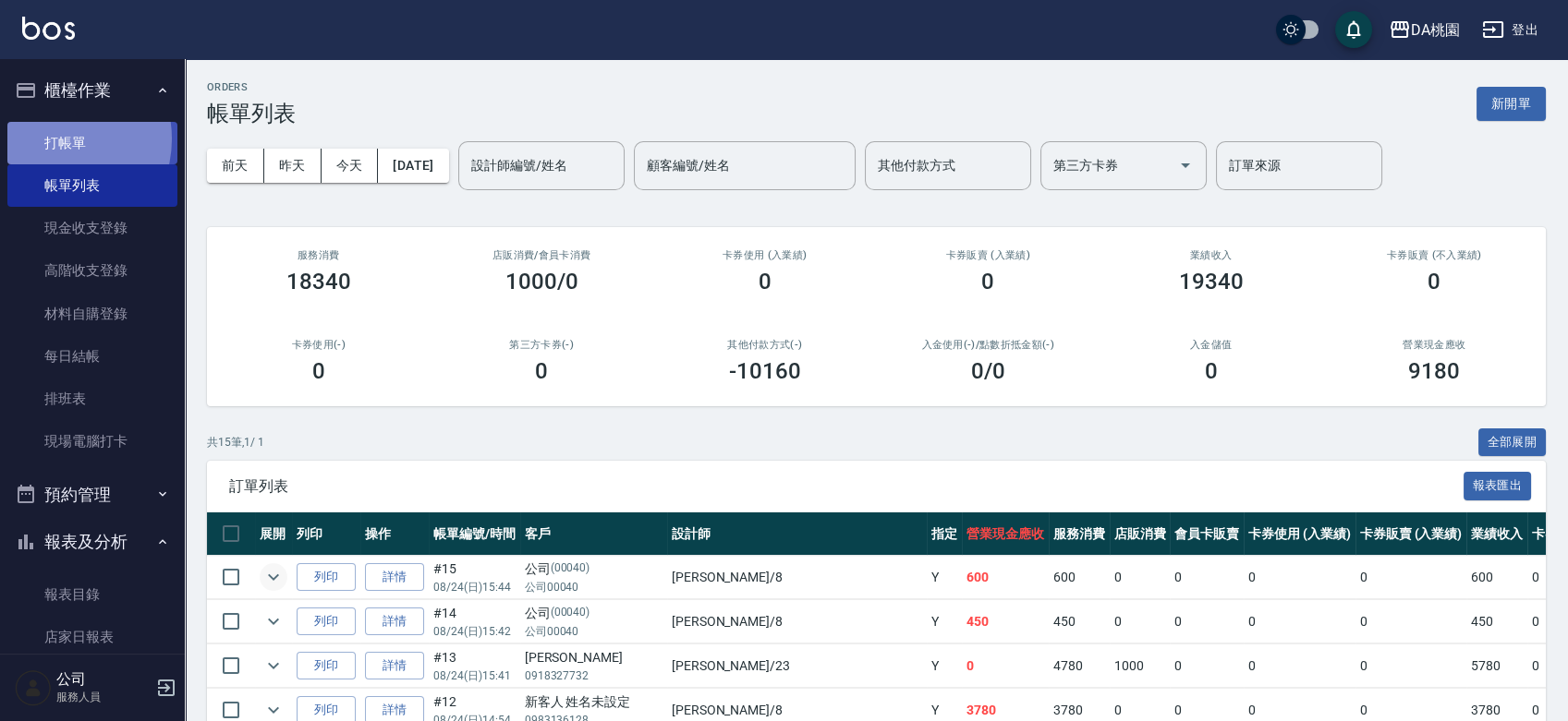
click at [55, 138] on link "打帳單" at bounding box center [92, 142] width 170 height 42
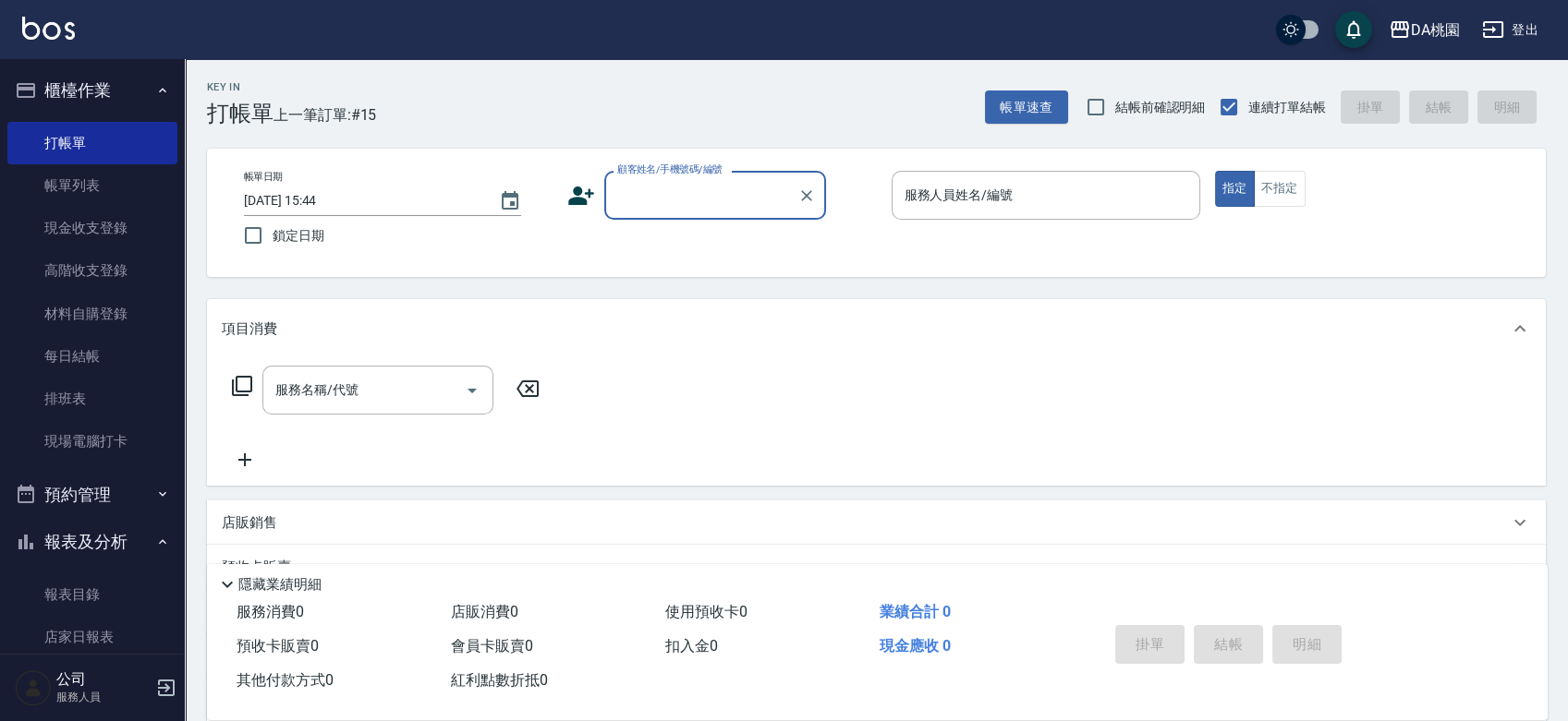
click at [872, 245] on div "帳單日期 [DATE] 15:44 鎖定日期 顧客姓名/手機號碼/編號 顧客姓名/手機號碼/編號 服務人員姓名/編號 服務人員姓名/編號 指定 不指定" at bounding box center [876, 213] width 1295 height 84
click at [785, 175] on div "顧客姓名/手機號碼/編號" at bounding box center [714, 195] width 221 height 49
type input "[PERSON_NAME]/0982972887/null"
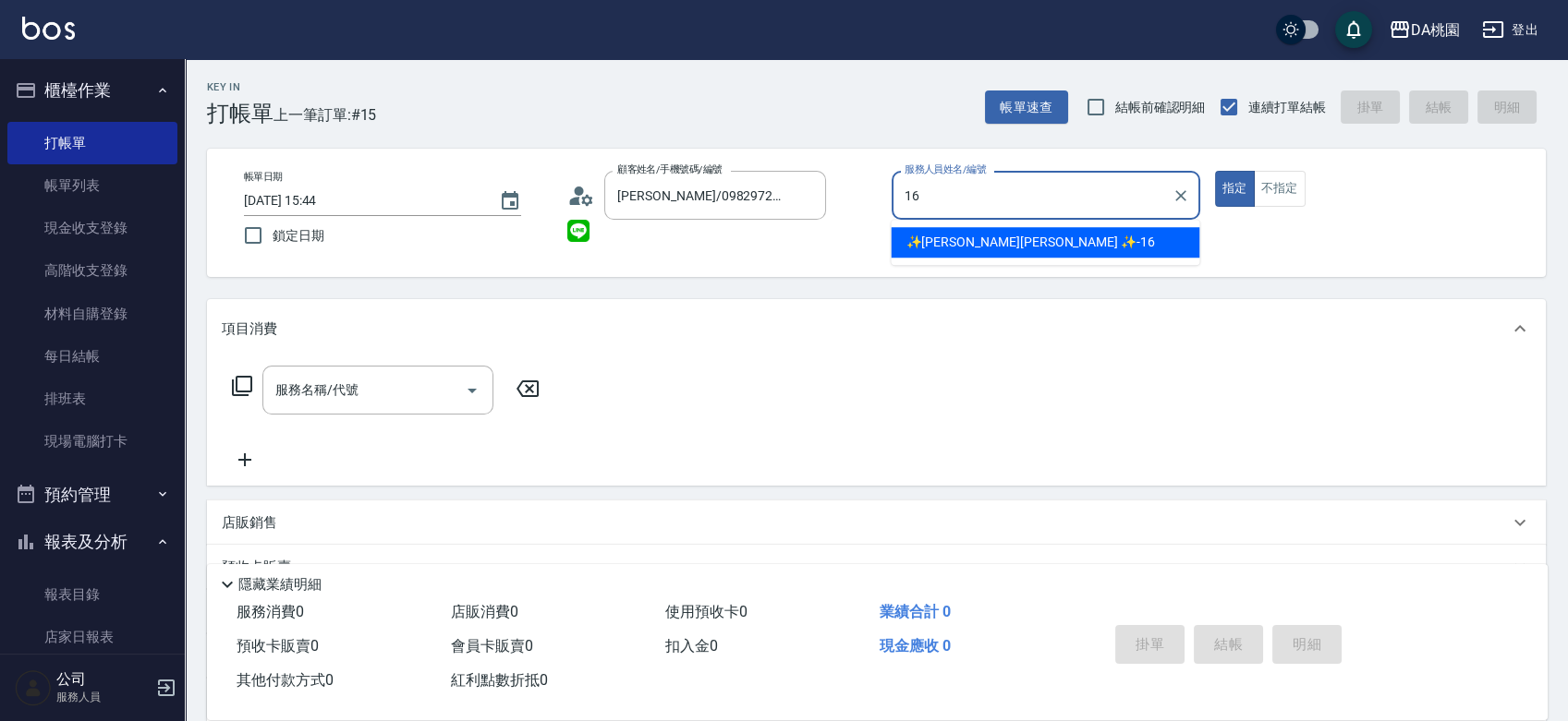
type input "✨[PERSON_NAME][PERSON_NAME] ✨-16"
type button "true"
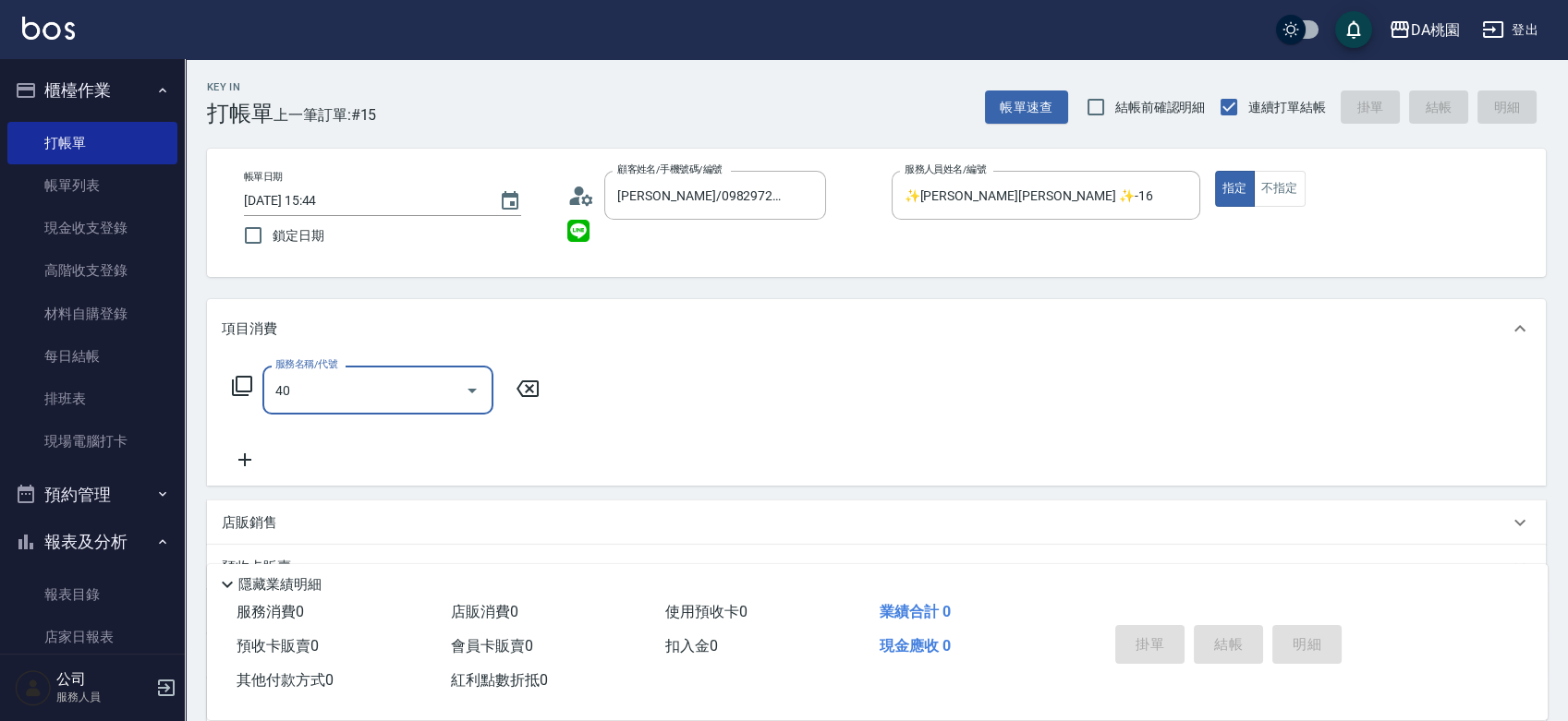
type input "401"
type input "150"
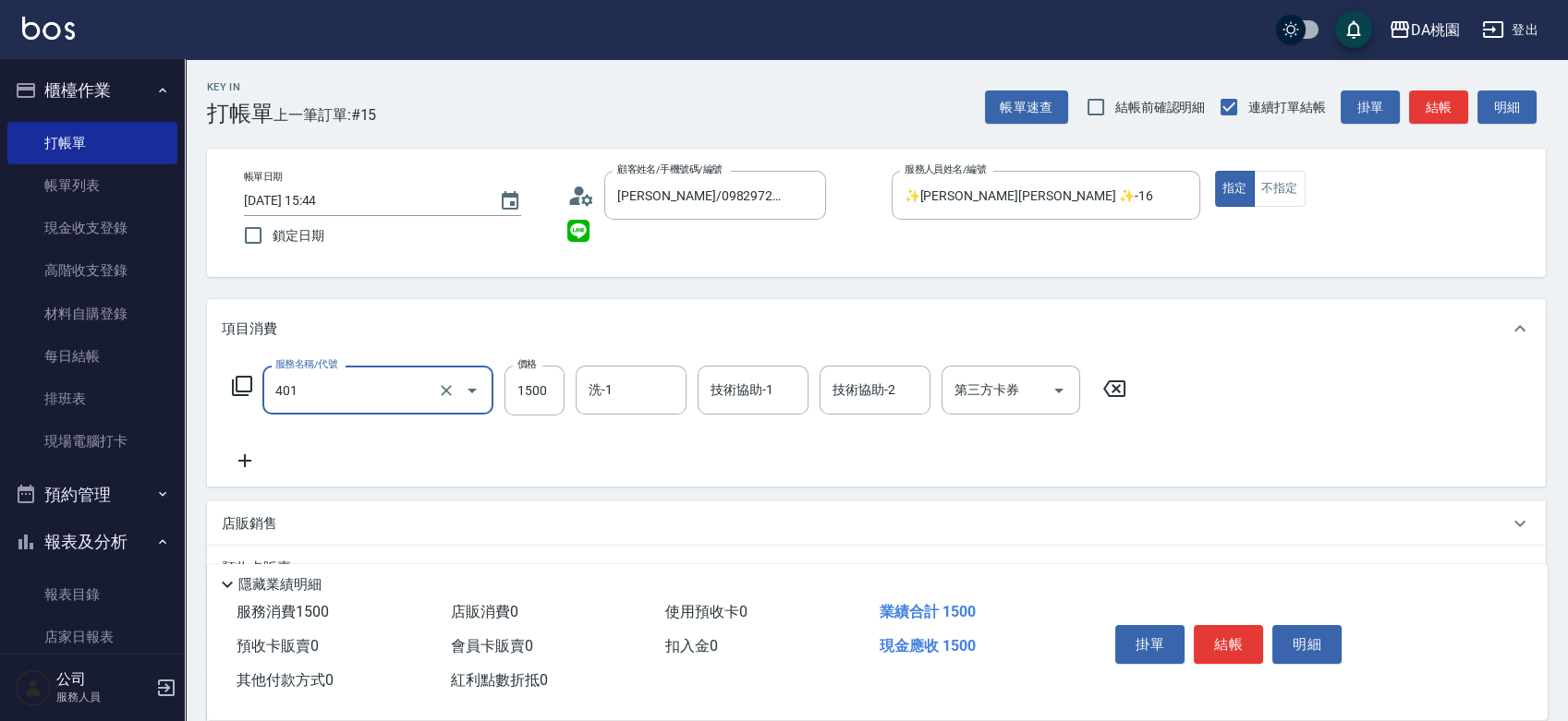
type input "染髮(互助)(401)"
type input "0"
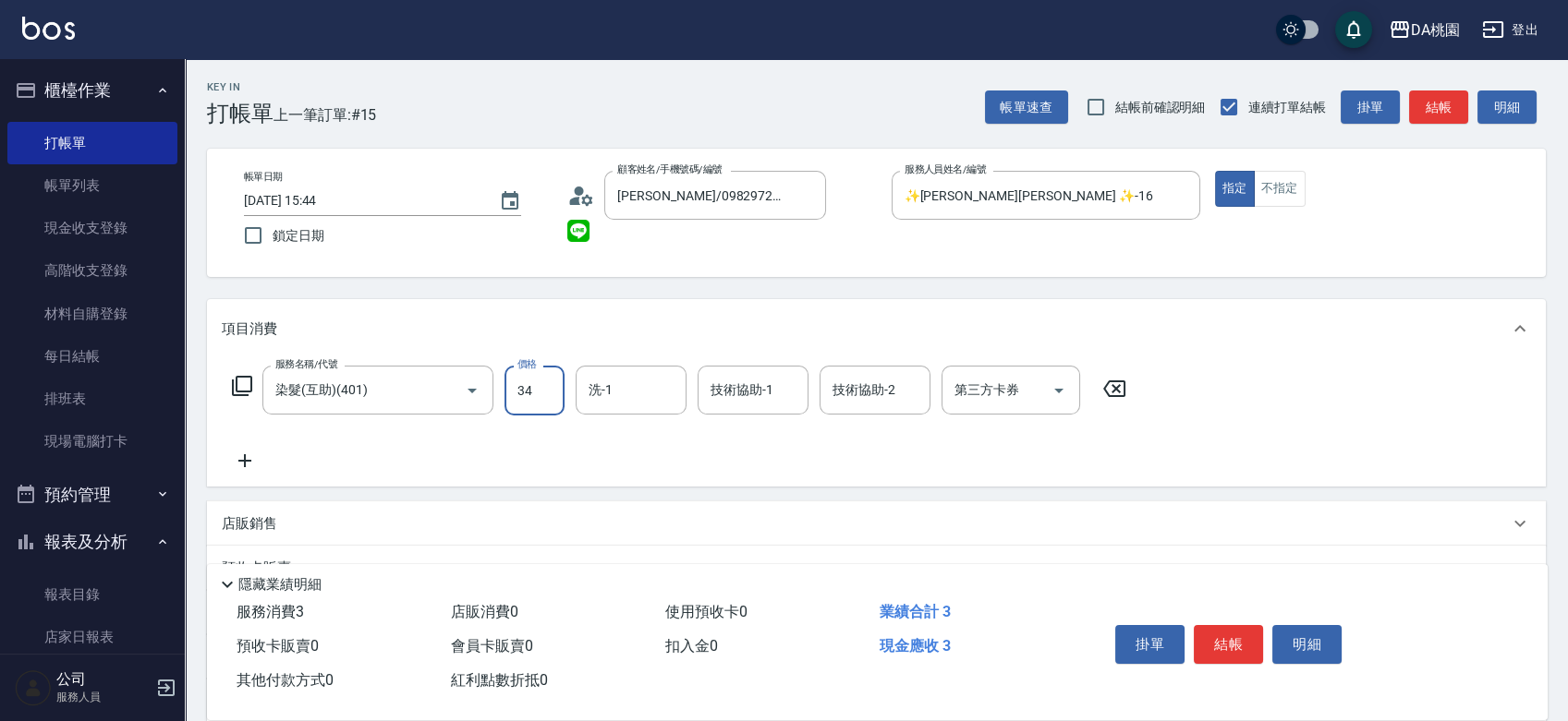
type input "340"
type input "30"
type input "3400"
type input "340"
type input "3400"
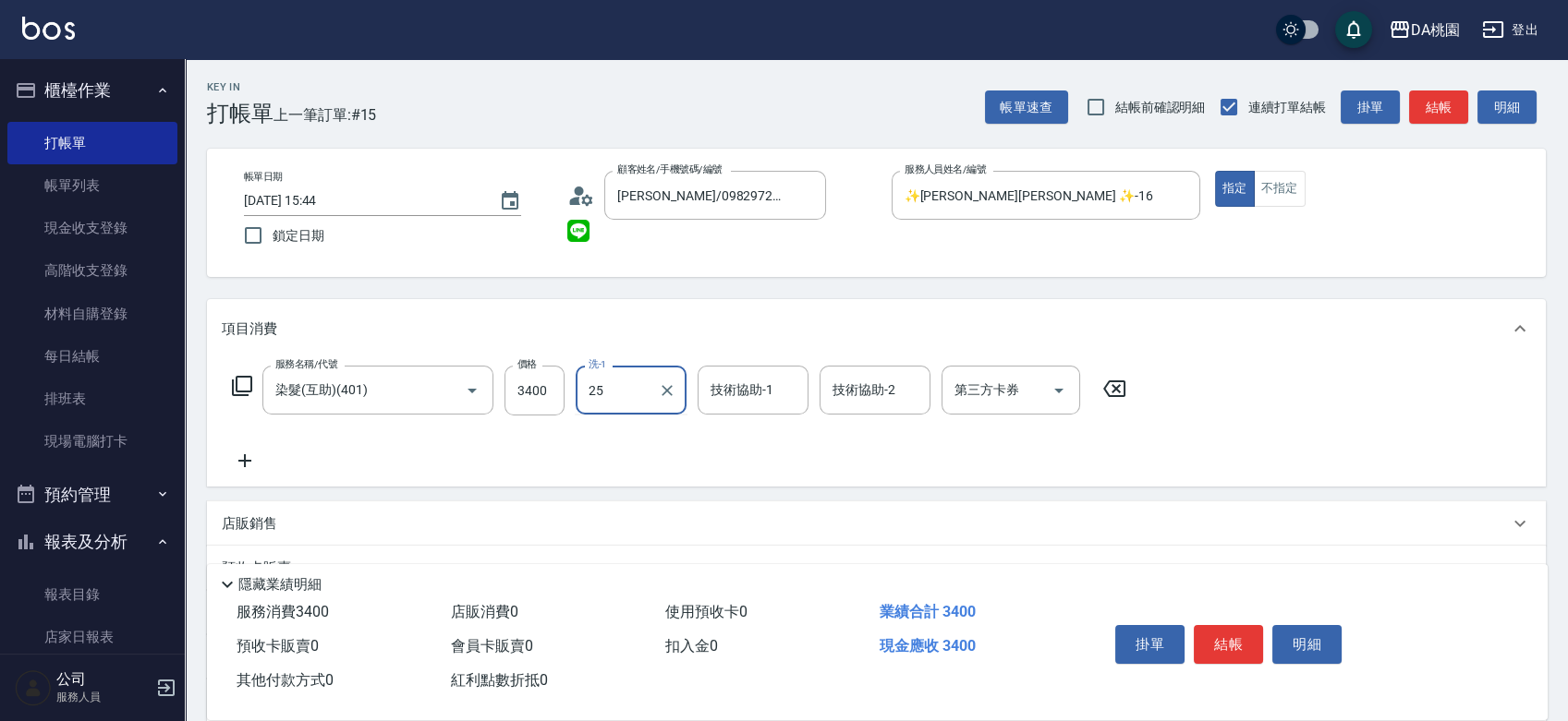
type input "cherry-25"
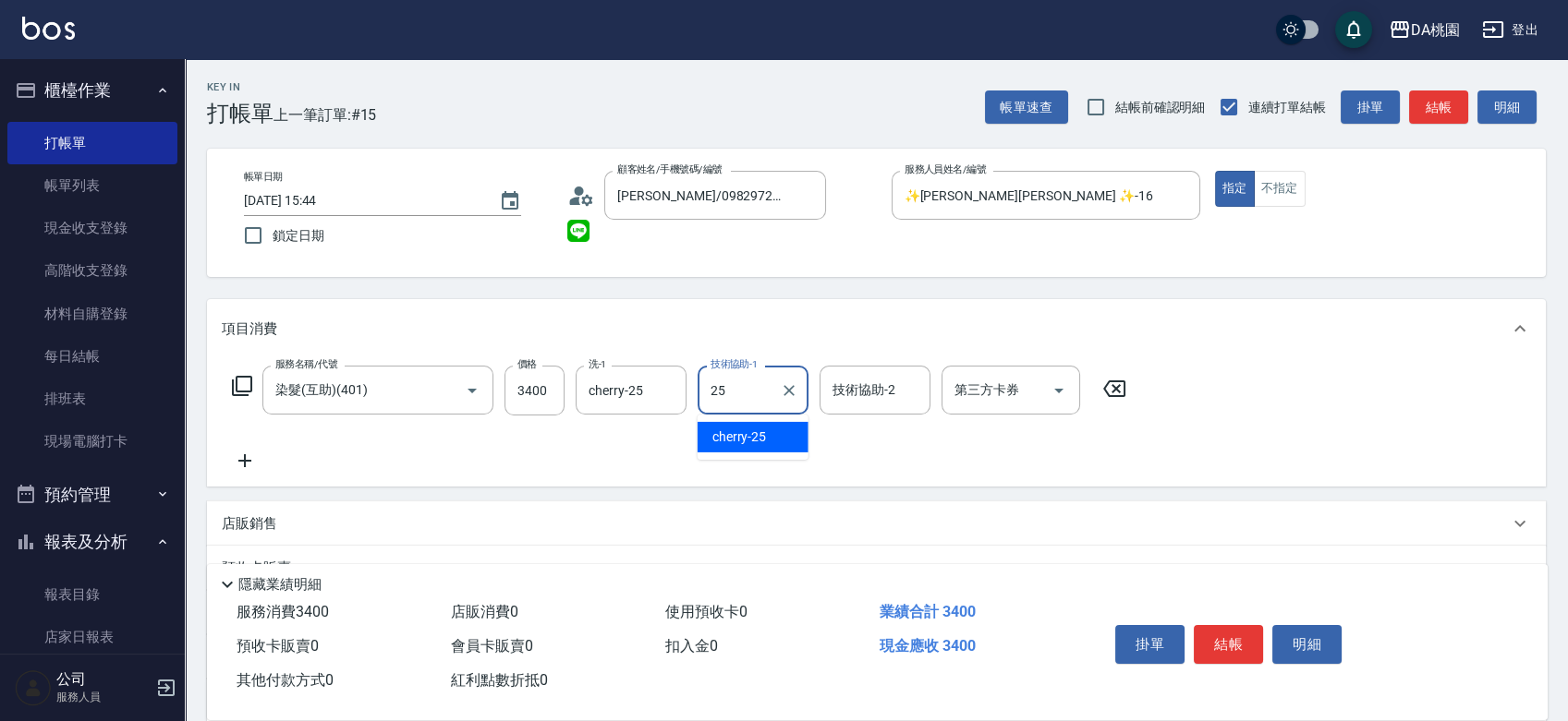
type input "cherry-25"
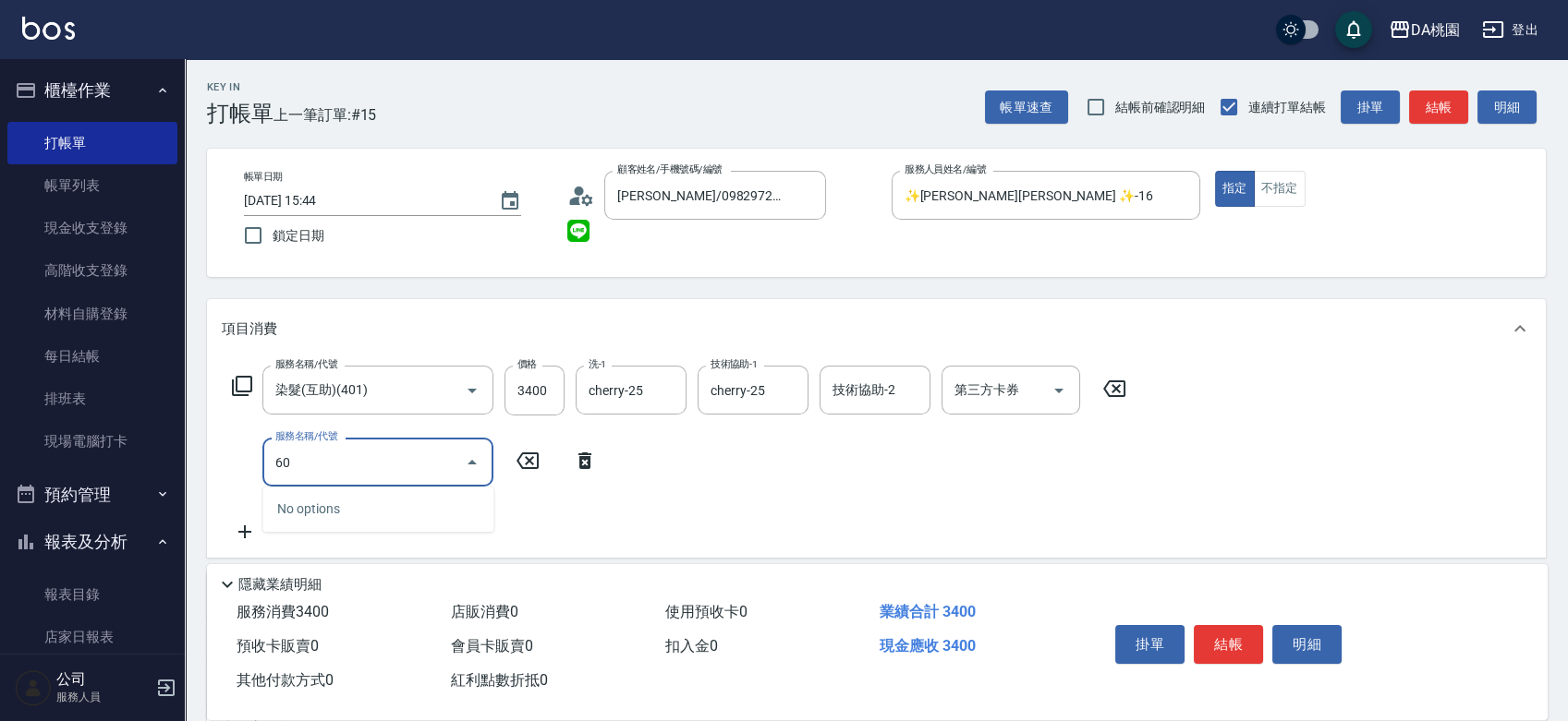
type input "609"
type input "460"
type input "鱗脂質護髮(互助)(609)"
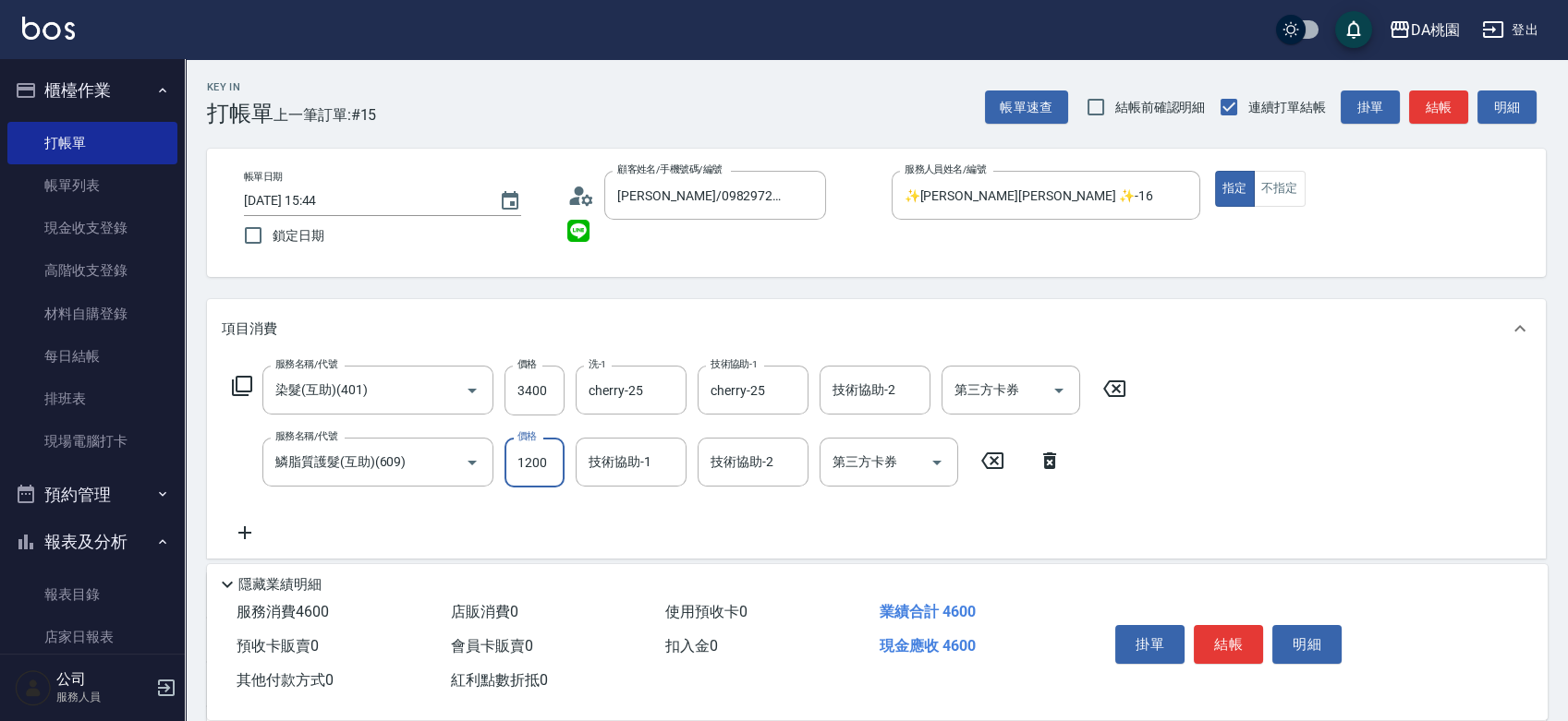
type input "2"
type input "340"
type input "200"
type input "360"
type input "2000"
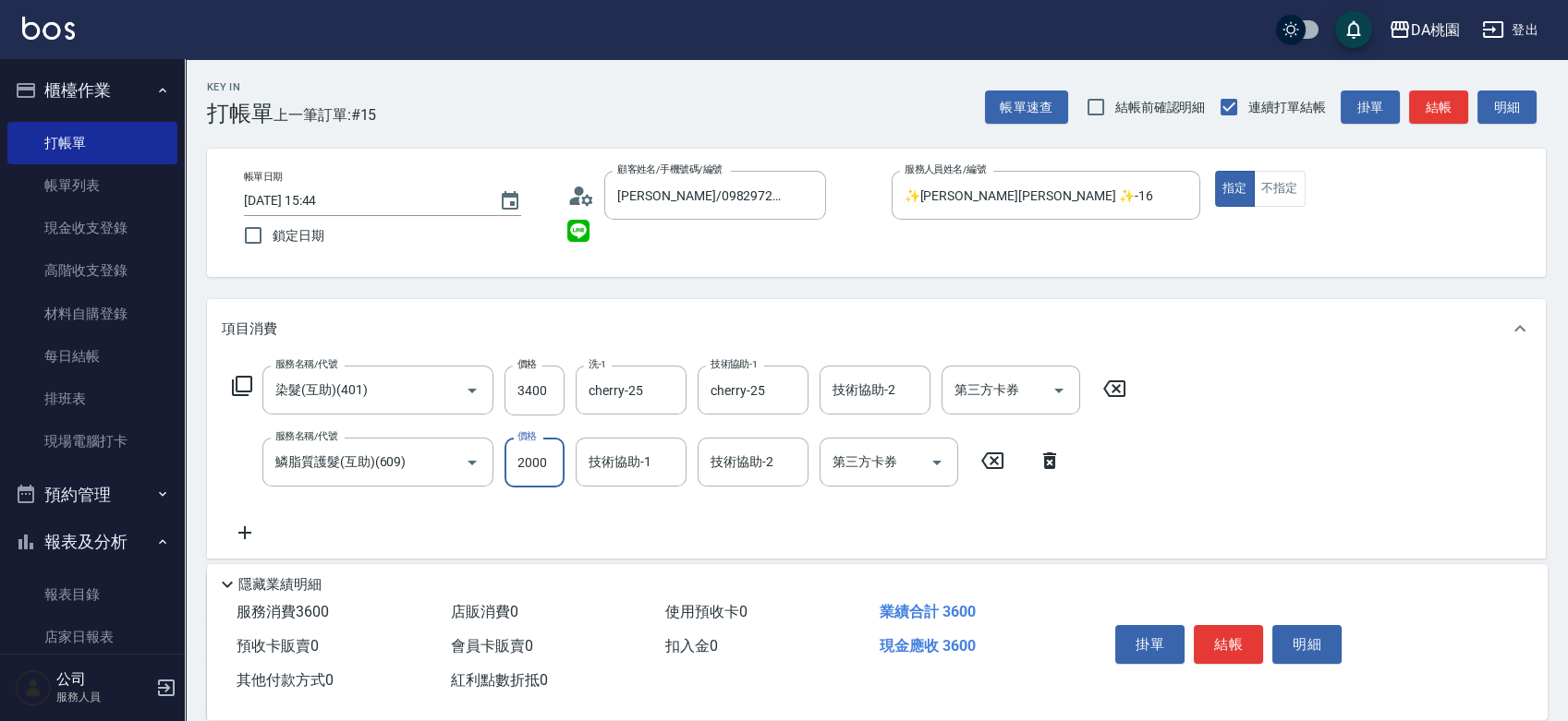
type input "540"
type input "2000"
type input "cherry-25"
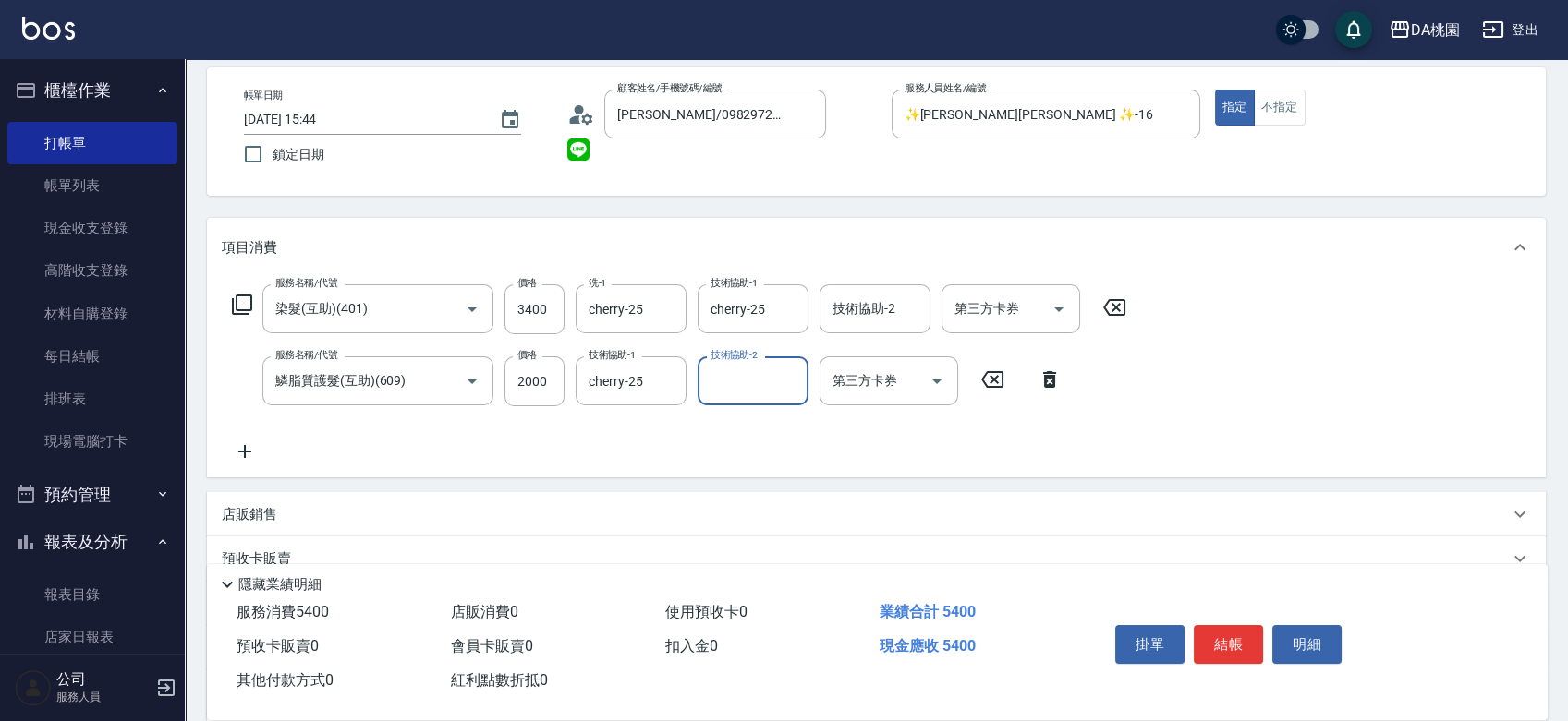
scroll to position [205, 0]
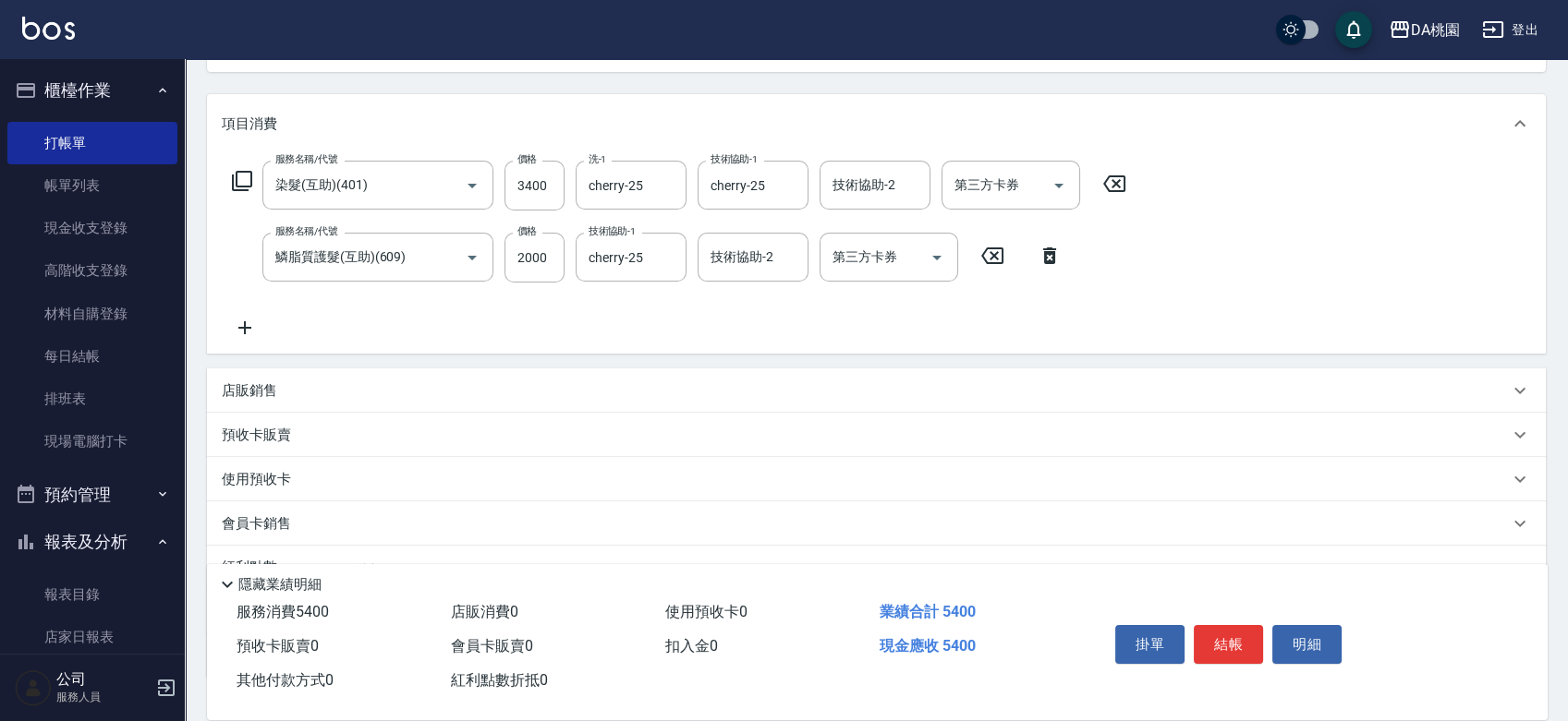
click at [829, 389] on div "店販銷售" at bounding box center [864, 391] width 1287 height 20
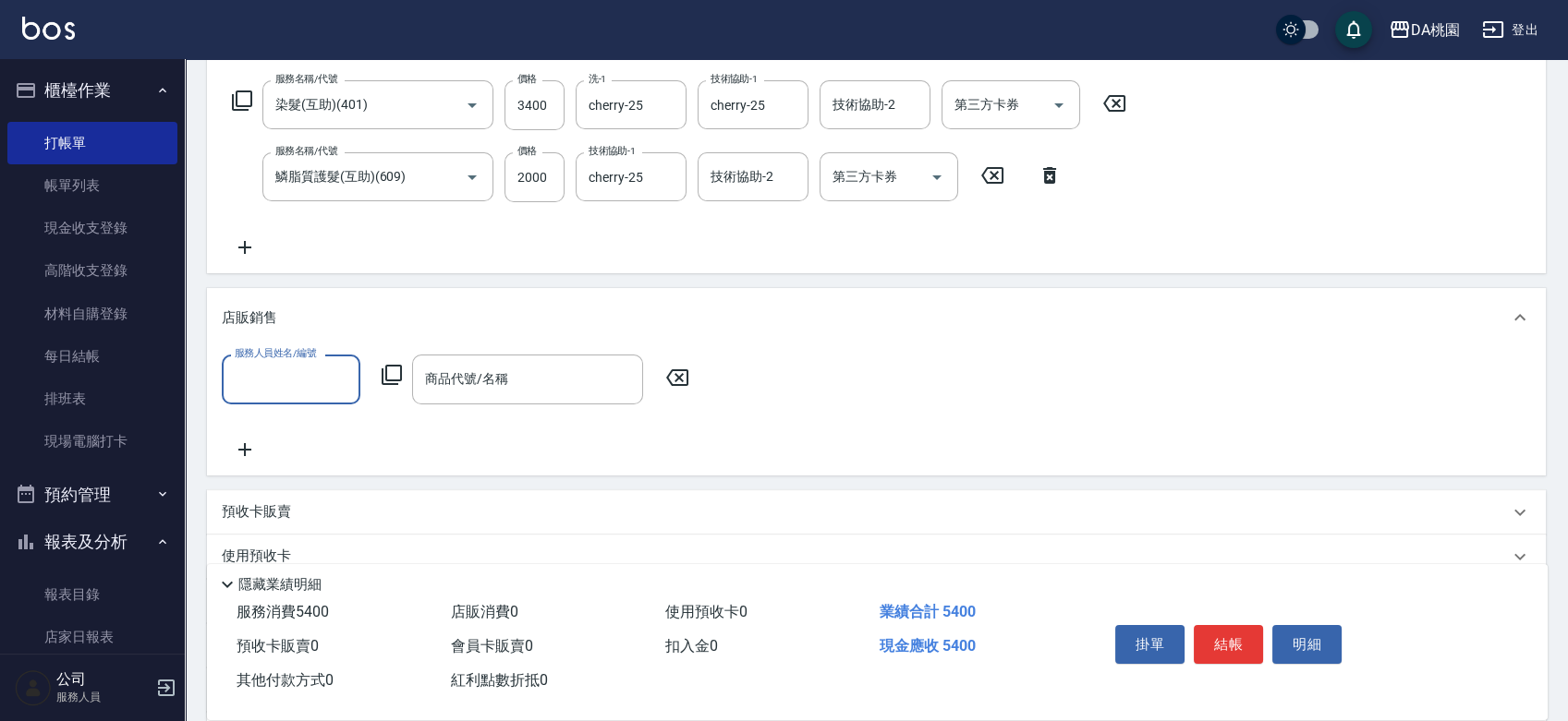
scroll to position [409, 0]
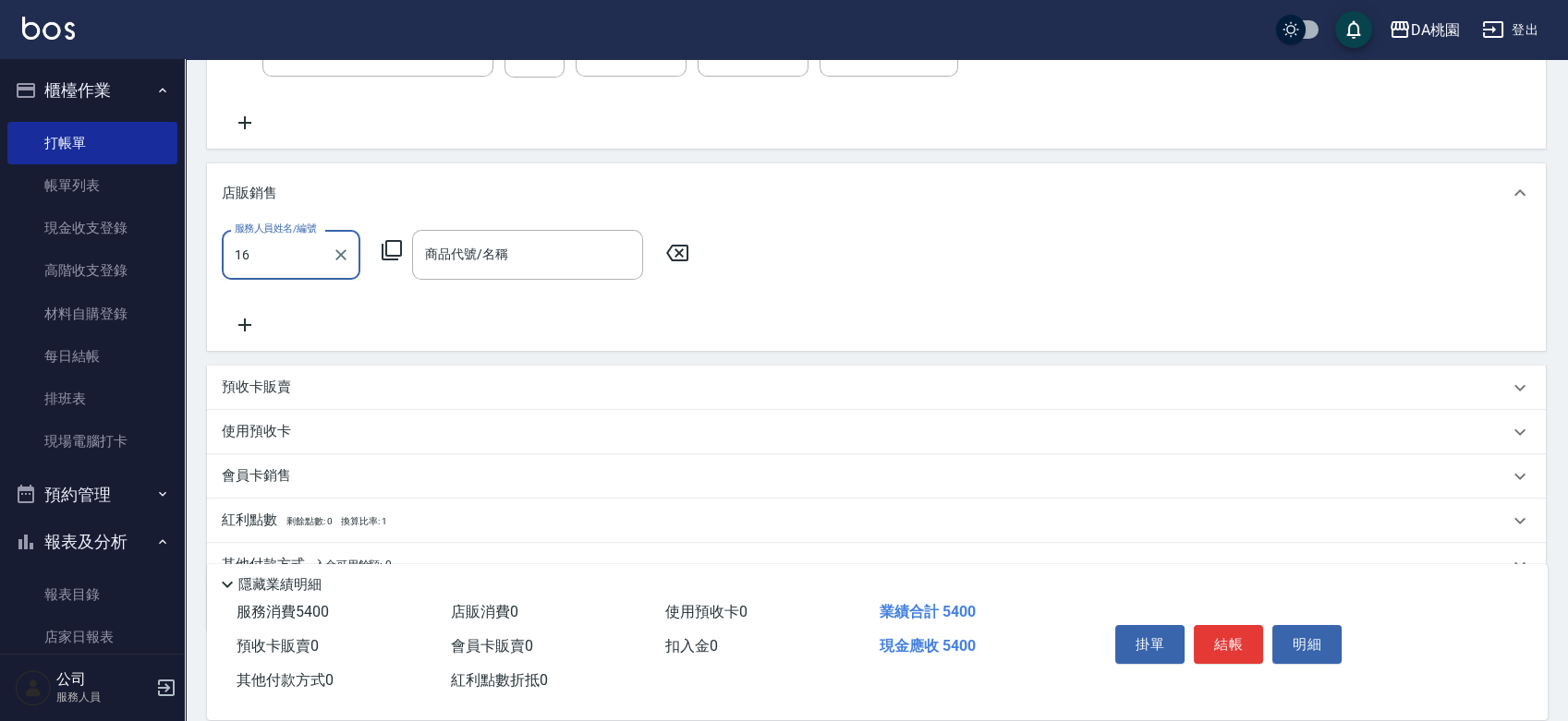
type input "✨[PERSON_NAME][PERSON_NAME] ✨-16"
type input "v"
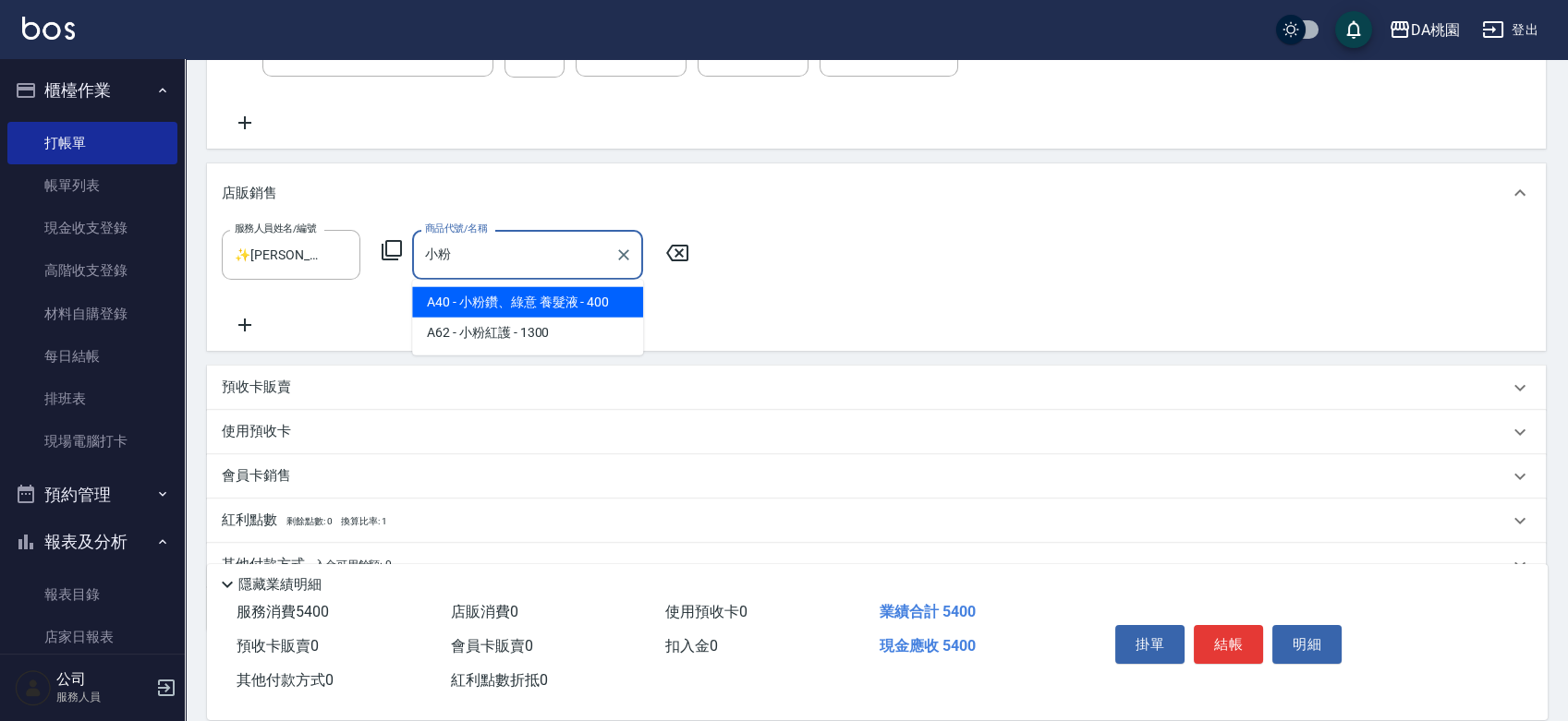
type input "小粉鑽、綠意 養髮液"
type input "580"
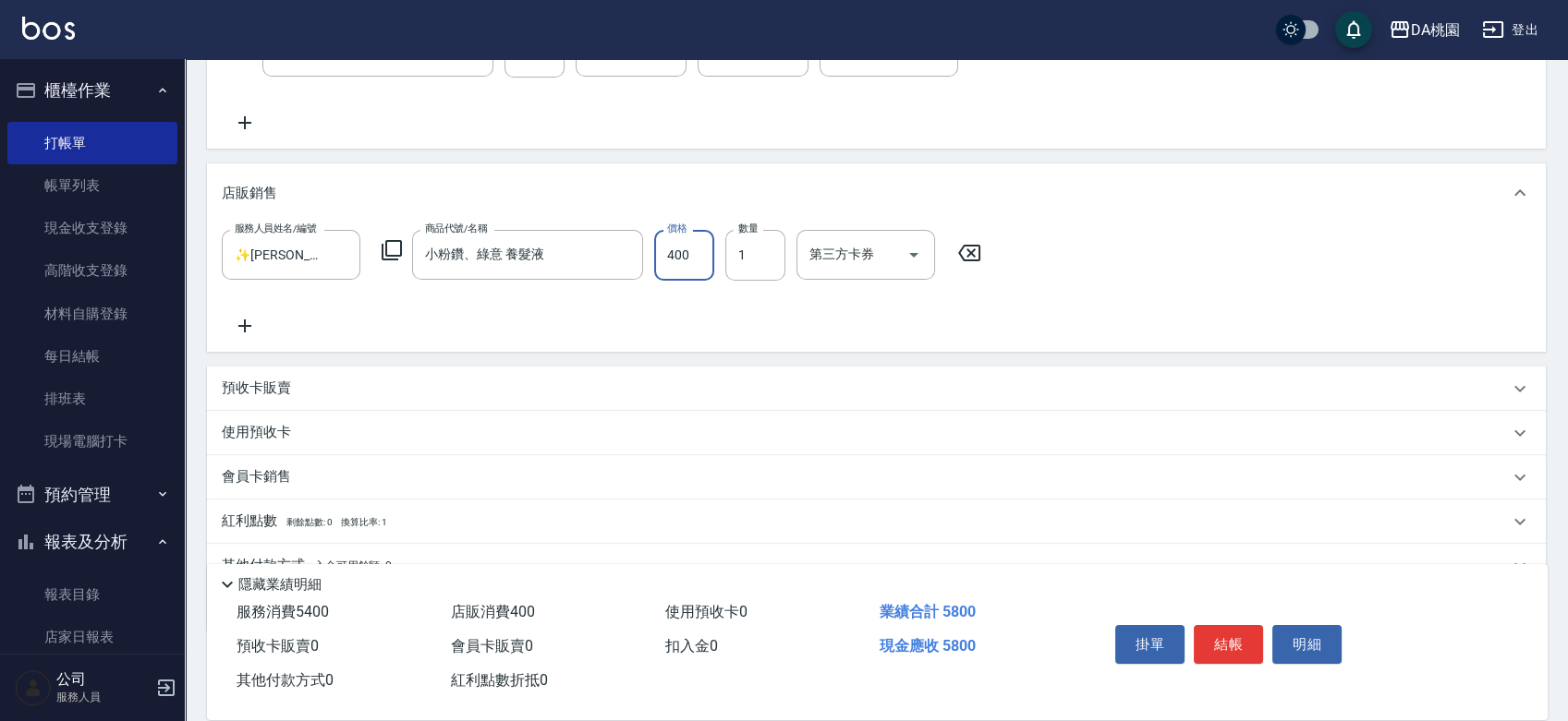
type input "1"
type input "540"
type input "10"
type input "550"
type input "100"
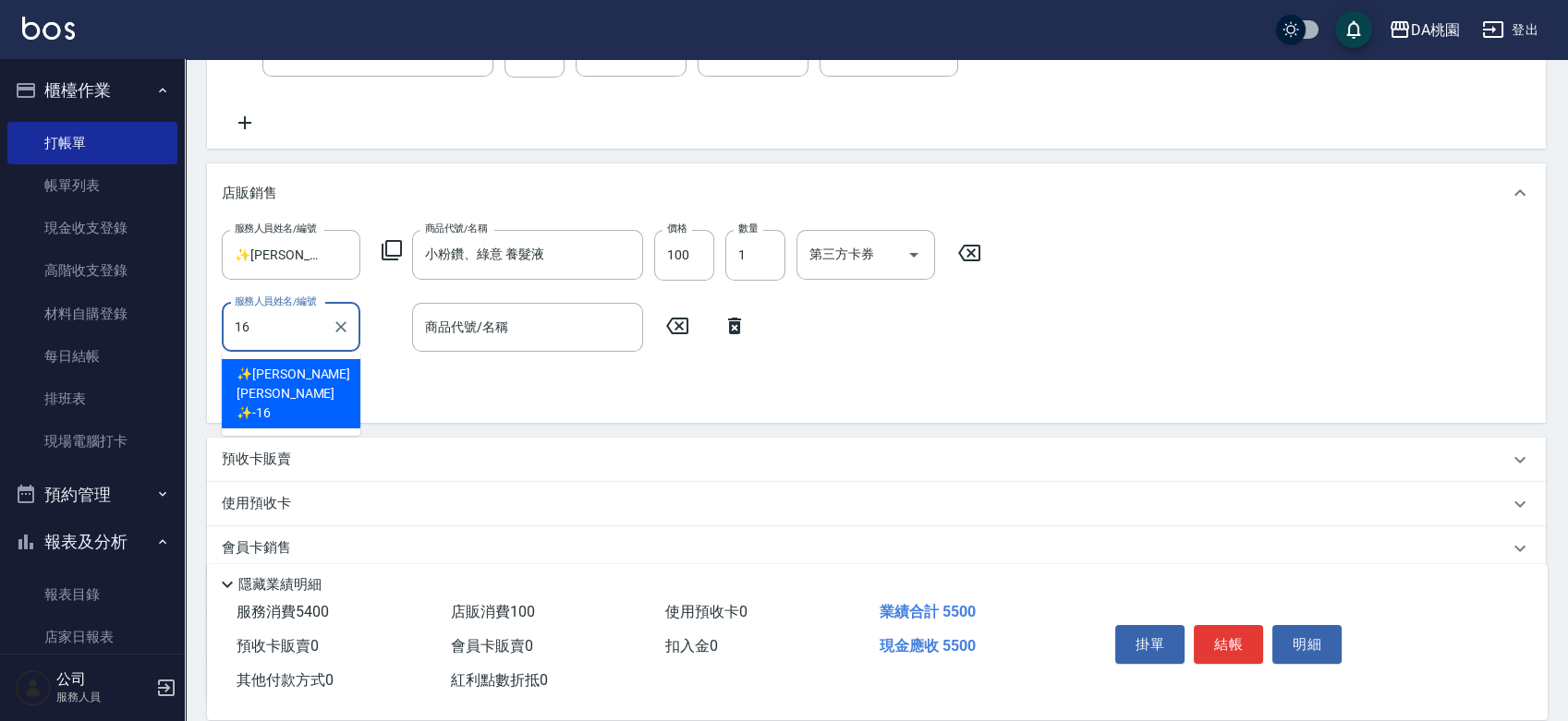
type input "✨[PERSON_NAME][PERSON_NAME] ✨-16"
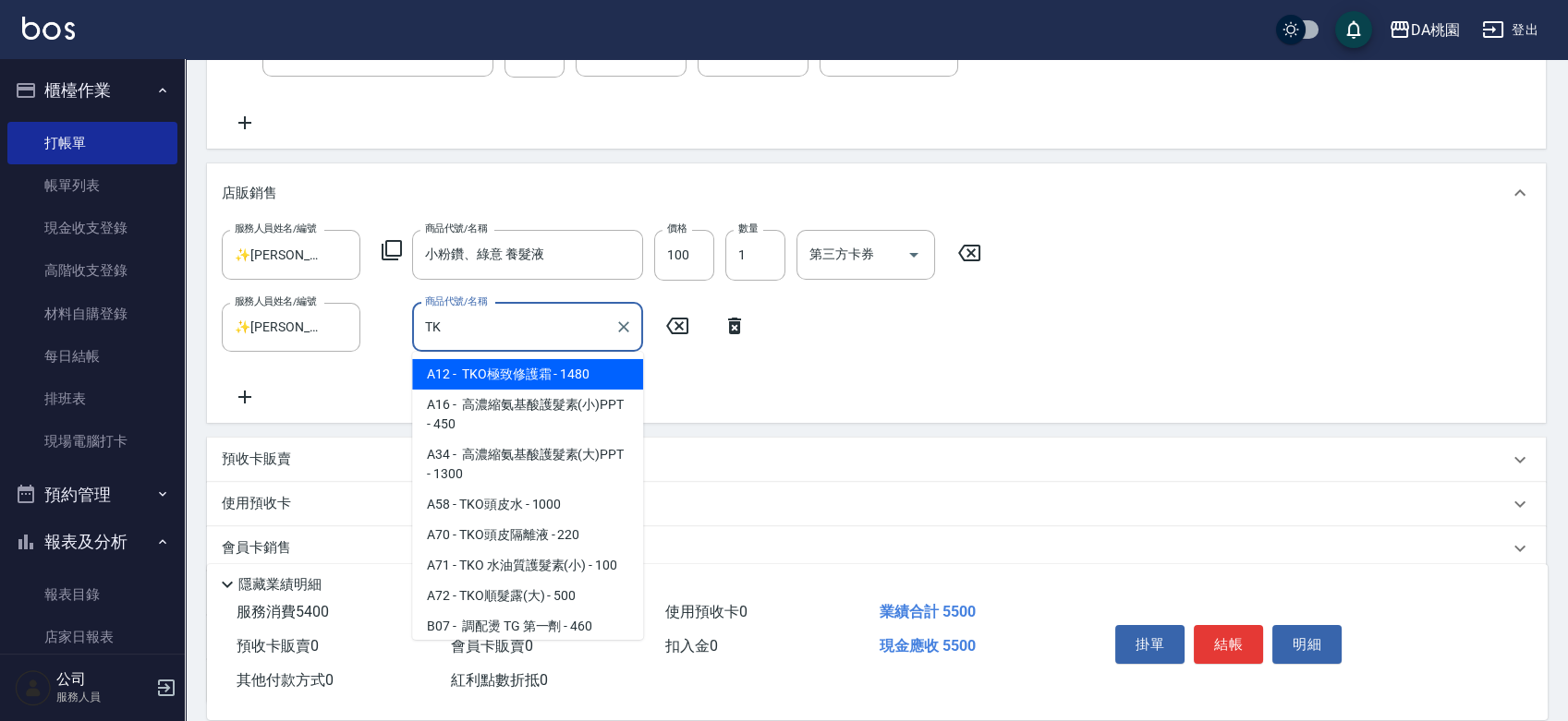
type input "TKO"
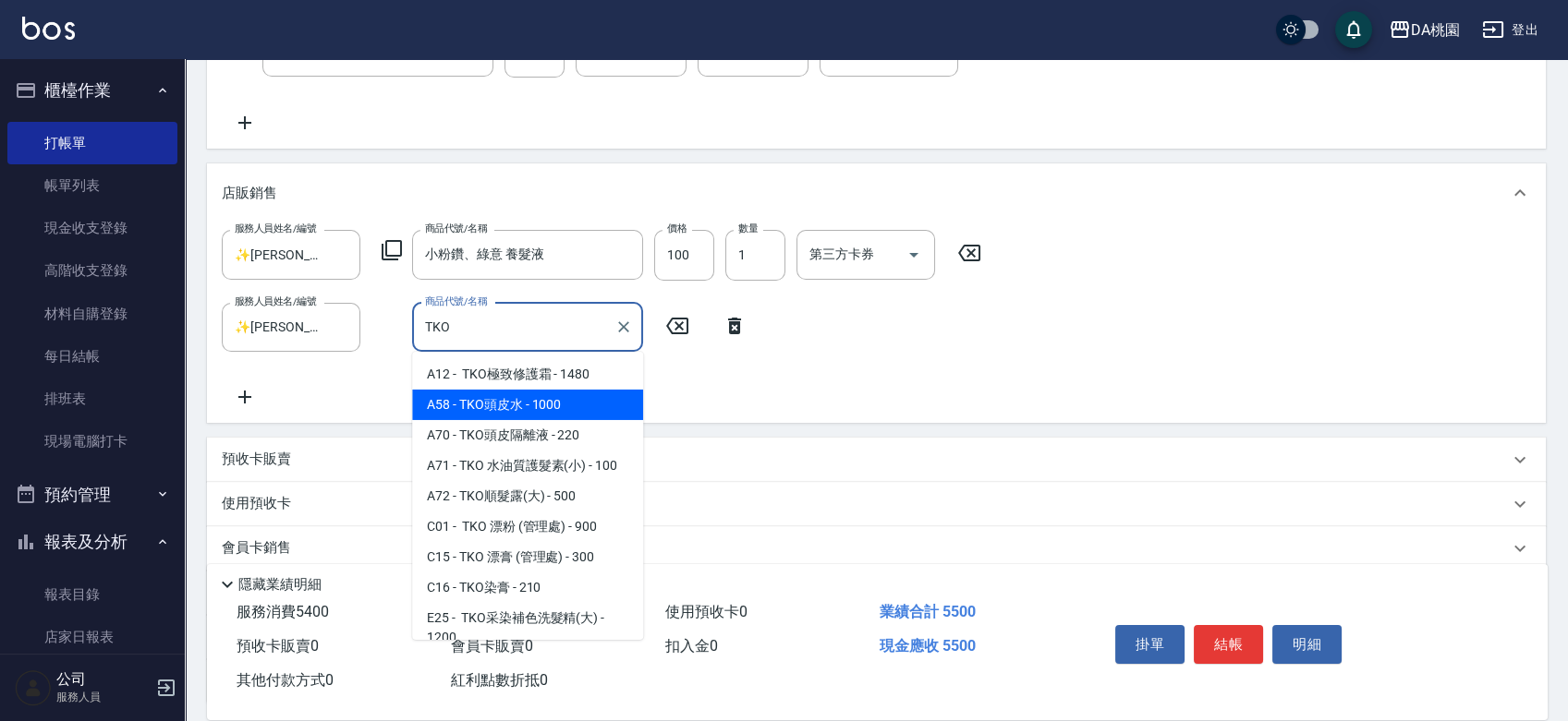
scroll to position [103, 0]
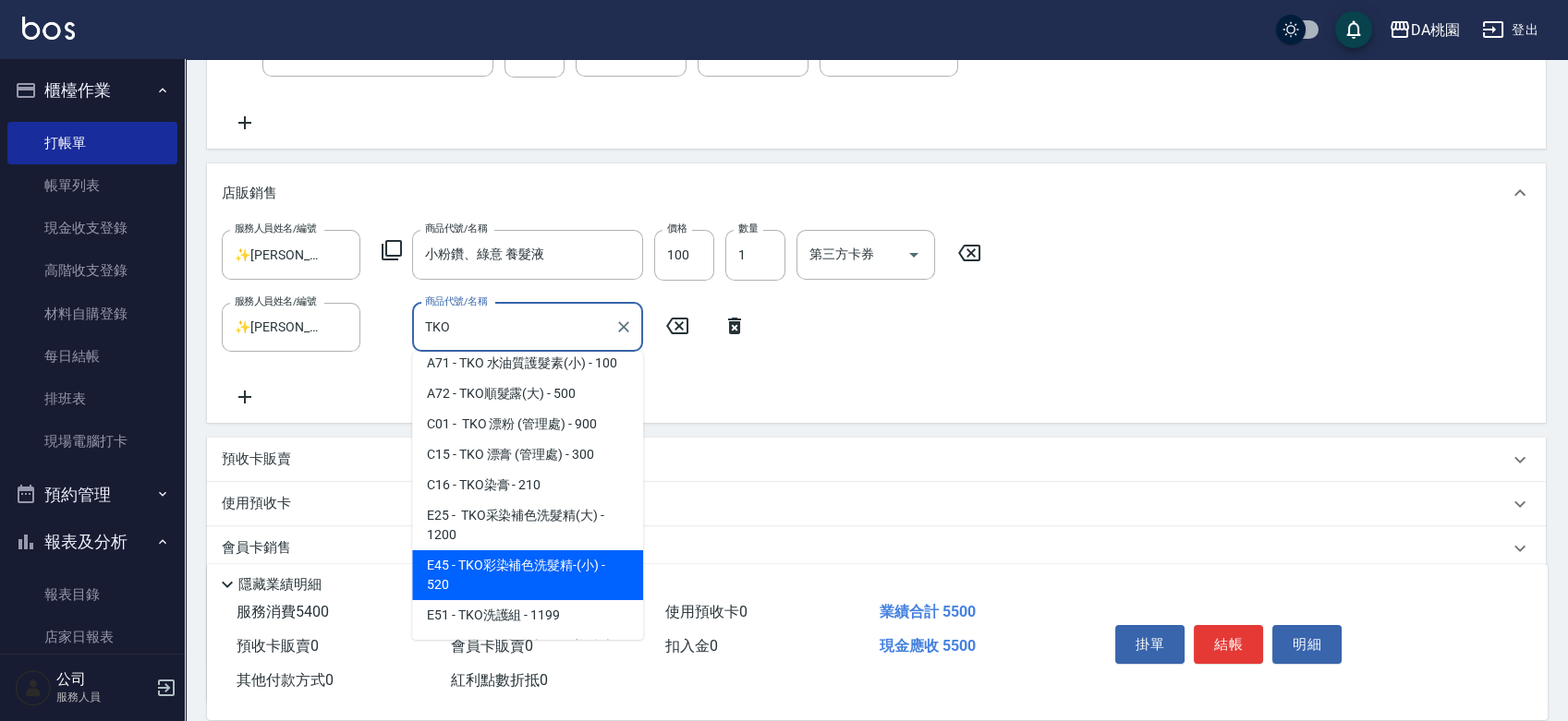
click at [592, 575] on span "E45 - TKO彩染補色洗髮精-(小) - 520" at bounding box center [527, 575] width 231 height 50
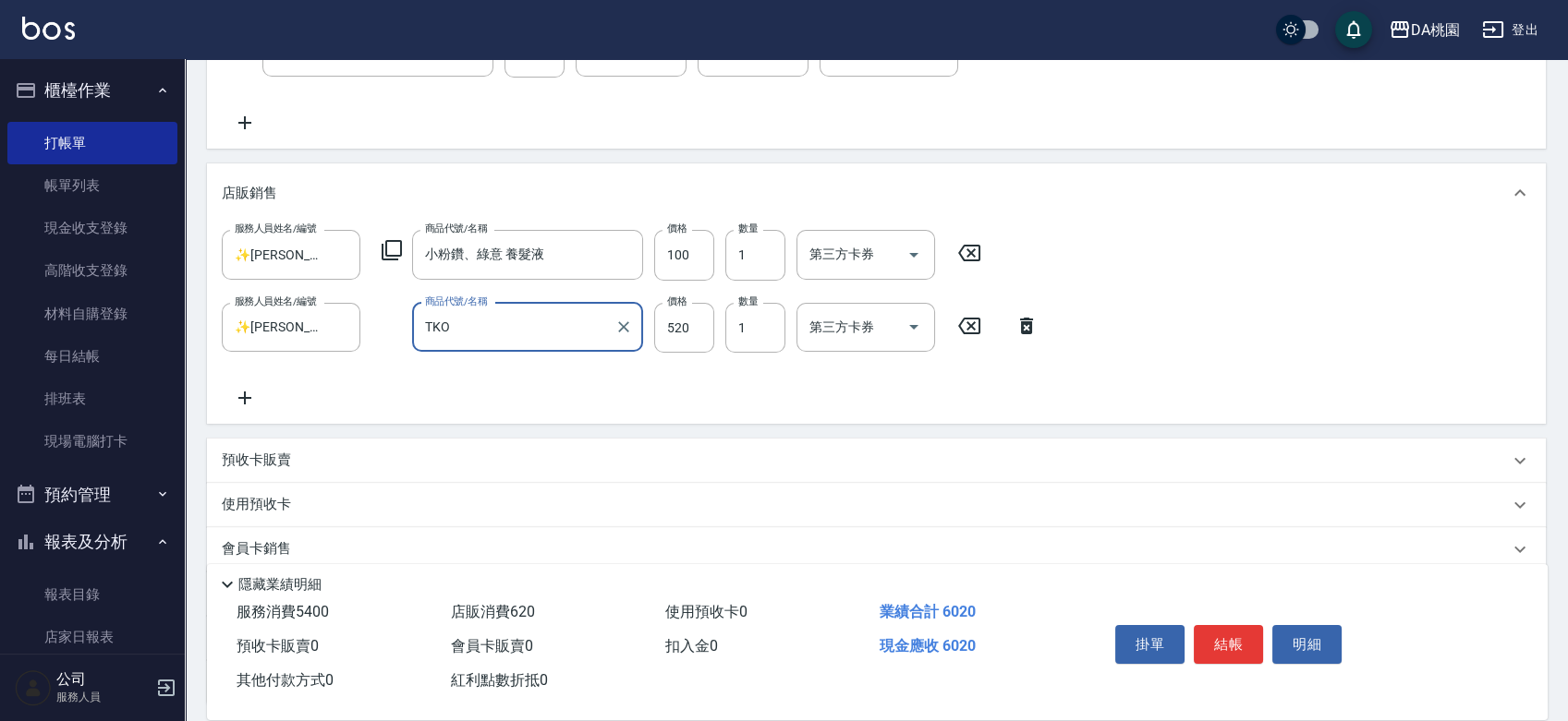
type input "600"
type input "TKO彩染補色洗髮精-(小)"
type input "7"
type input "550"
type input "700"
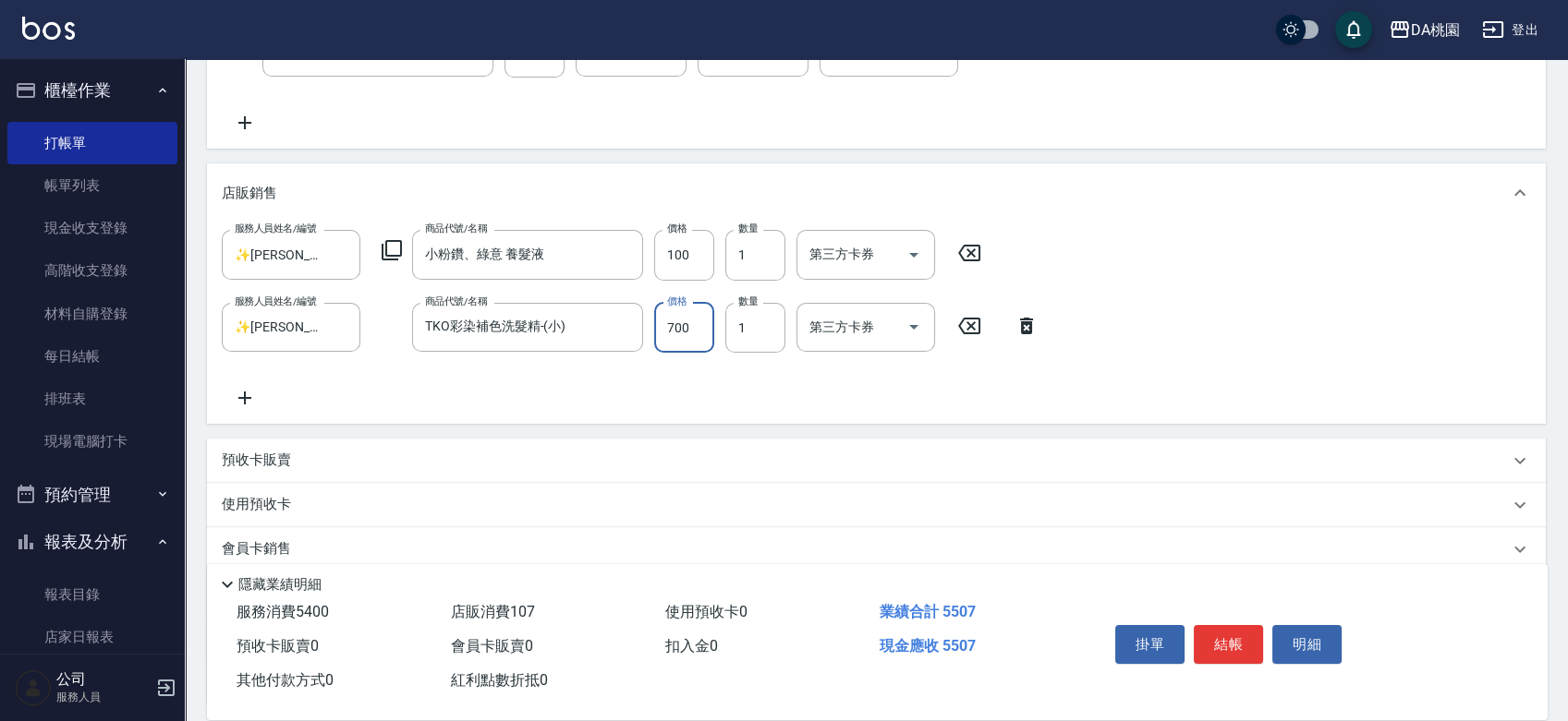
type input "620"
click at [336, 324] on icon "Clear" at bounding box center [340, 326] width 19 height 19
type input "700"
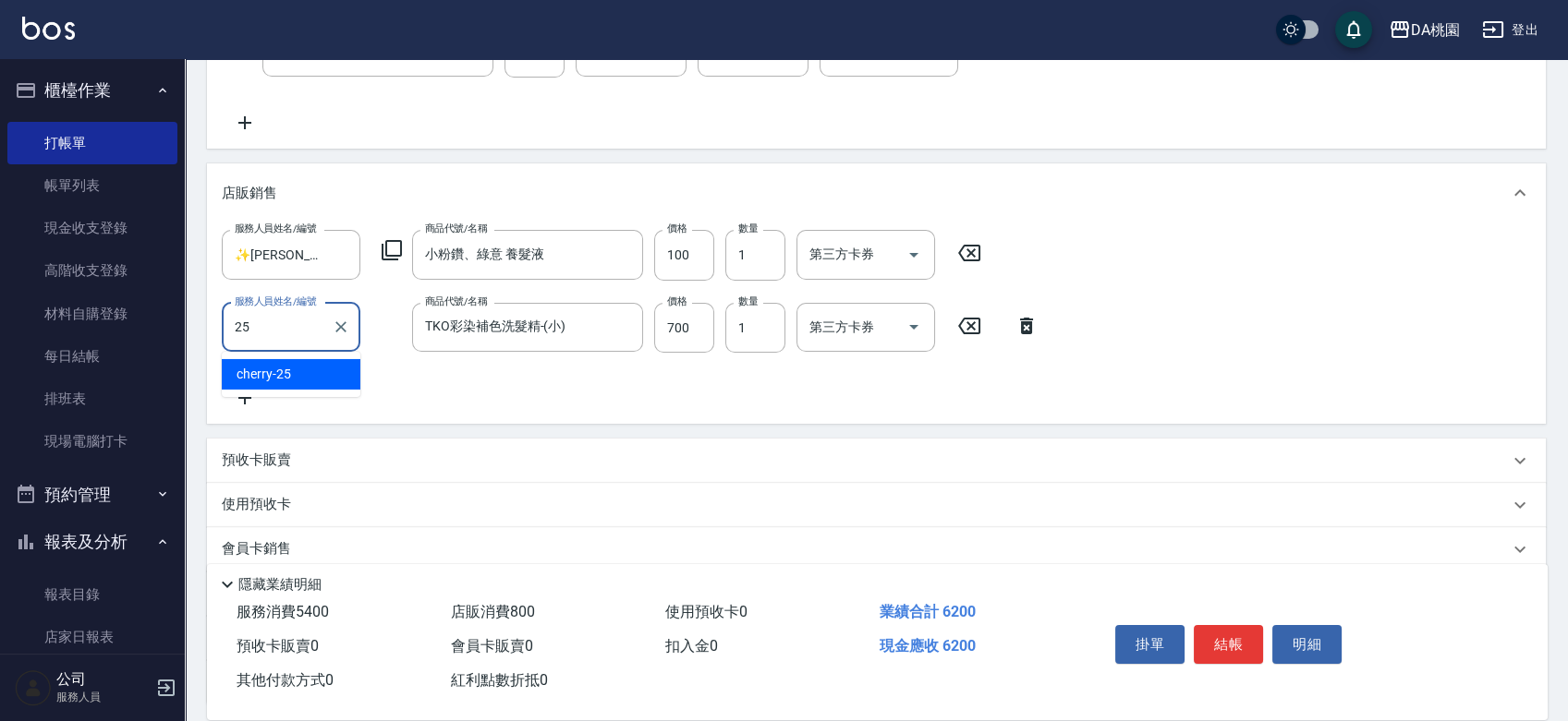
type input "cherry-25"
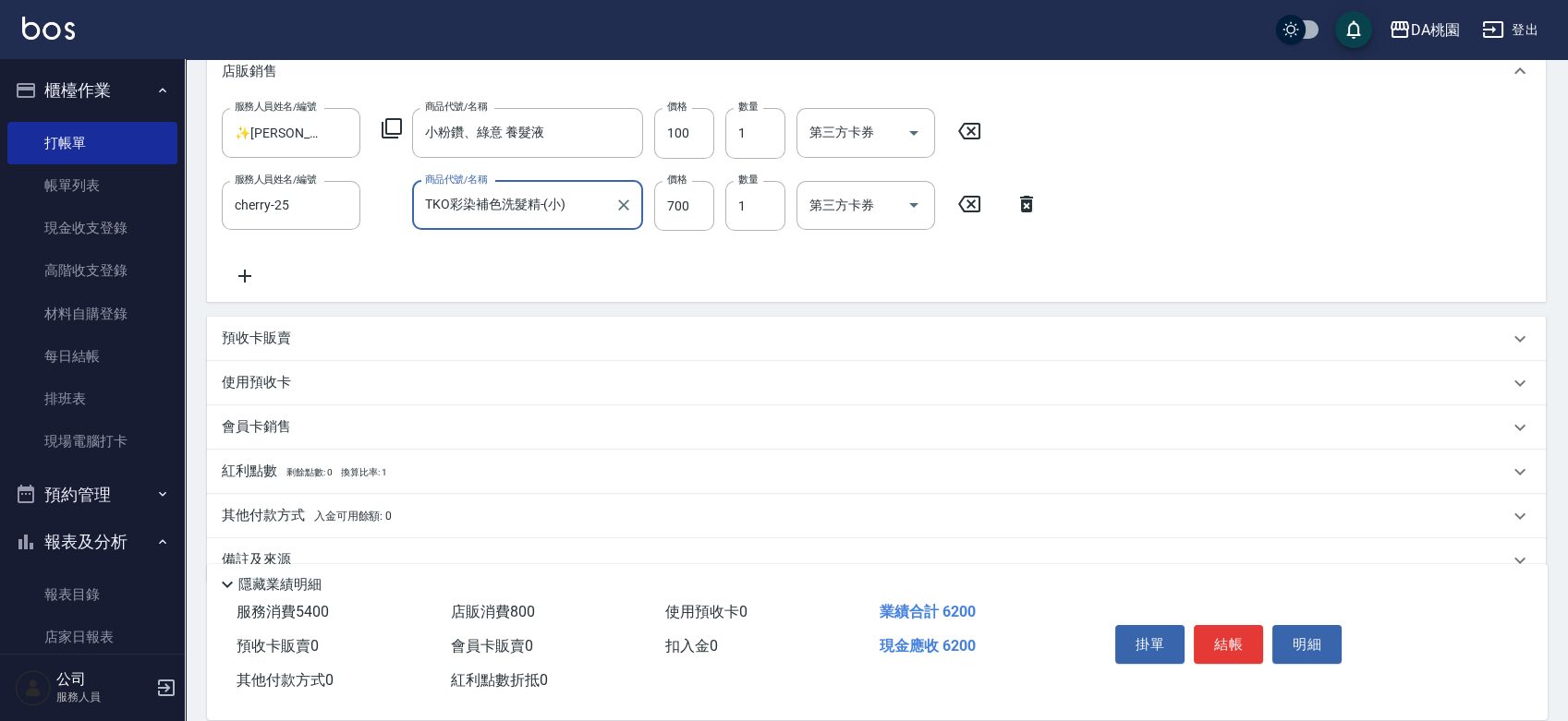
scroll to position [567, 0]
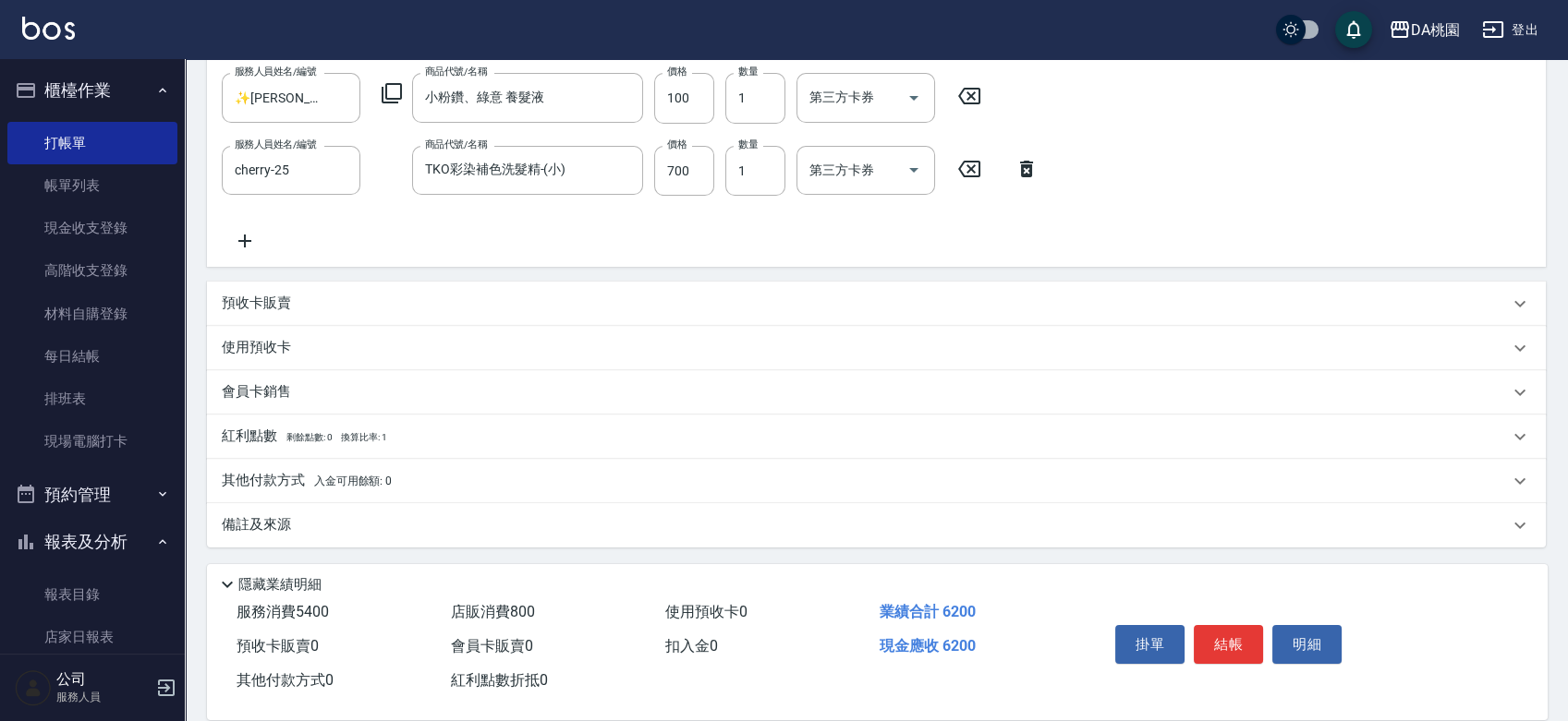
click at [489, 477] on div "其他付款方式 入金可用餘額: 0" at bounding box center [864, 481] width 1287 height 21
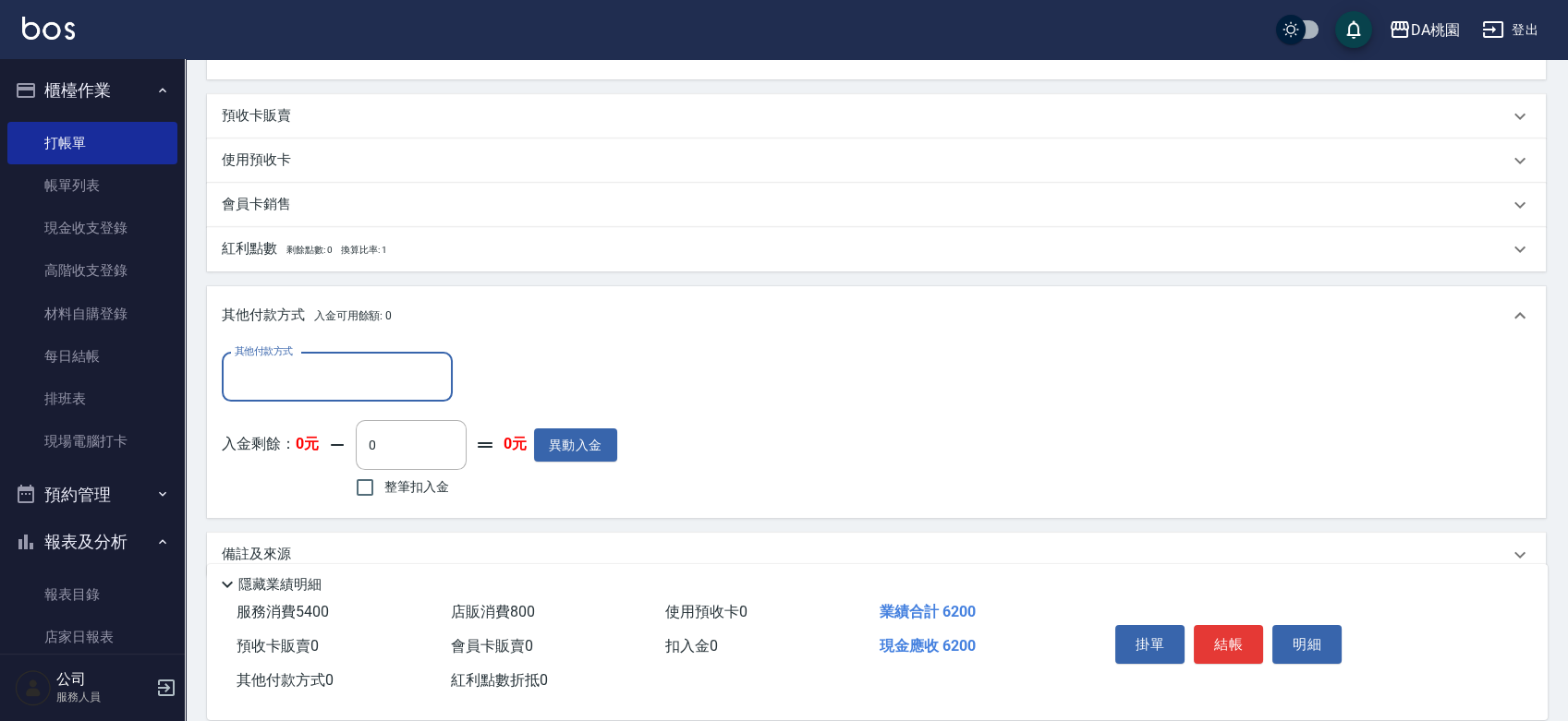
scroll to position [783, 0]
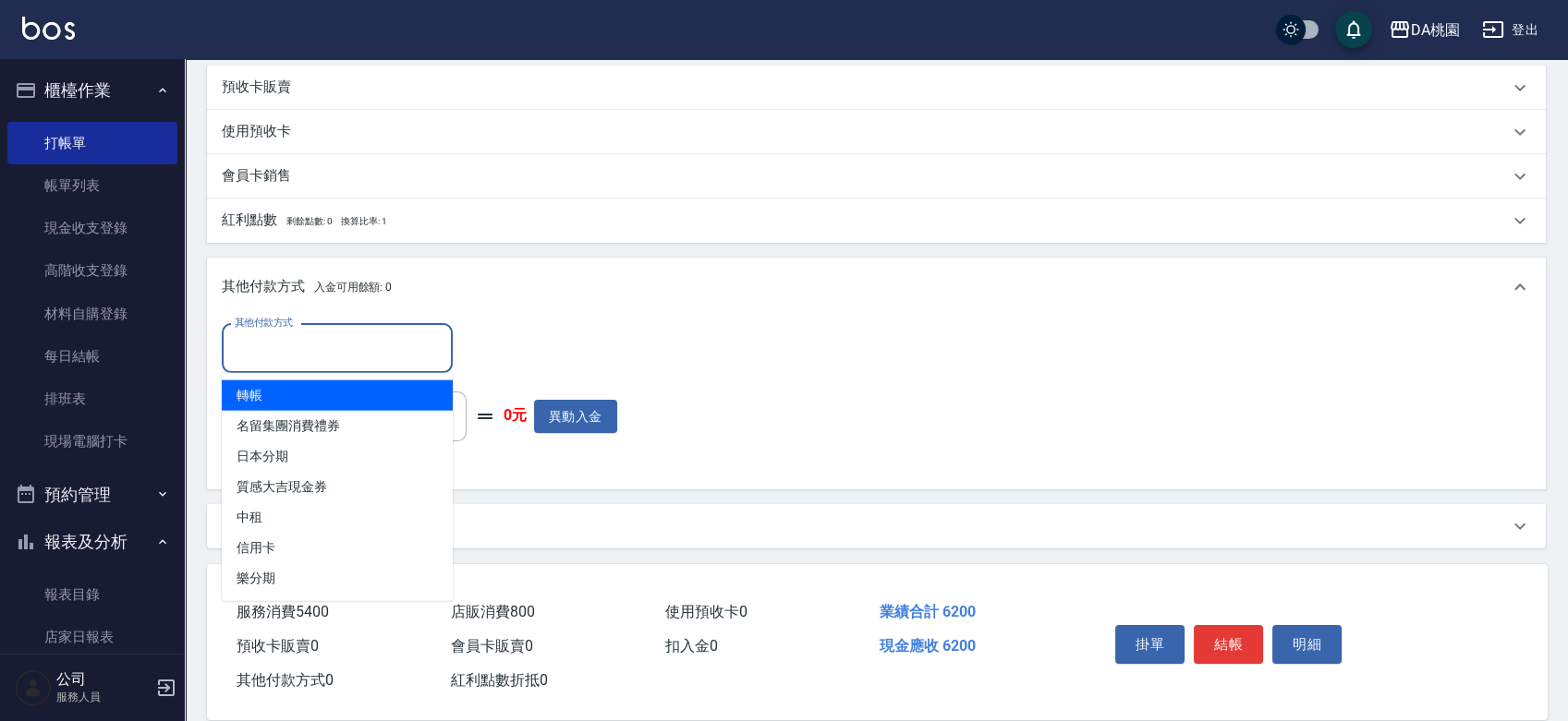
click at [381, 340] on input "其他付款方式" at bounding box center [337, 348] width 215 height 32
click at [366, 387] on span "轉帳" at bounding box center [337, 395] width 231 height 30
type input "轉帳"
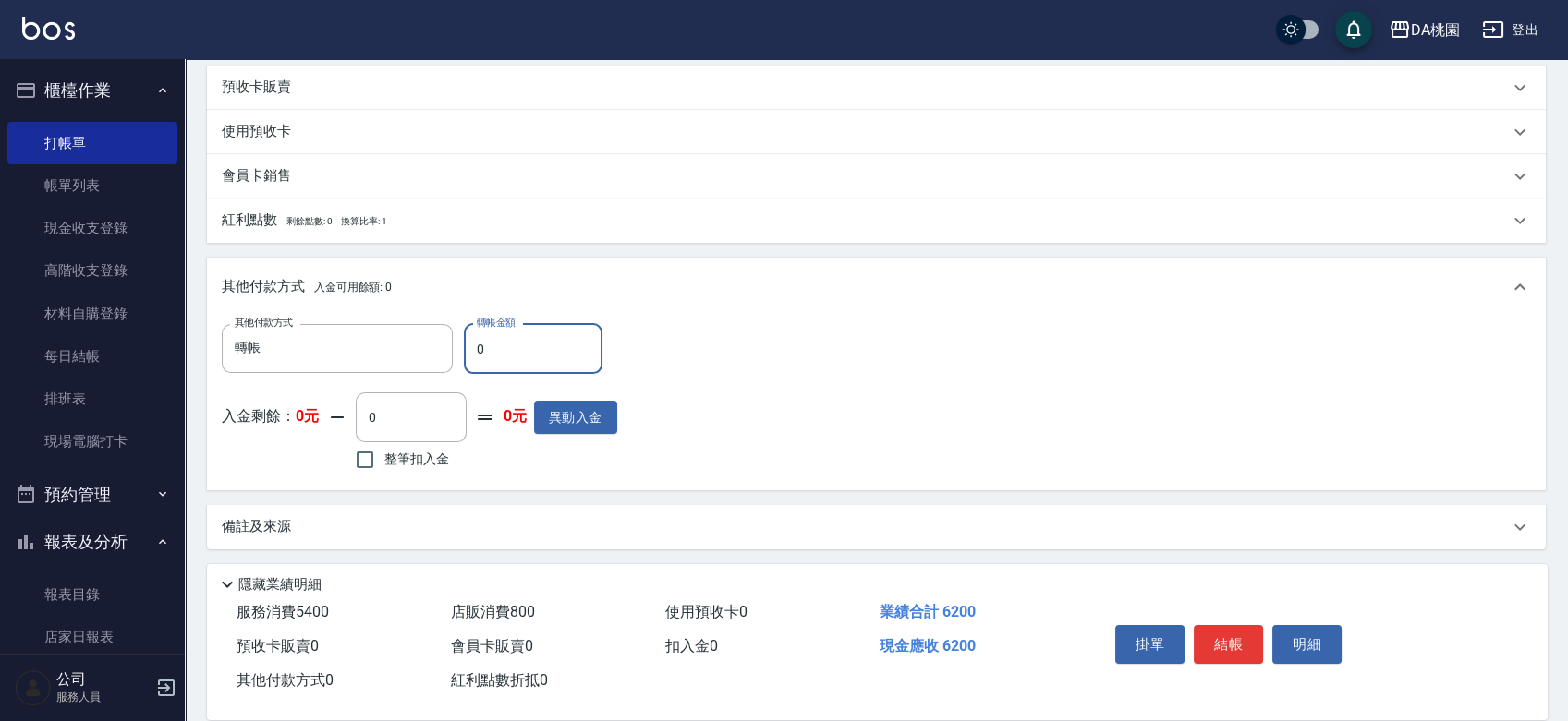
click at [473, 346] on input "0" at bounding box center [532, 349] width 138 height 50
type input "60"
type input "610"
type input "620"
type input "550"
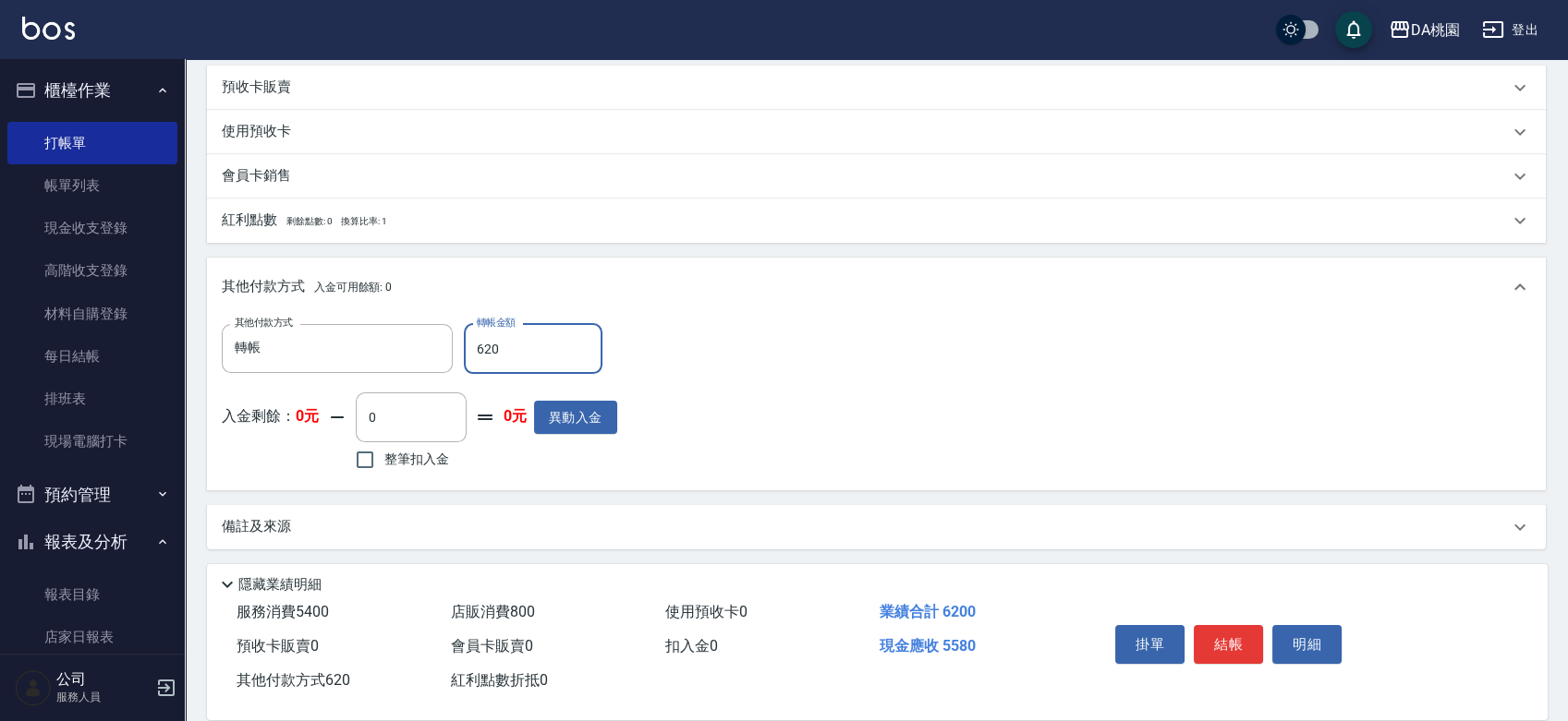
type input "6200"
type input "0"
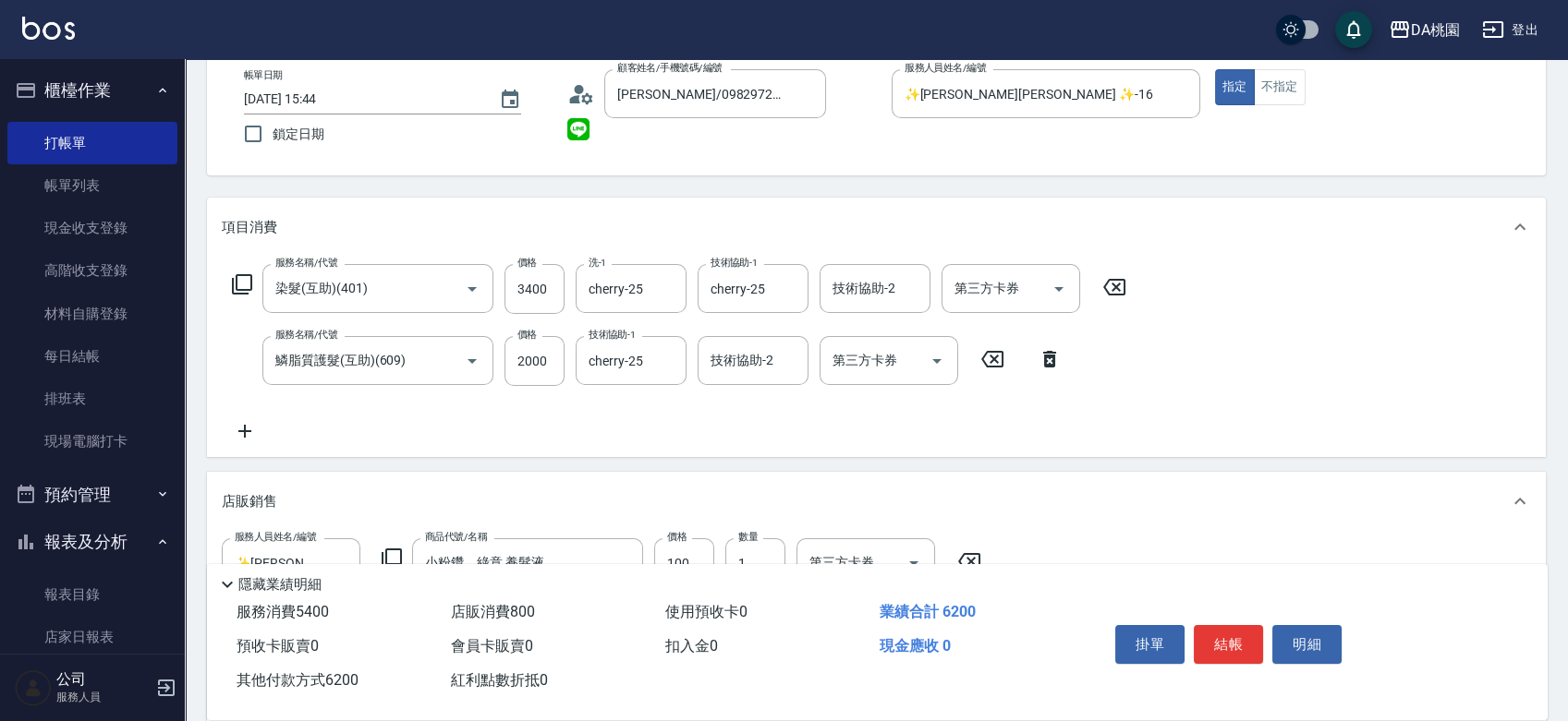
scroll to position [0, 0]
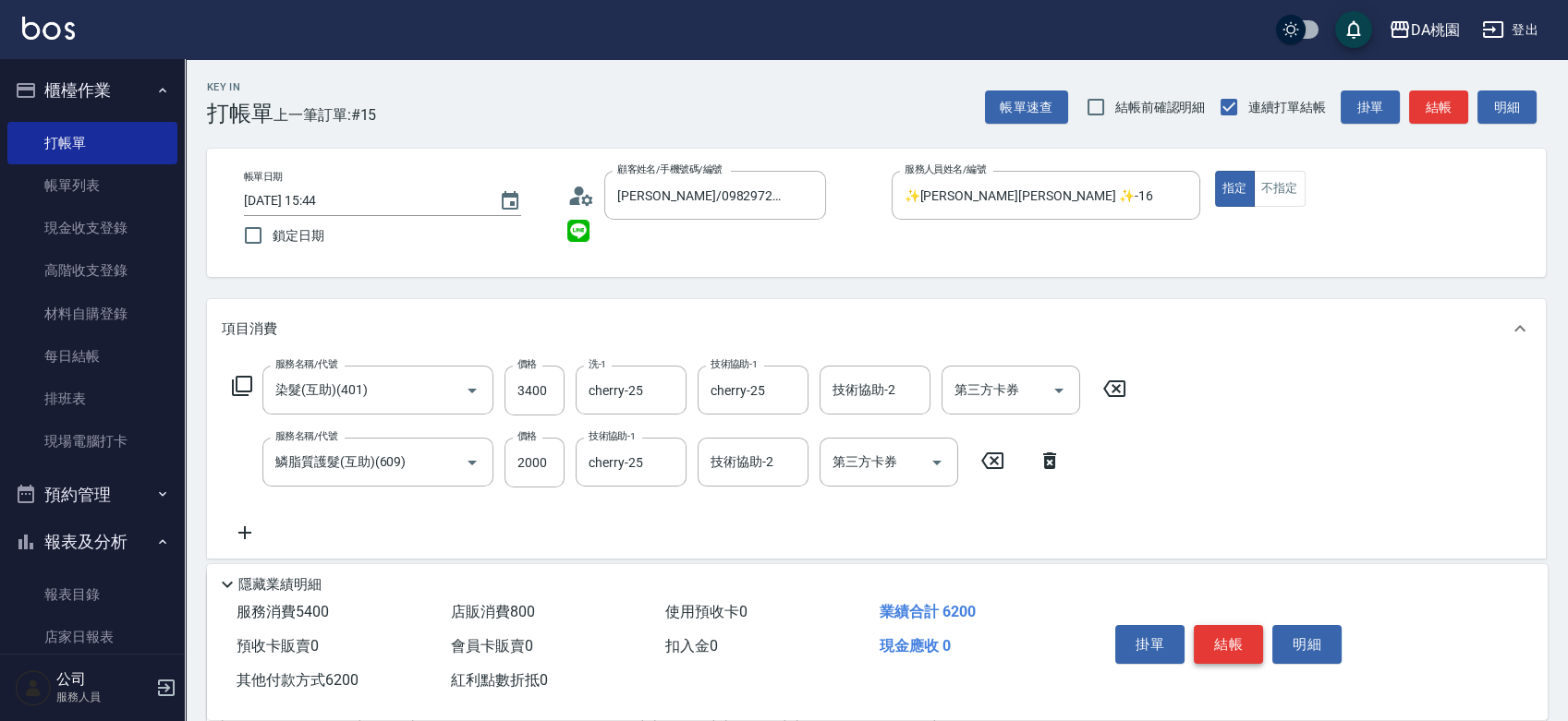
type input "6200"
click at [1240, 634] on button "結帳" at bounding box center [1228, 645] width 70 height 39
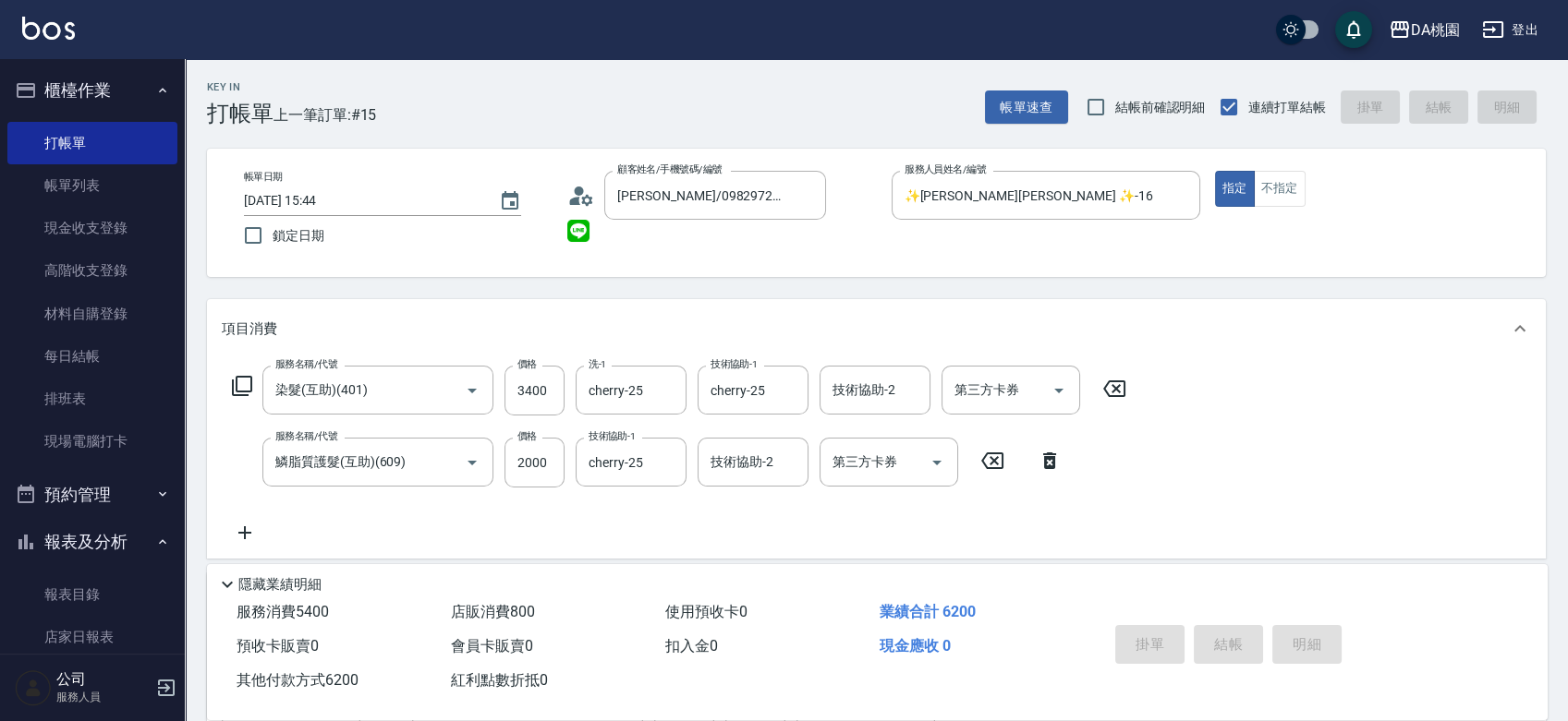
type input "[DATE] 16:11"
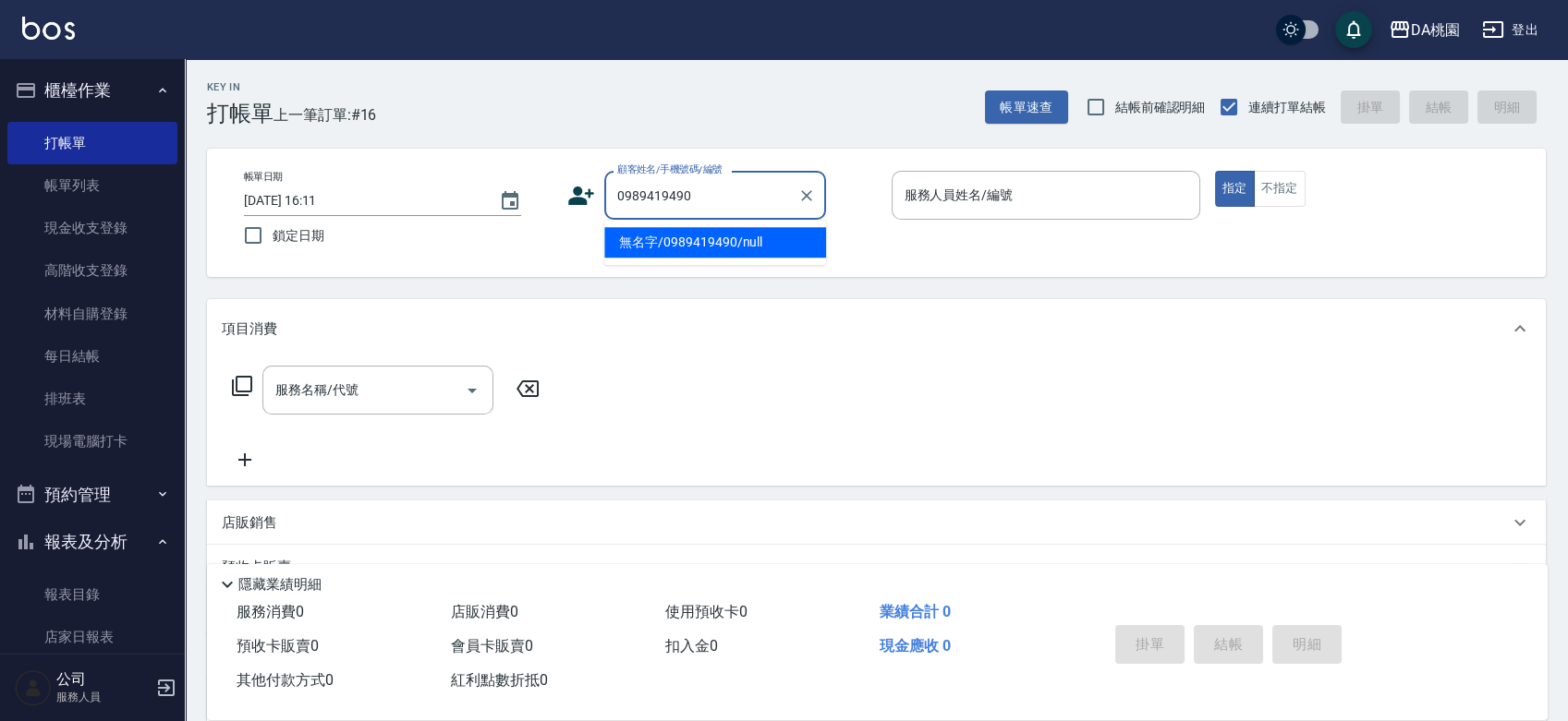
type input "無名字/0989419490/null"
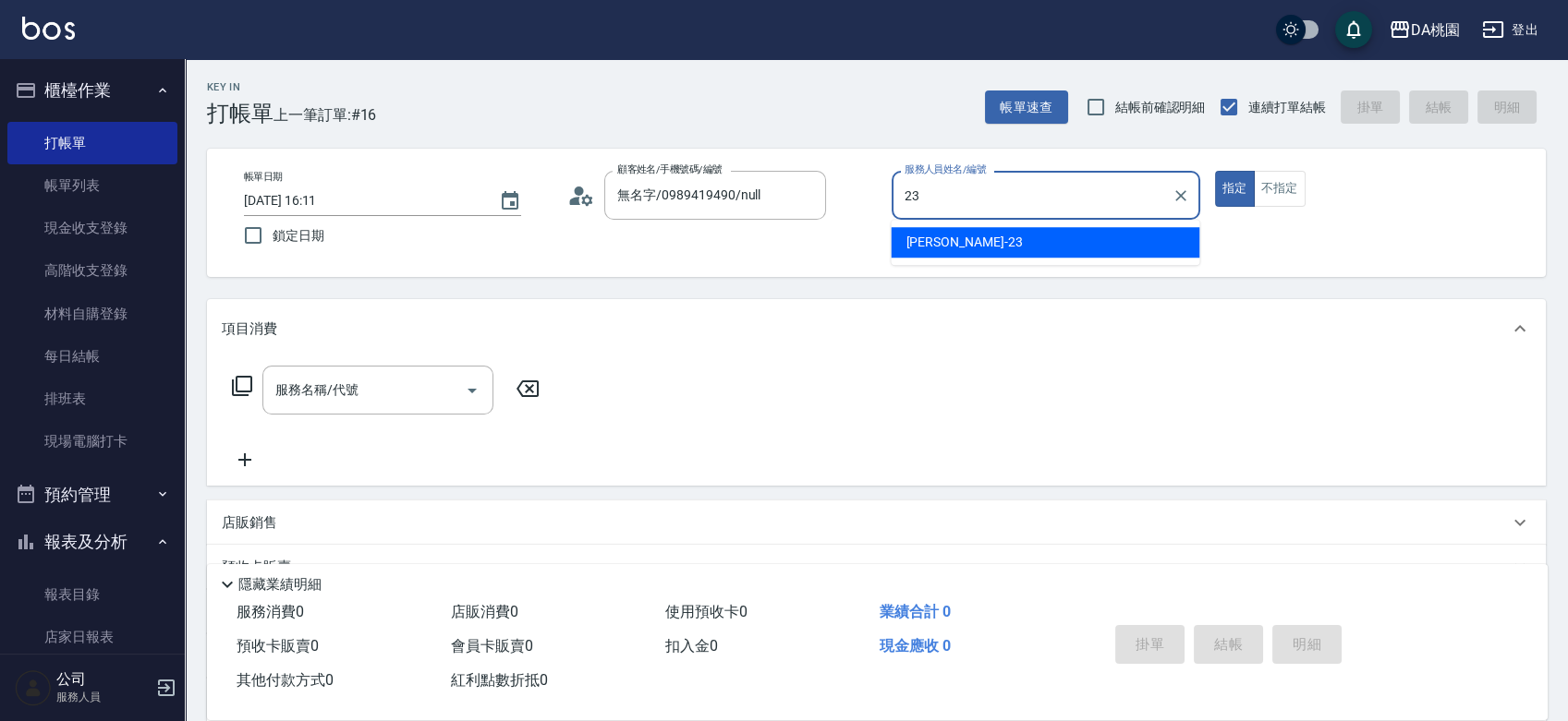
type input "[PERSON_NAME] -23"
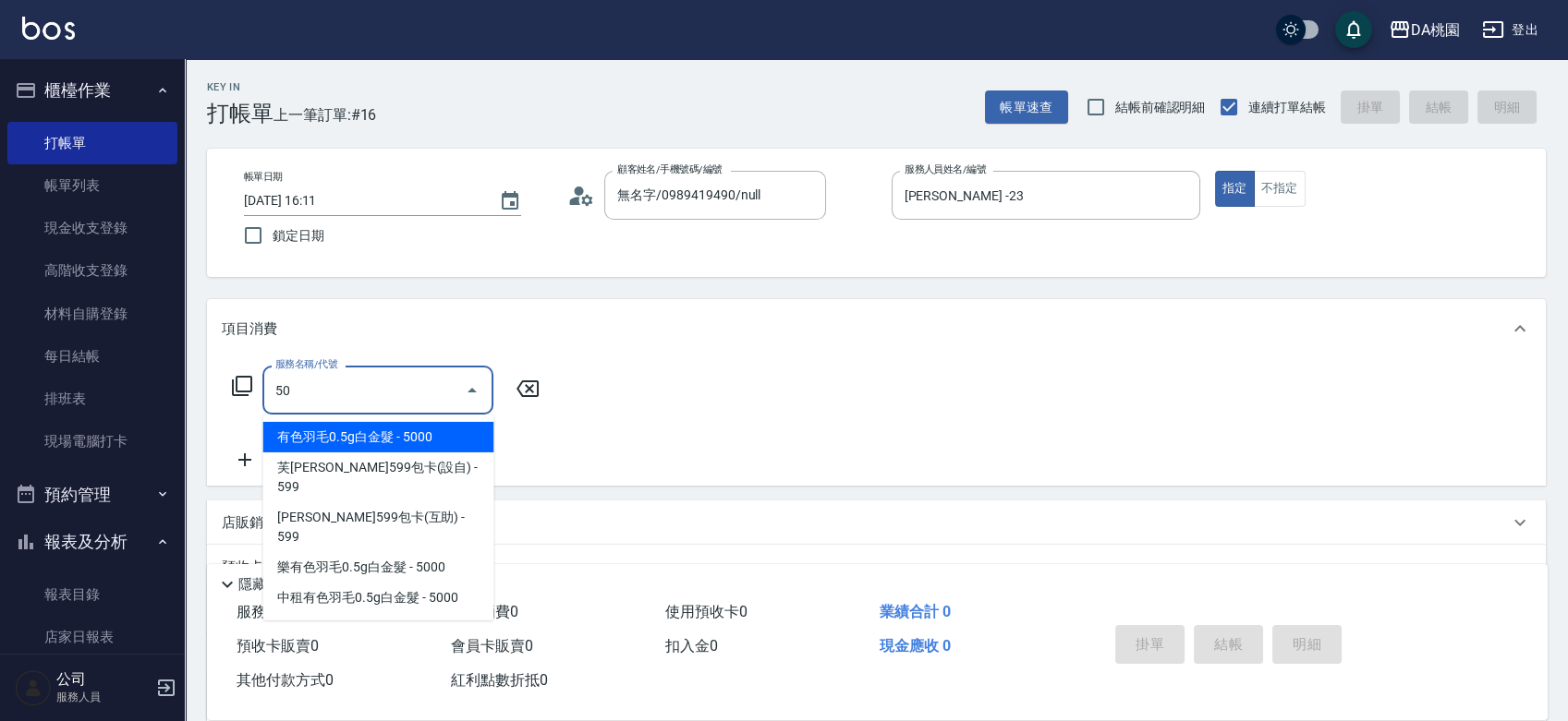
type input "501"
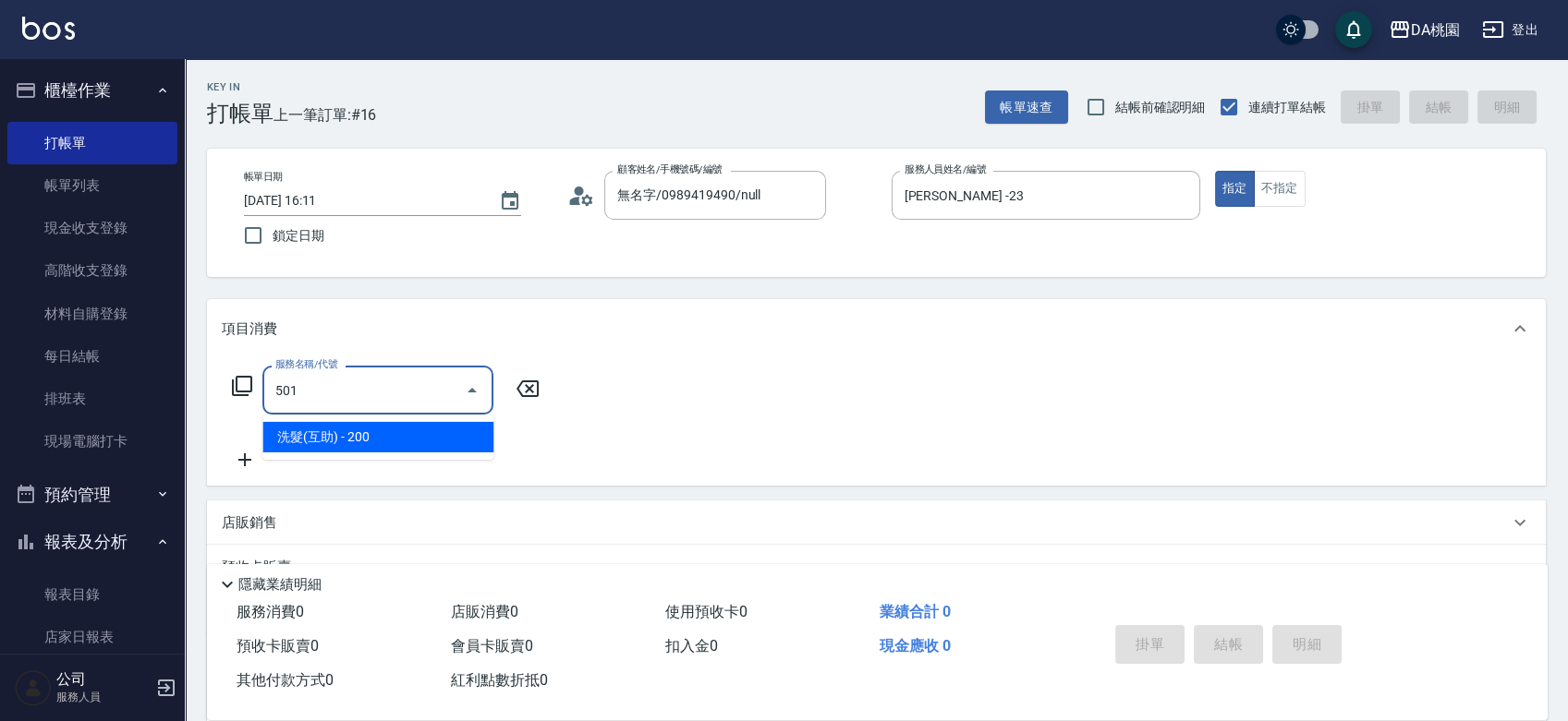
type input "20"
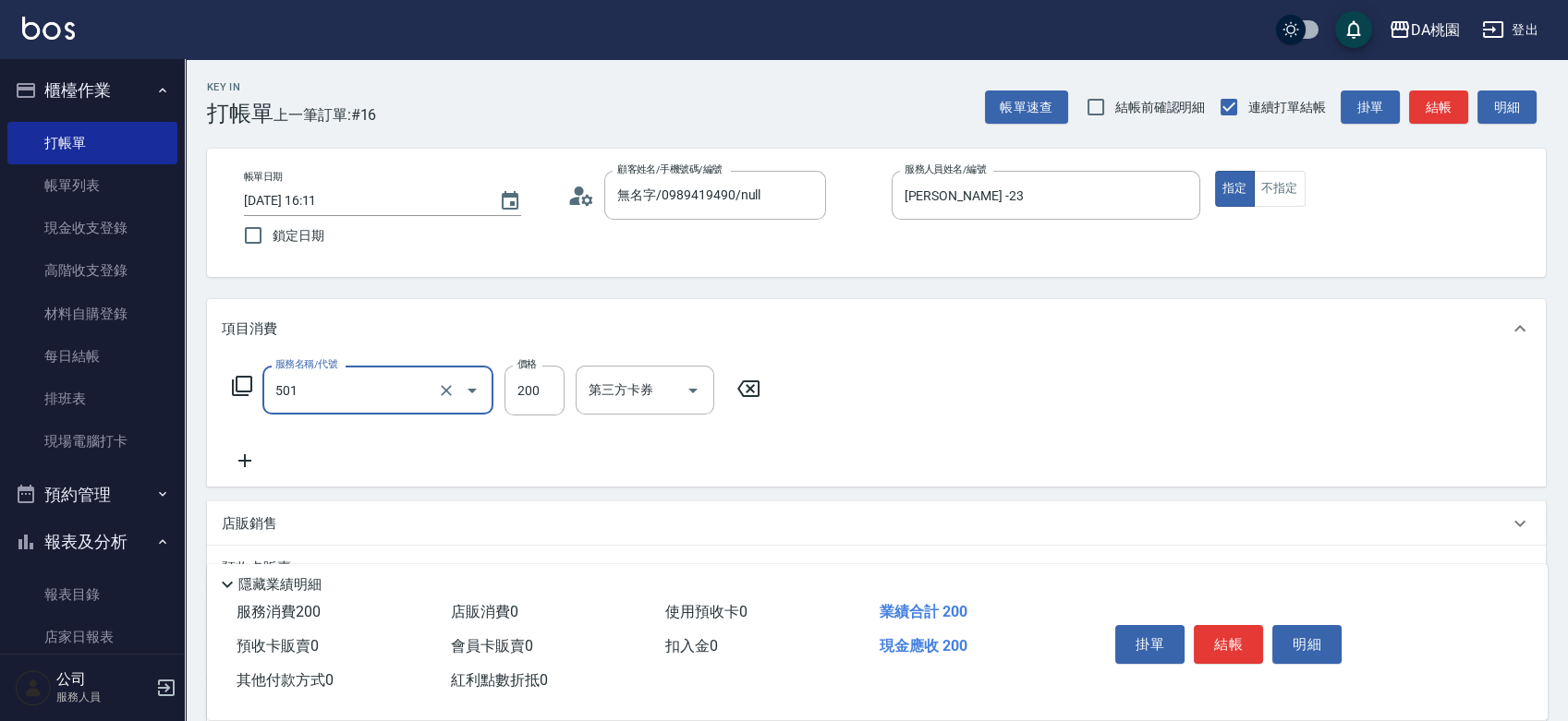
type input "洗髮(互助)(501)"
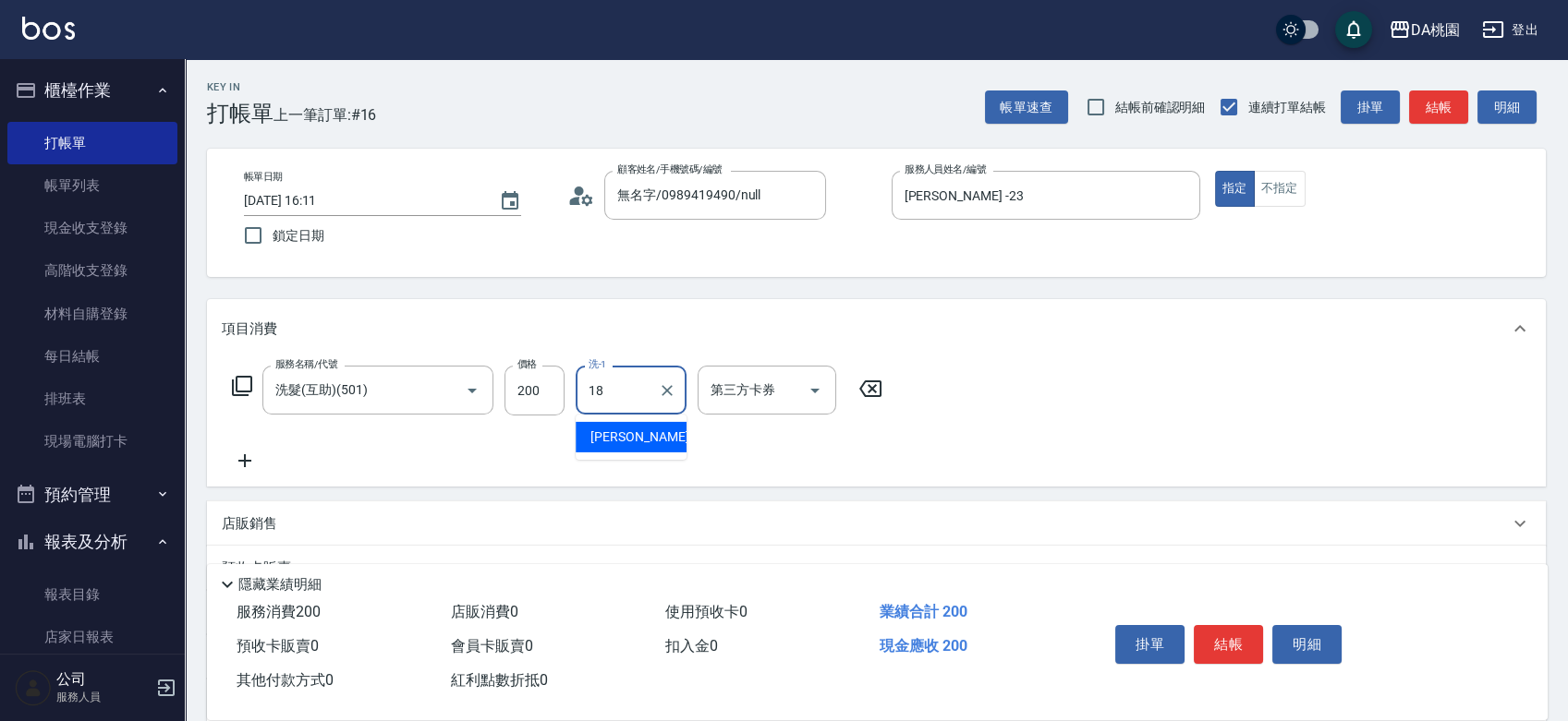
type input "[PERSON_NAME]-18"
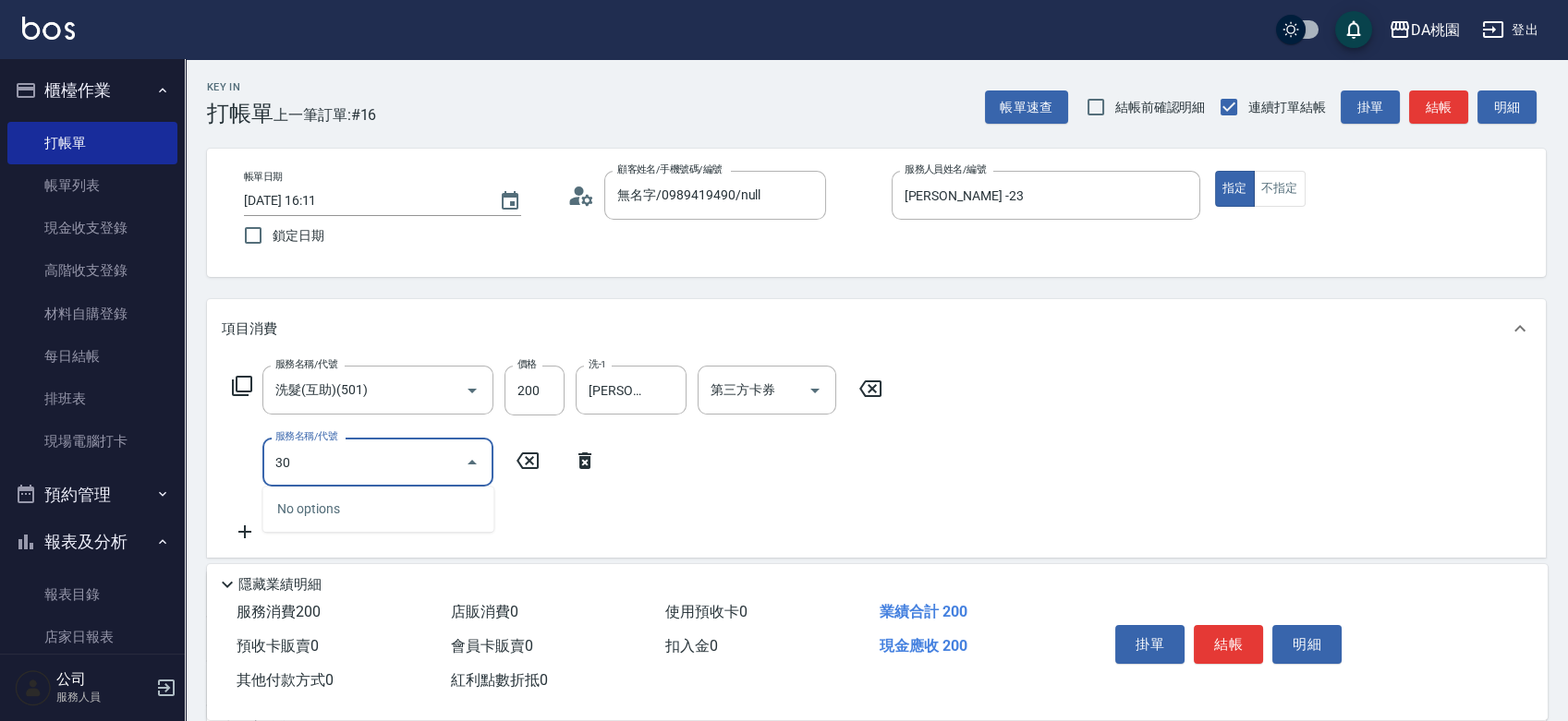
type input "303"
type input "50"
type input "A級剪髮(303)"
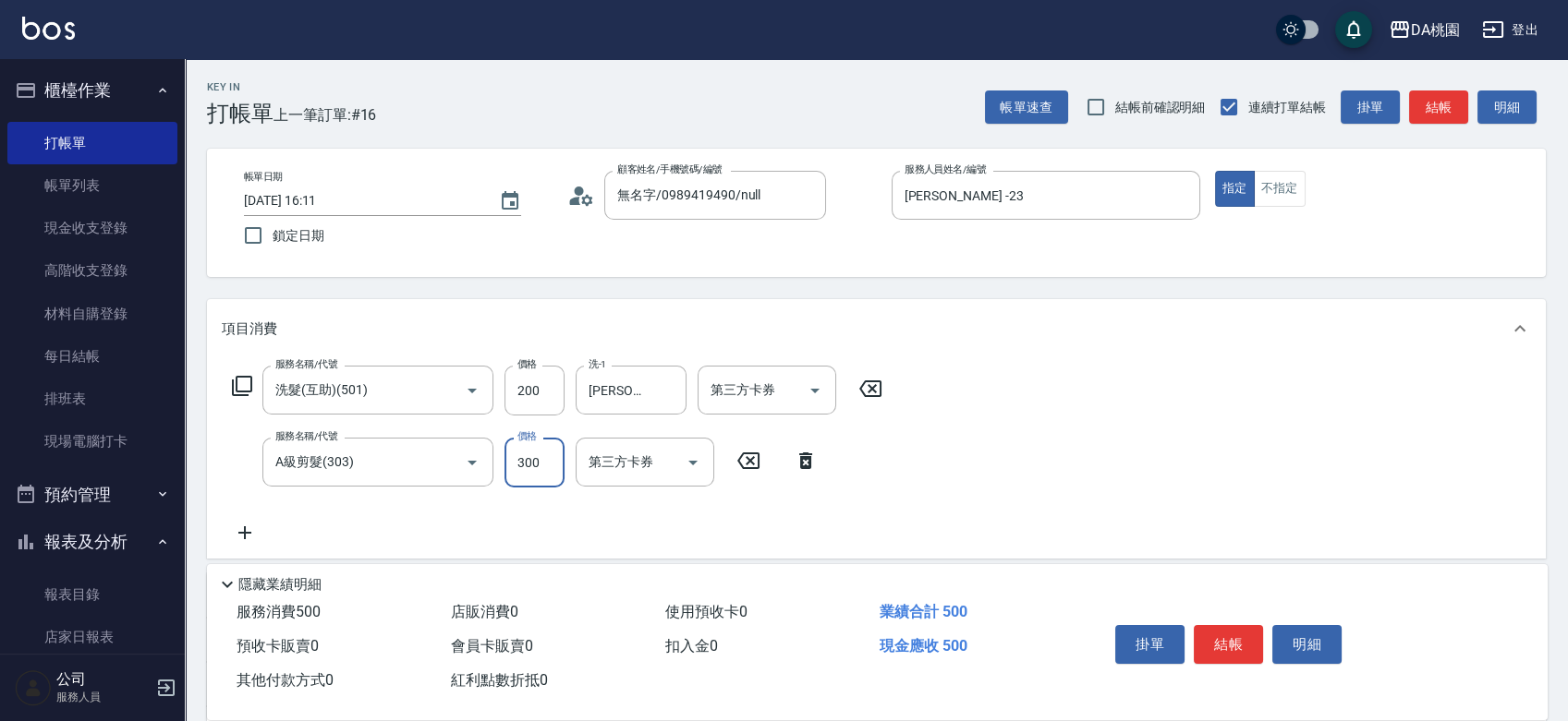
type input "5"
type input "20"
type input "500"
type input "70"
type input "500"
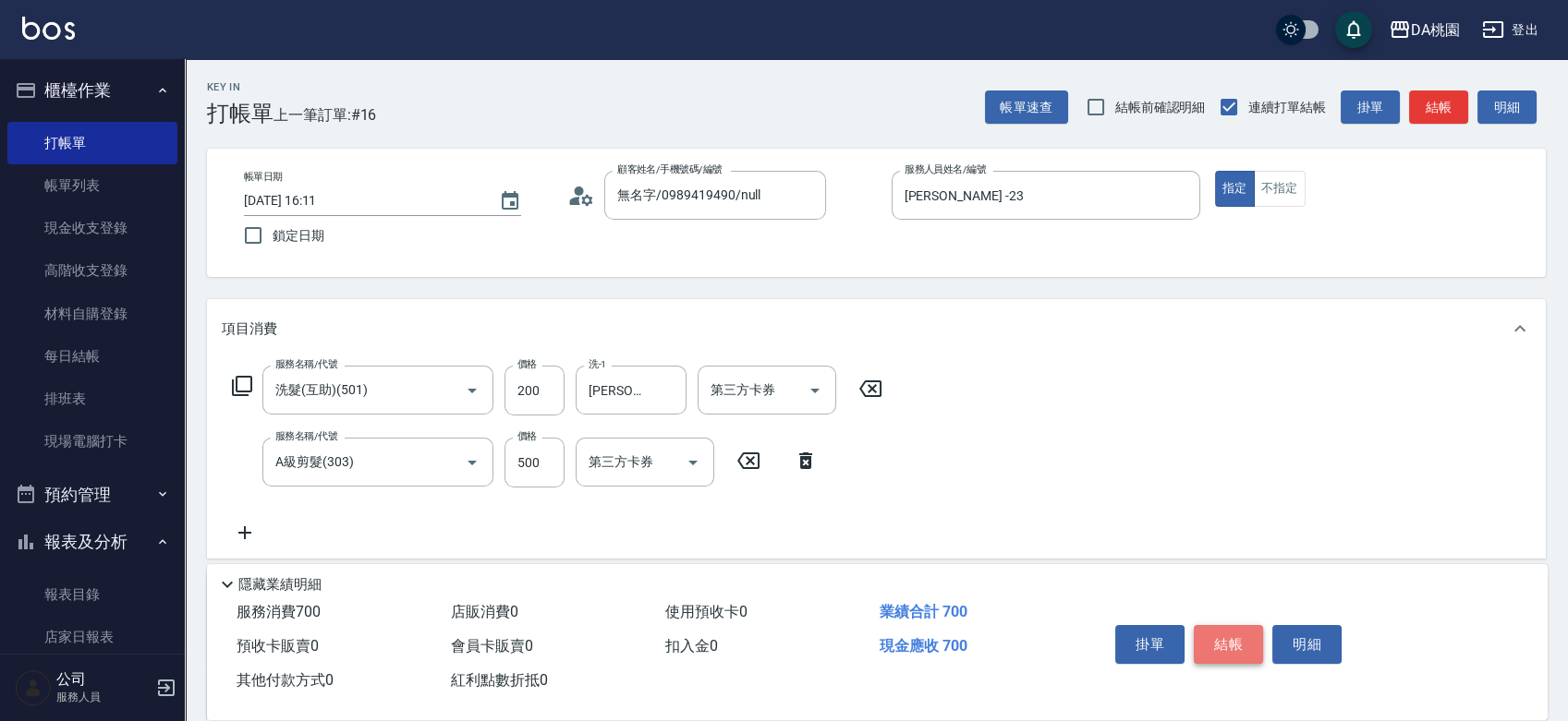
click at [1234, 634] on button "結帳" at bounding box center [1228, 645] width 70 height 39
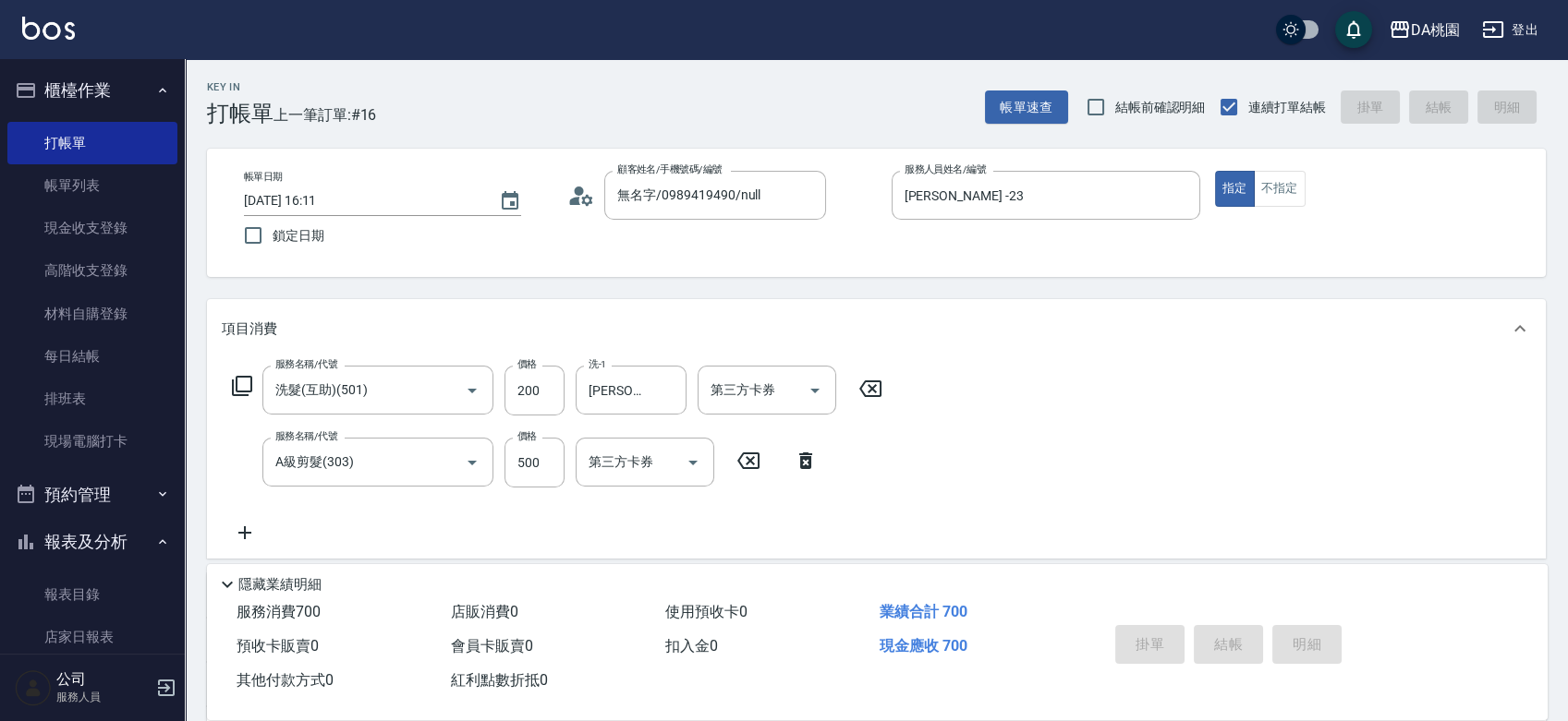
type input "0"
